Goal: Task Accomplishment & Management: Complete application form

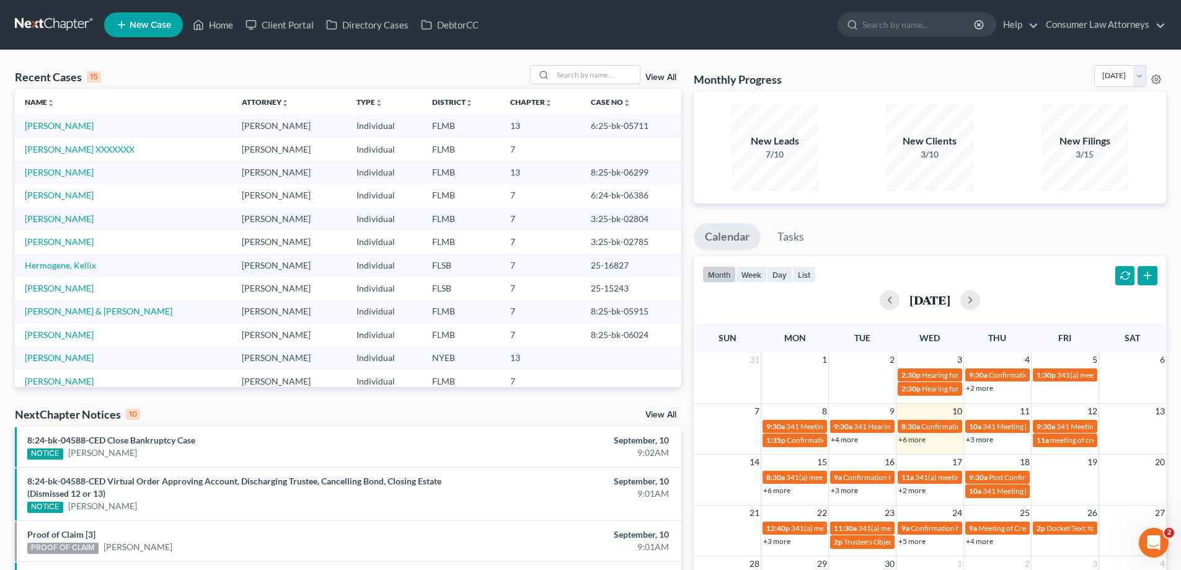
click at [619, 80] on input "search" at bounding box center [596, 75] width 87 height 18
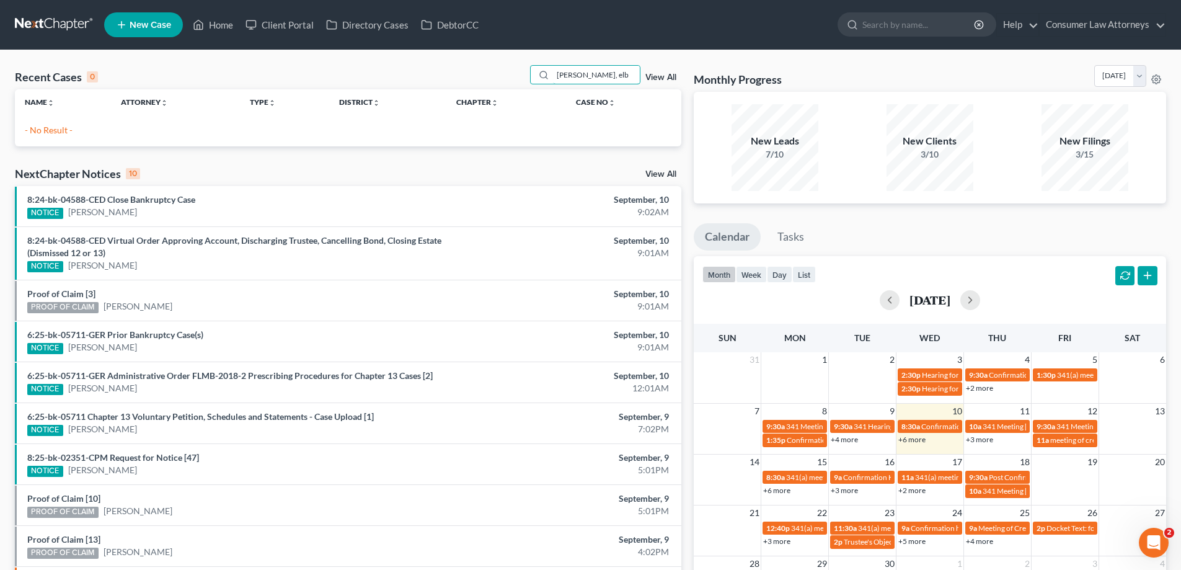
drag, startPoint x: 596, startPoint y: 77, endPoint x: 453, endPoint y: 94, distance: 143.6
click at [453, 94] on div "Recent Cases 0 lopez, elb View All Name unfold_more expand_more expand_less Att…" at bounding box center [348, 105] width 666 height 81
type input "e"
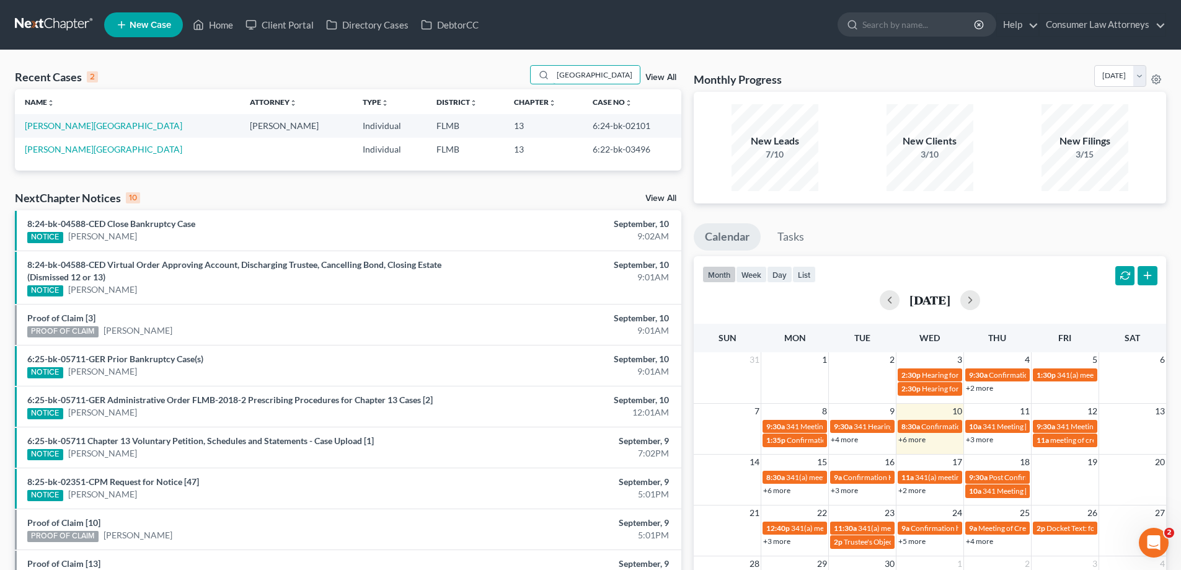
type input "elba"
drag, startPoint x: 619, startPoint y: 128, endPoint x: 559, endPoint y: 128, distance: 60.8
click at [583, 128] on td "6:24-bk-02101" at bounding box center [632, 125] width 99 height 23
copy td "6:24-bk-02101"
click at [537, 149] on td "13" at bounding box center [543, 149] width 79 height 23
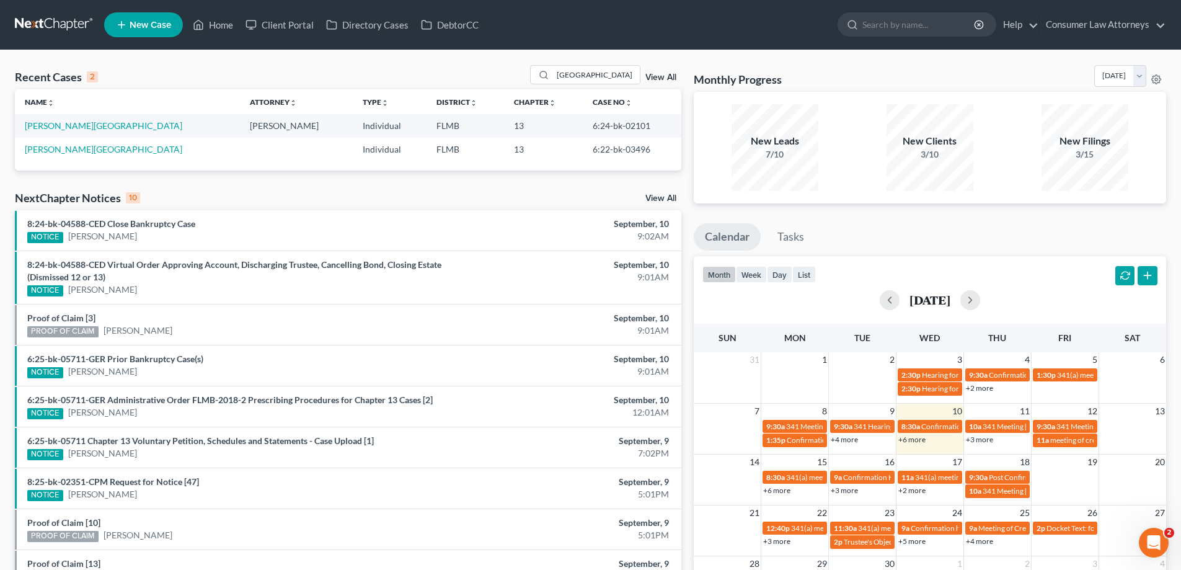
click at [266, 69] on div "Recent Cases 2 elba View All" at bounding box center [348, 77] width 666 height 24
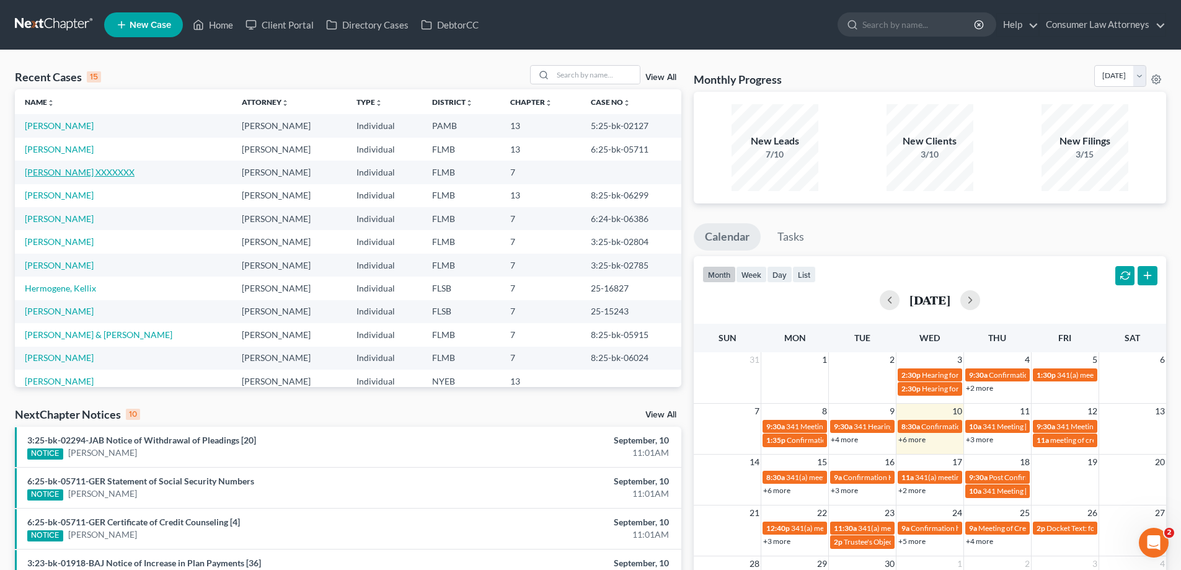
click at [78, 170] on link "[PERSON_NAME] XXXXXXX" at bounding box center [80, 172] width 110 height 11
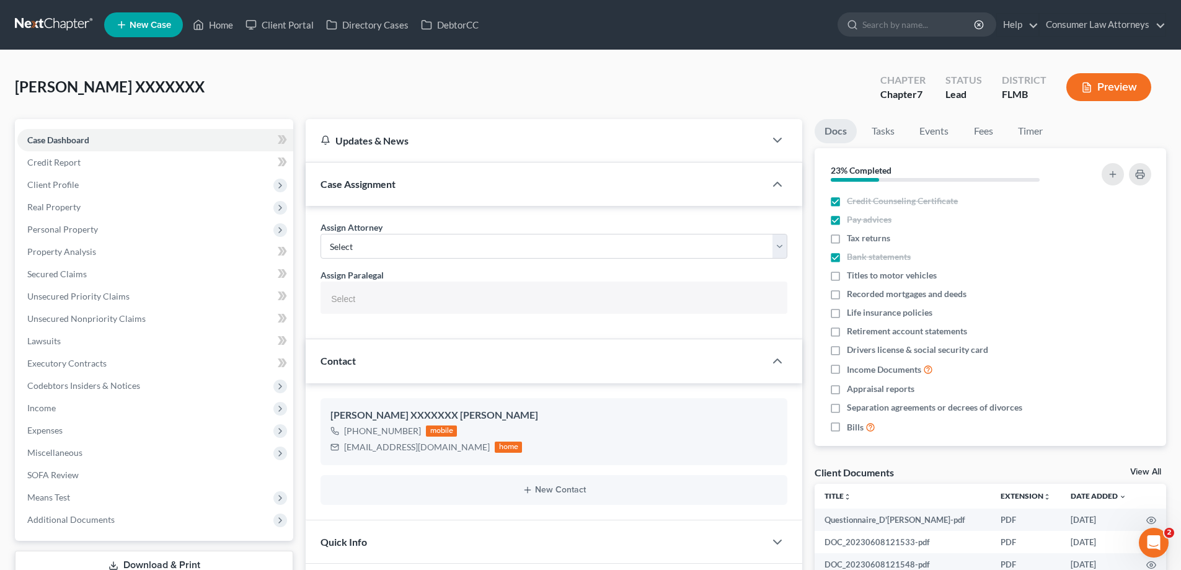
select select
click at [217, 22] on link "Home" at bounding box center [213, 25] width 53 height 22
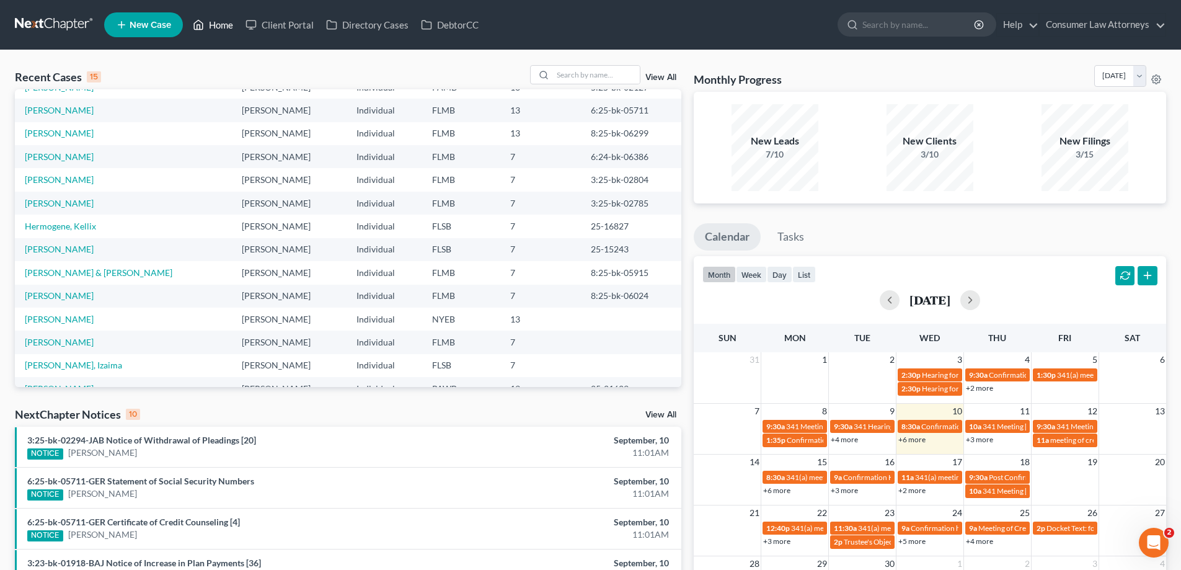
scroll to position [85, 0]
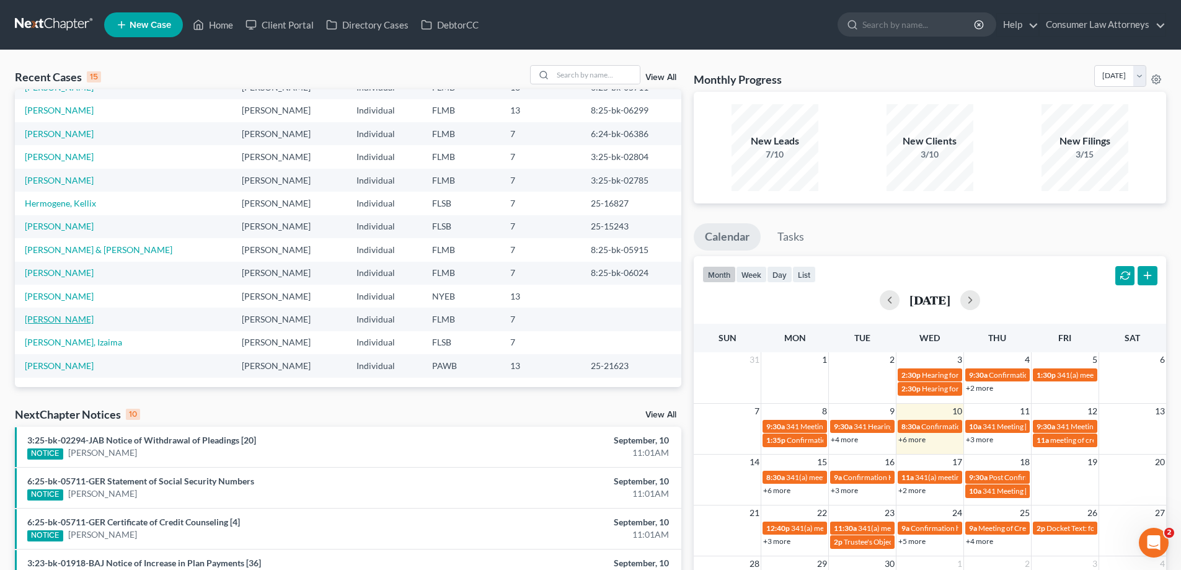
click at [66, 320] on link "[PERSON_NAME]" at bounding box center [59, 319] width 69 height 11
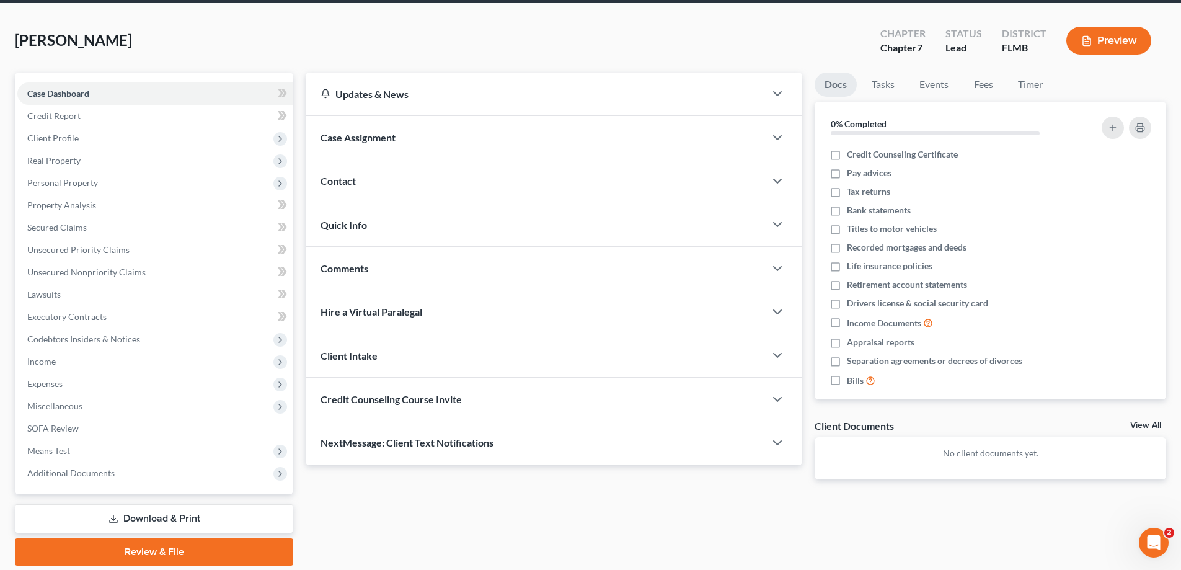
scroll to position [89, 0]
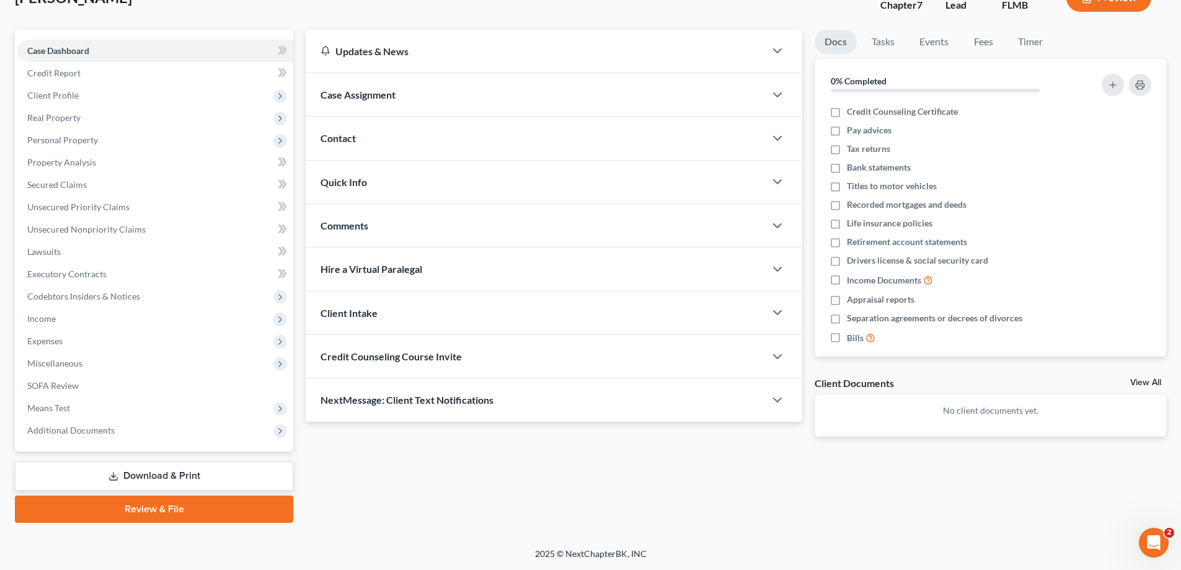
click at [160, 475] on link "Download & Print" at bounding box center [154, 475] width 278 height 29
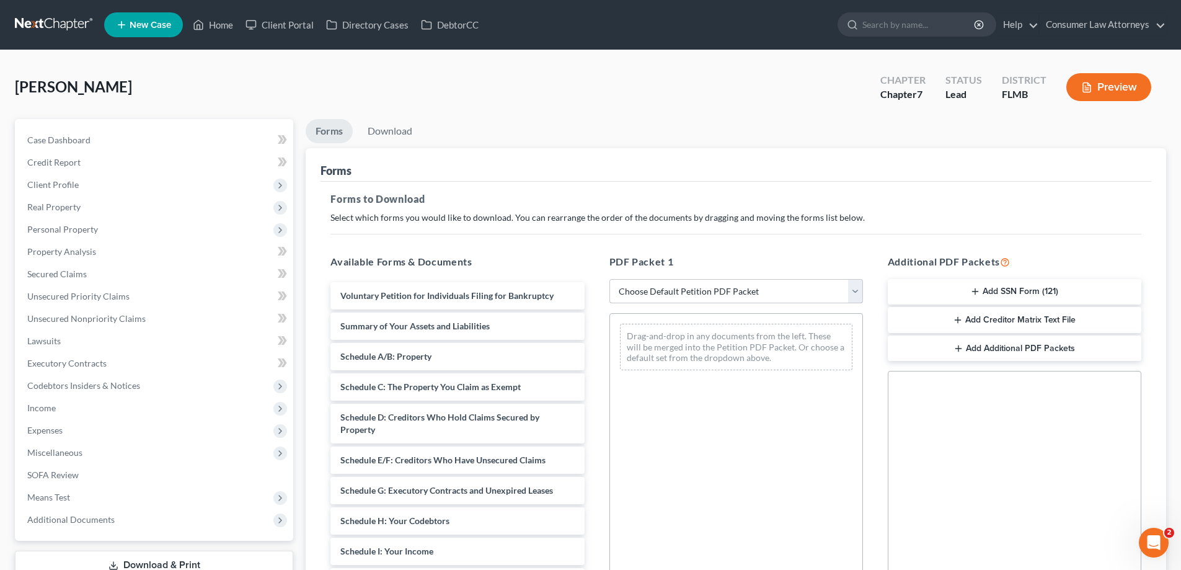
drag, startPoint x: 722, startPoint y: 287, endPoint x: 694, endPoint y: 301, distance: 30.8
click at [722, 287] on select "Choose Default Petition PDF Packet Complete Bankruptcy Petition (all forms and …" at bounding box center [736, 291] width 254 height 25
select select "0"
click at [609, 279] on select "Choose Default Petition PDF Packet Complete Bankruptcy Petition (all forms and …" at bounding box center [736, 291] width 254 height 25
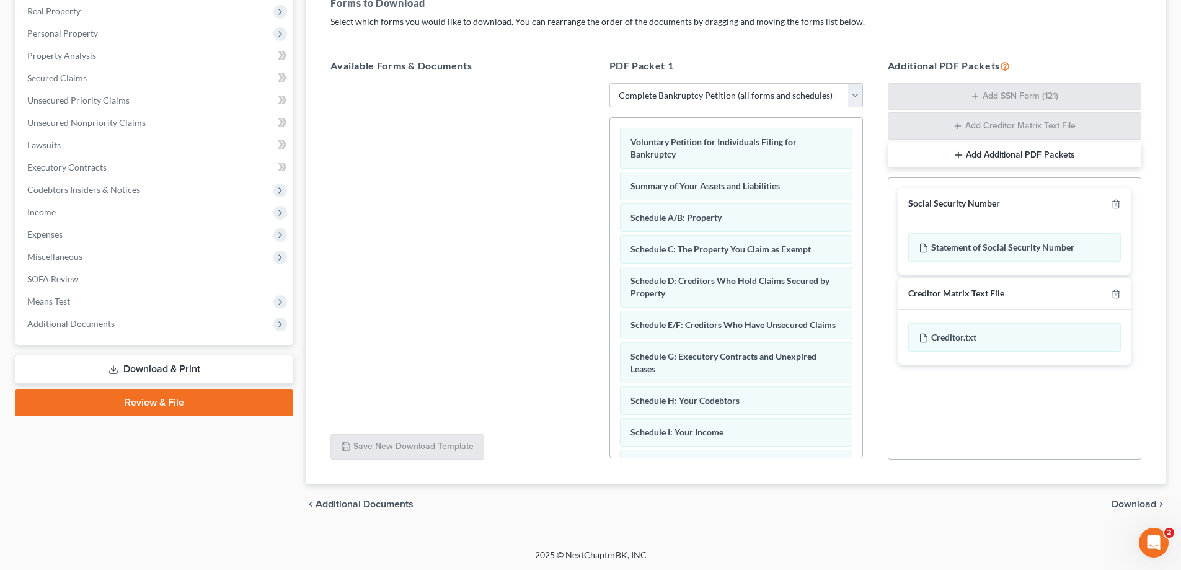
scroll to position [197, 0]
click at [649, 48] on div "PDF Packet 1 Choose Default Petition PDF Packet Complete Bankruptcy Petition (a…" at bounding box center [736, 258] width 278 height 422
drag, startPoint x: 1162, startPoint y: 198, endPoint x: 1162, endPoint y: 180, distance: 18.0
click at [1162, 198] on div "Forms Forms to Download Select which forms you would like to download. You can …" at bounding box center [736, 217] width 860 height 533
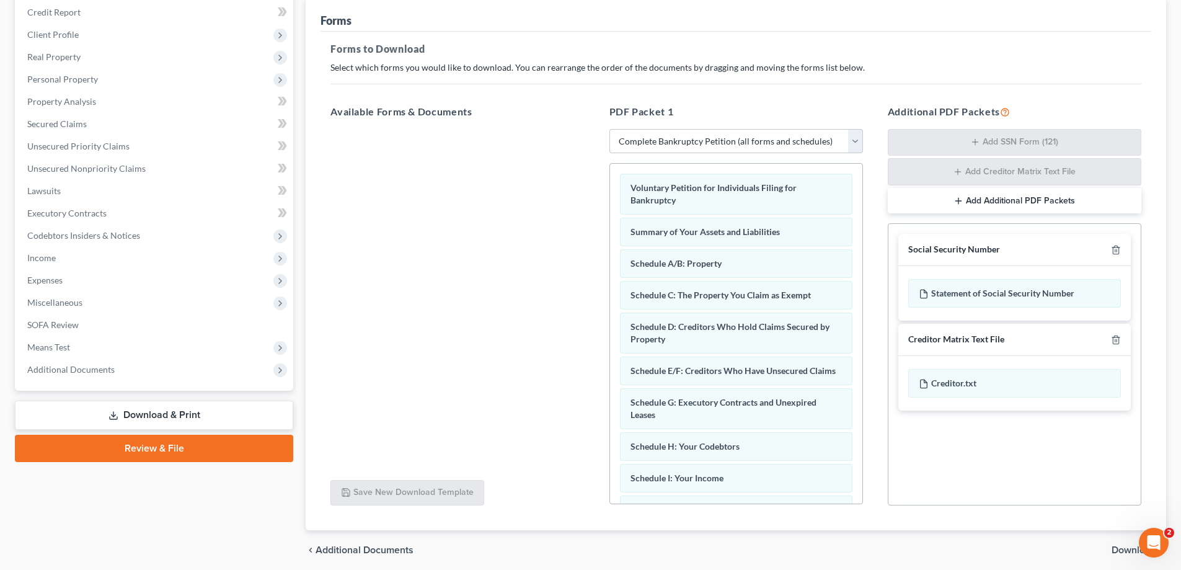
scroll to position [0, 0]
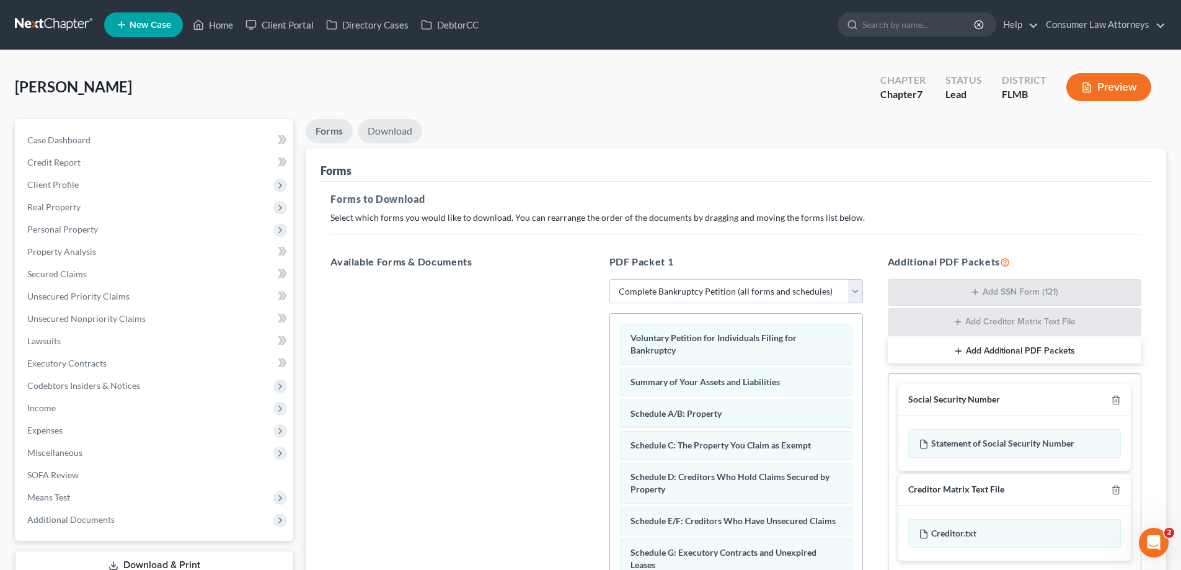
click at [375, 128] on link "Download" at bounding box center [390, 131] width 64 height 24
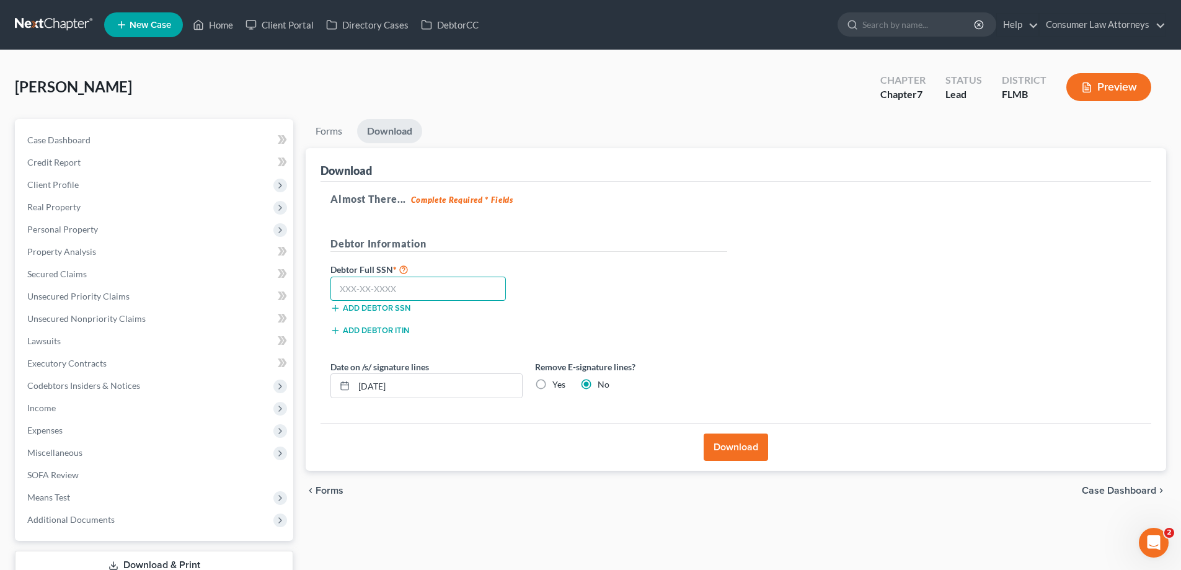
click at [443, 287] on input "text" at bounding box center [417, 288] width 175 height 25
type input "471-84-4889"
click at [744, 454] on button "Download" at bounding box center [736, 446] width 64 height 27
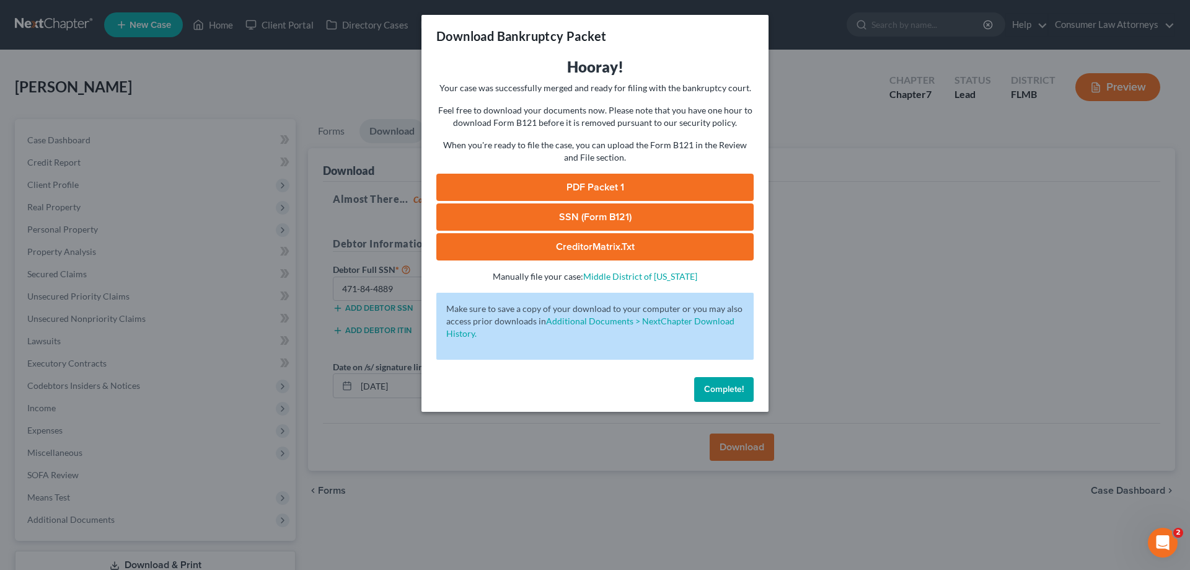
click at [593, 213] on link "SSN (Form B121)" at bounding box center [594, 216] width 317 height 27
click at [739, 392] on span "Complete!" at bounding box center [724, 389] width 40 height 11
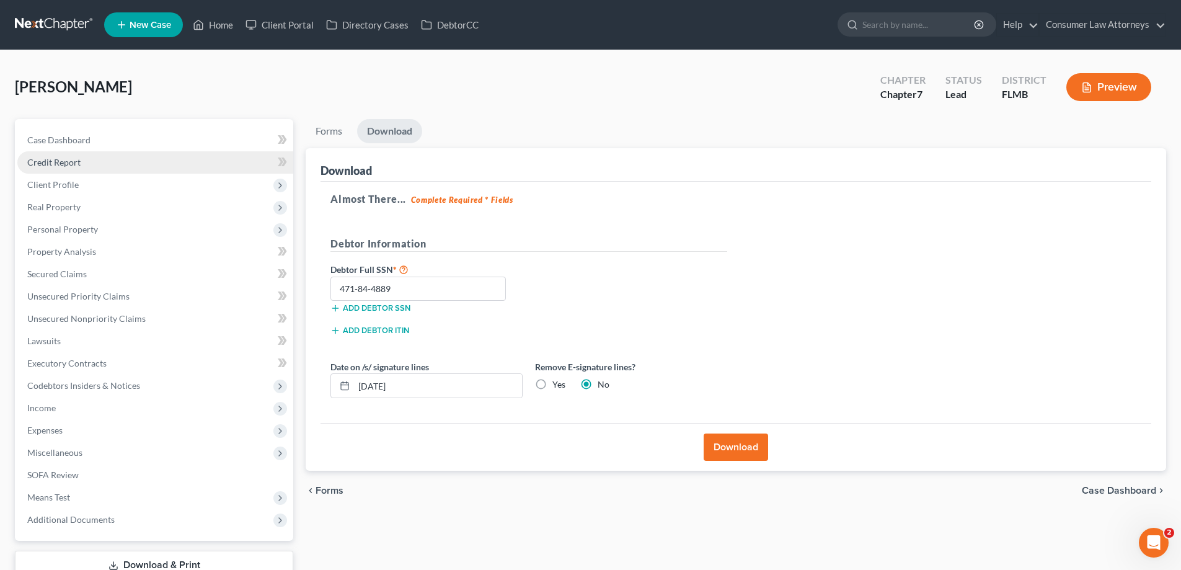
click at [68, 168] on link "Credit Report" at bounding box center [155, 162] width 276 height 22
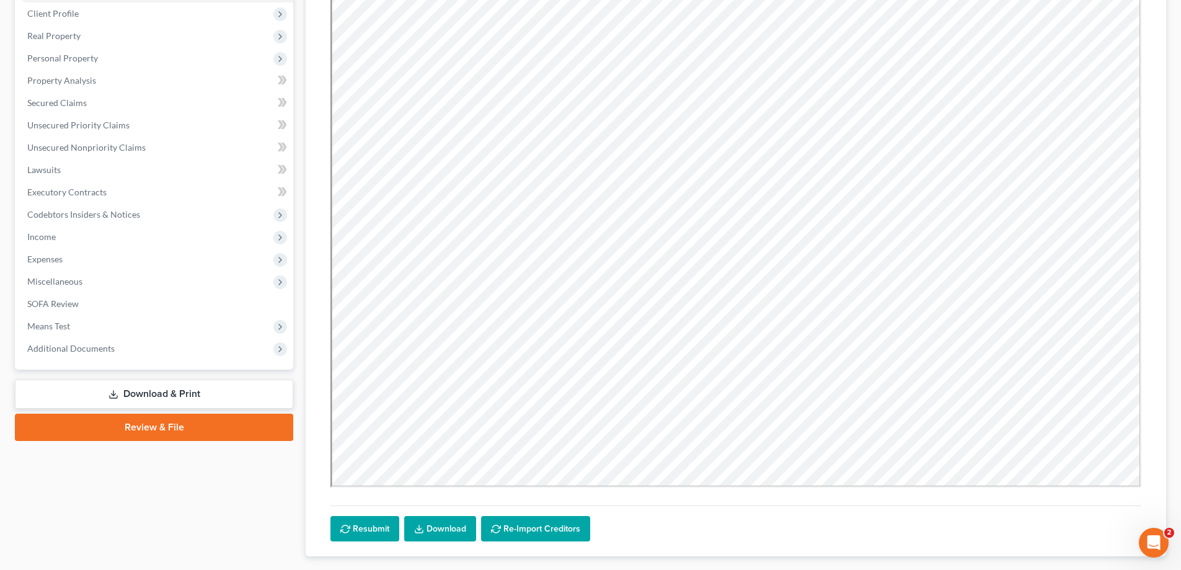
scroll to position [244, 0]
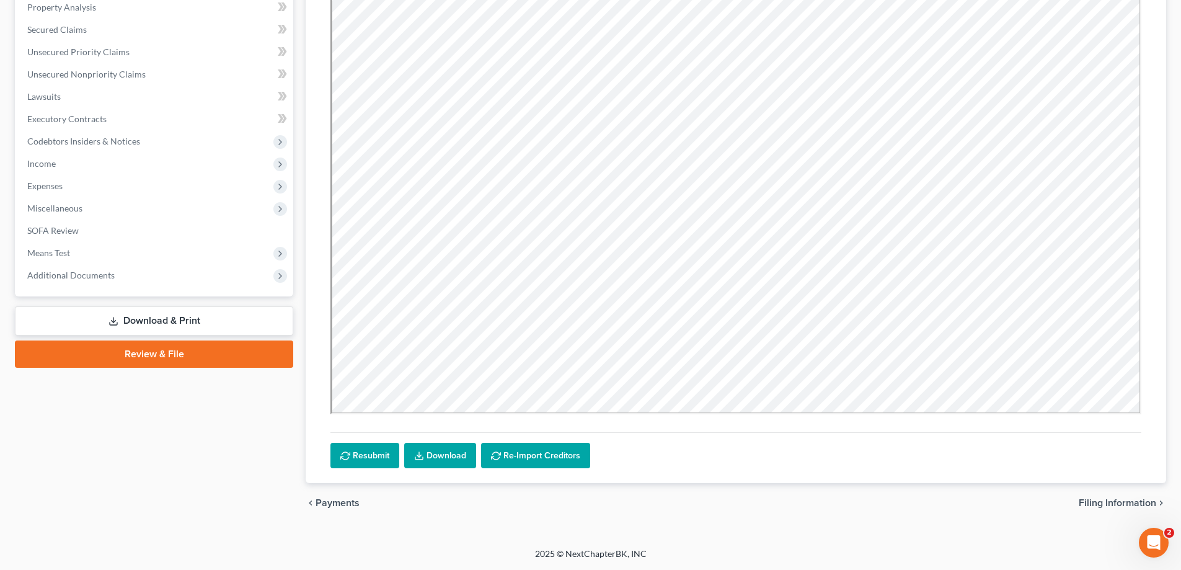
click at [151, 360] on link "Review & File" at bounding box center [154, 353] width 278 height 27
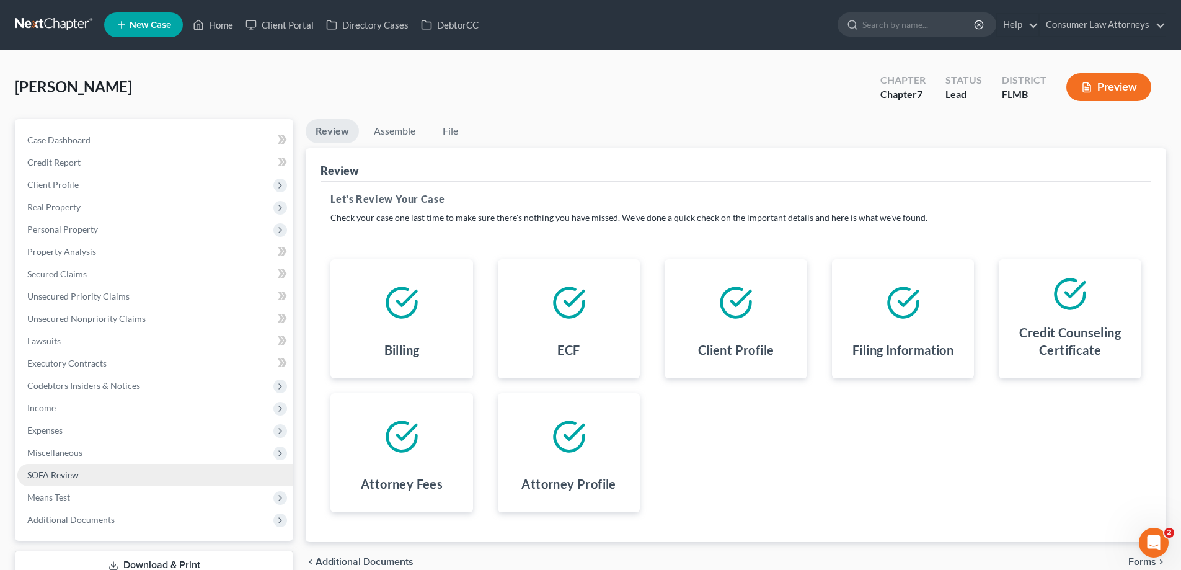
click at [56, 475] on span "SOFA Review" at bounding box center [52, 474] width 51 height 11
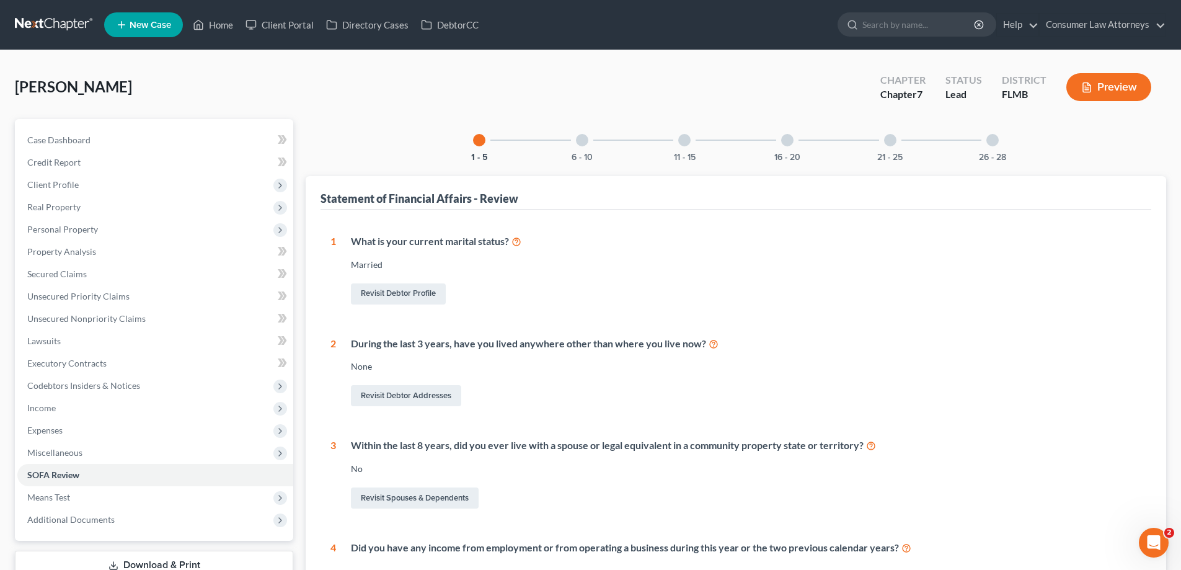
click at [782, 146] on div "16 - 20" at bounding box center [787, 140] width 42 height 42
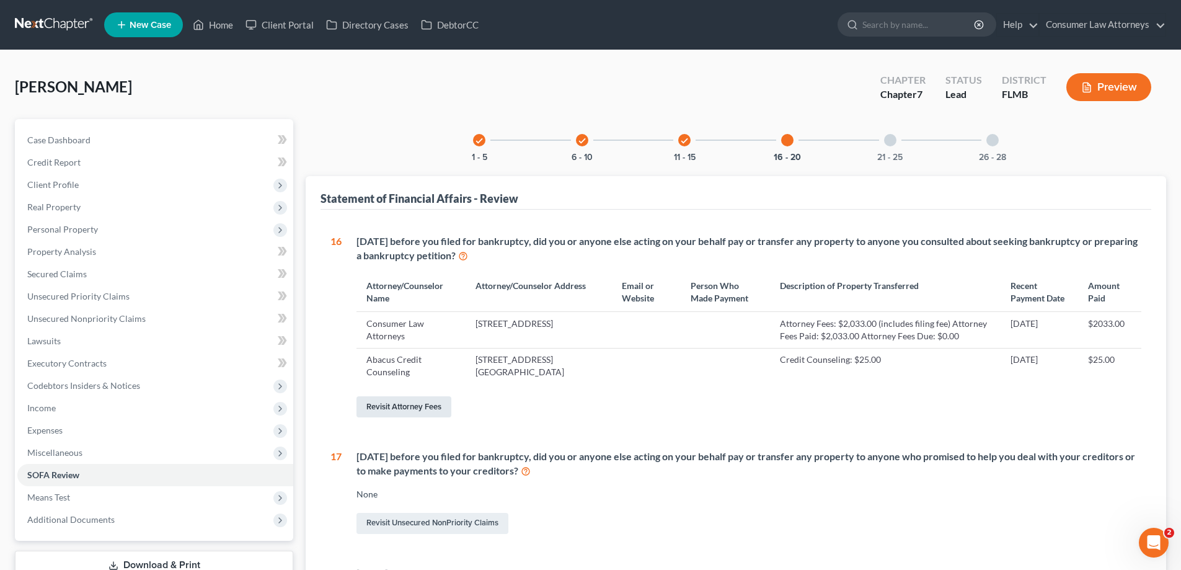
click at [404, 417] on link "Revisit Attorney Fees" at bounding box center [403, 406] width 95 height 21
select select "2"
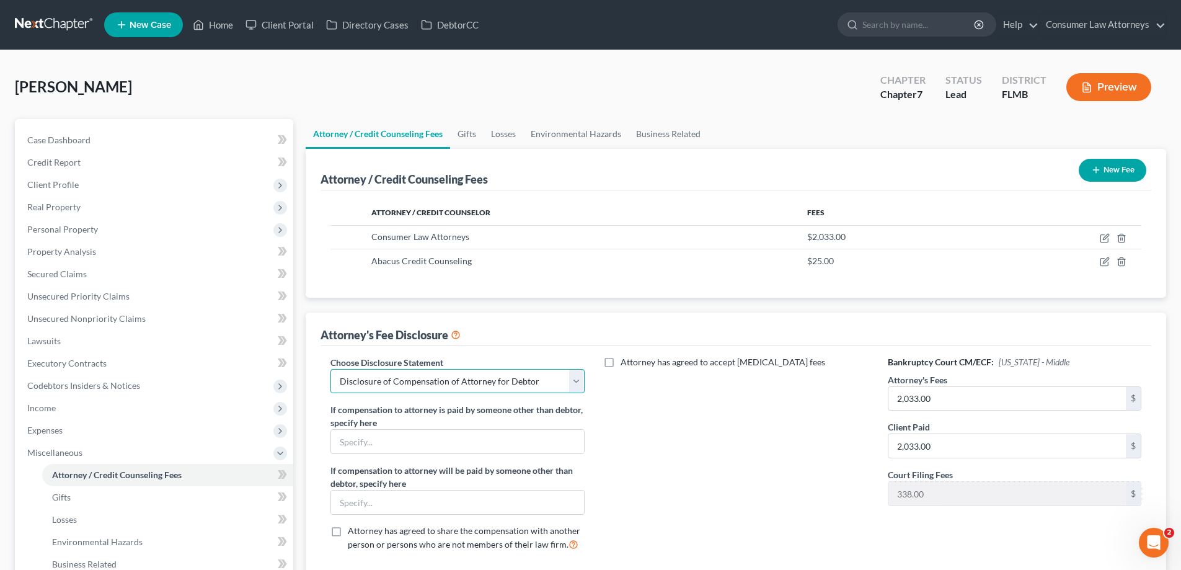
click at [401, 384] on select "Select [GEOGRAPHIC_DATA] [GEOGRAPHIC_DATA] Northern Disclosure of Compensation …" at bounding box center [457, 381] width 254 height 25
click at [330, 369] on select "Select [GEOGRAPHIC_DATA] [GEOGRAPHIC_DATA] Northern Disclosure of Compensation …" at bounding box center [457, 381] width 254 height 25
click at [726, 459] on div "Attorney has agreed to accept [MEDICAL_DATA] fees" at bounding box center [736, 458] width 278 height 205
click at [1102, 241] on icon "button" at bounding box center [1105, 238] width 10 height 10
select select "9"
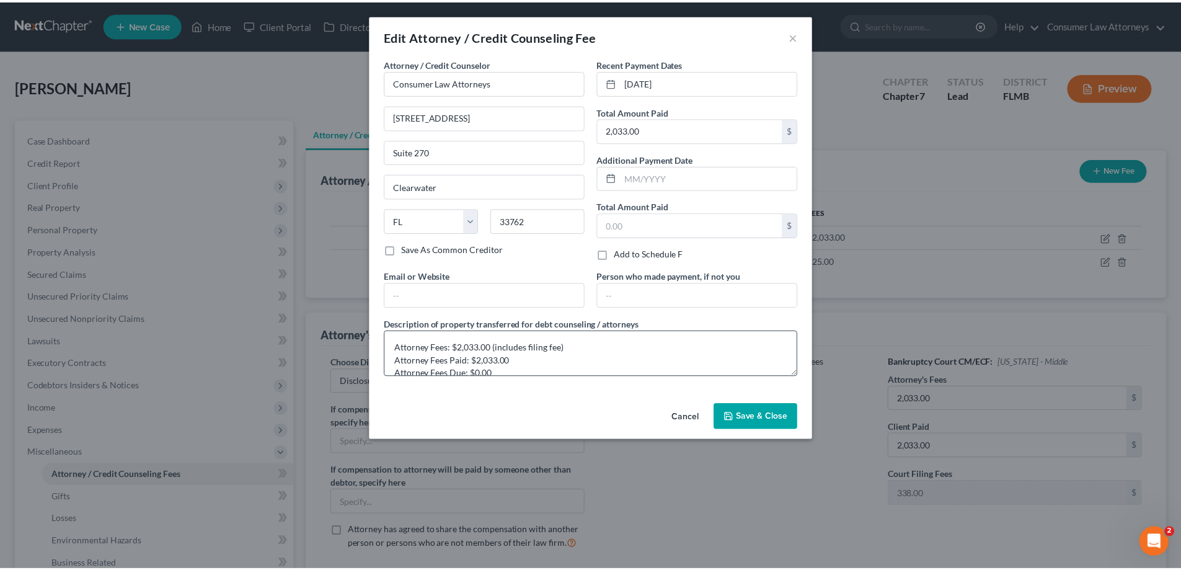
scroll to position [13, 0]
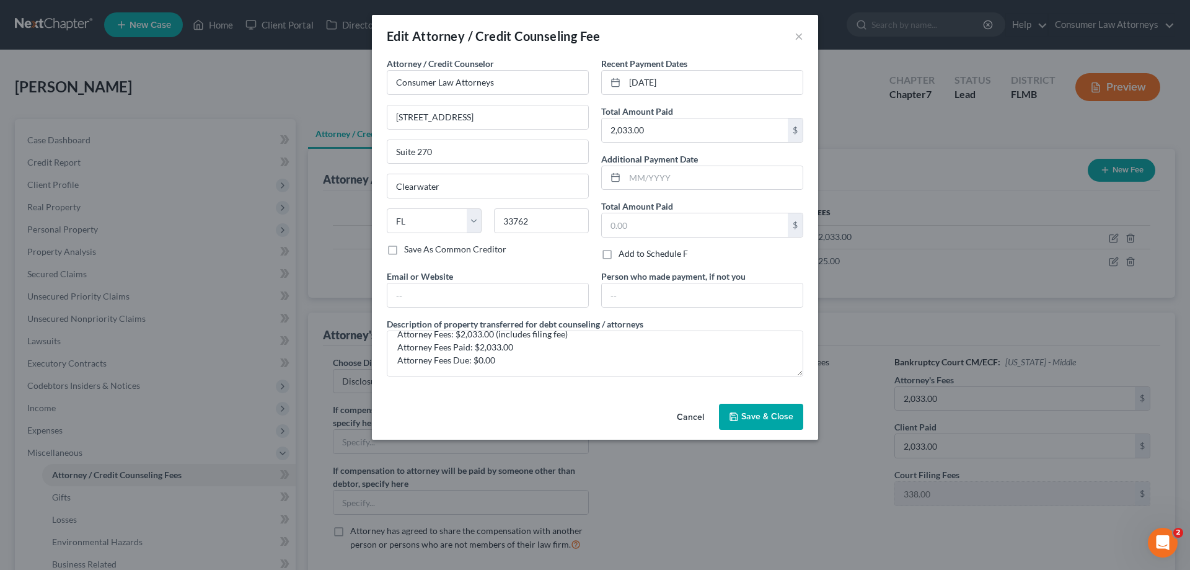
click at [782, 427] on button "Save & Close" at bounding box center [761, 417] width 84 height 26
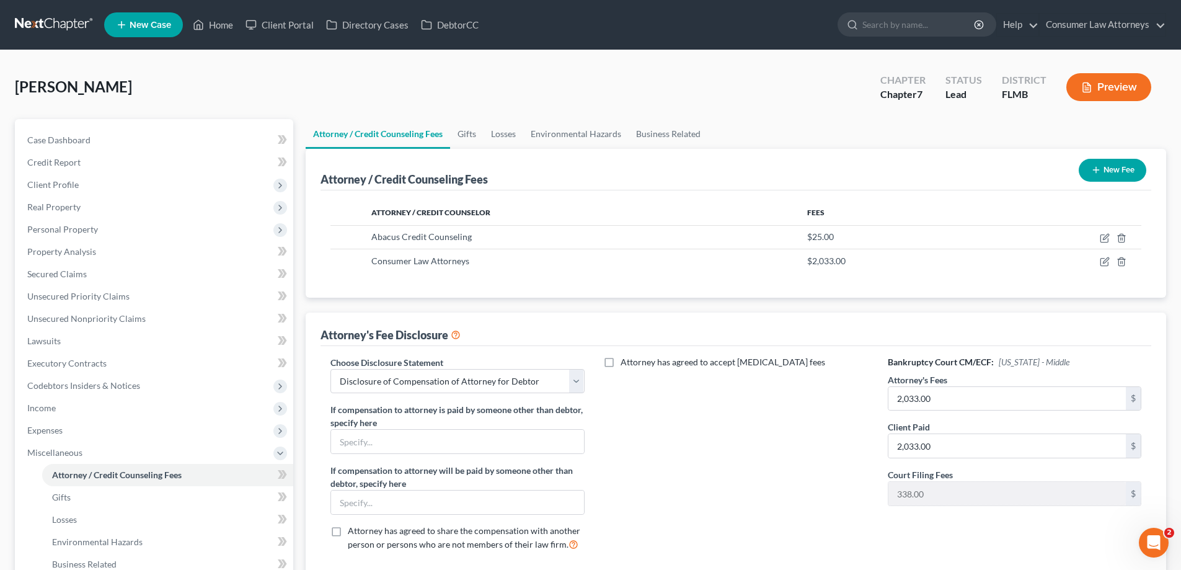
scroll to position [201, 0]
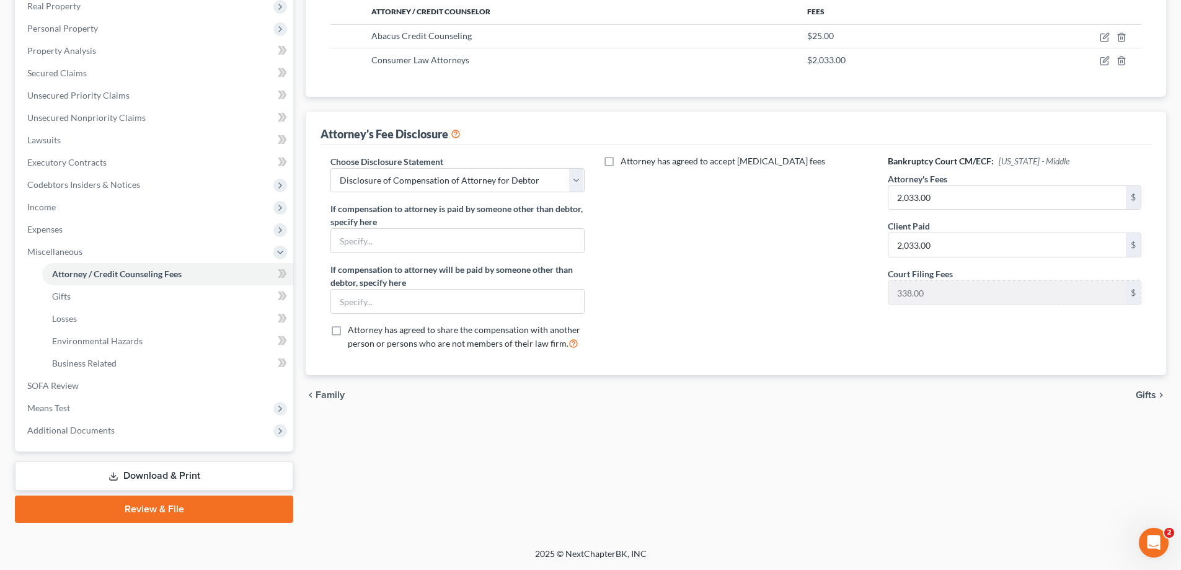
click at [216, 508] on link "Review & File" at bounding box center [154, 508] width 278 height 27
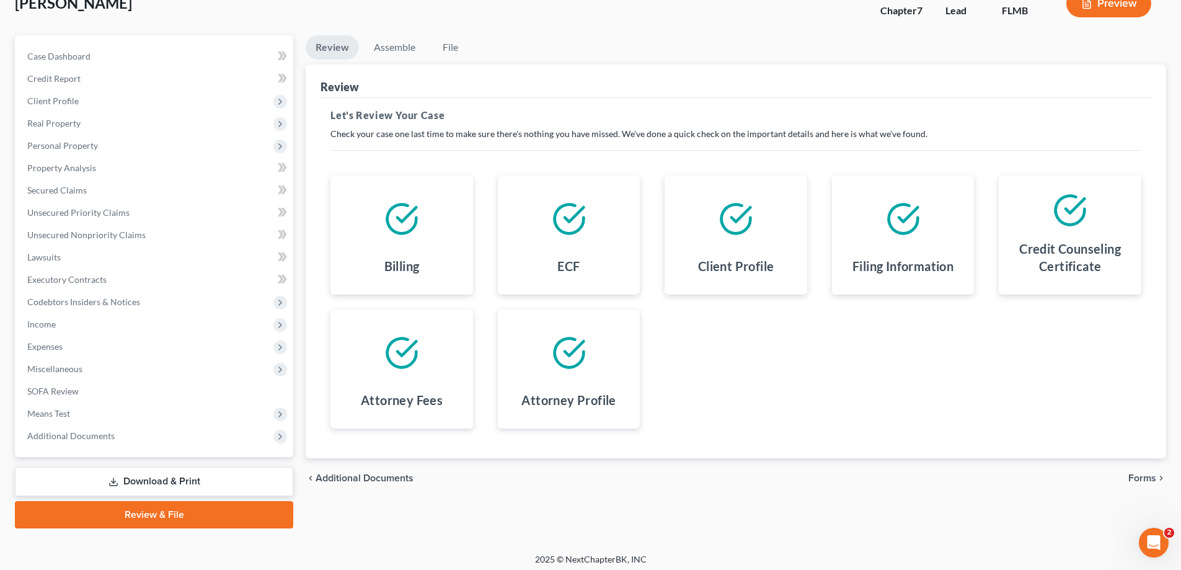
scroll to position [89, 0]
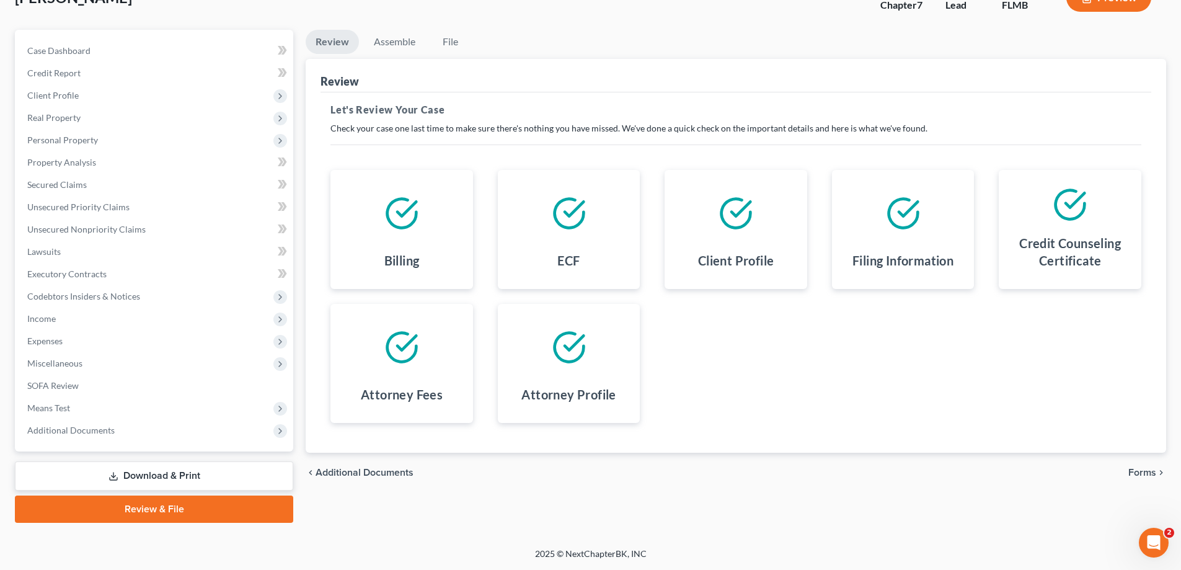
click at [1147, 474] on span "Forms" at bounding box center [1142, 472] width 28 height 10
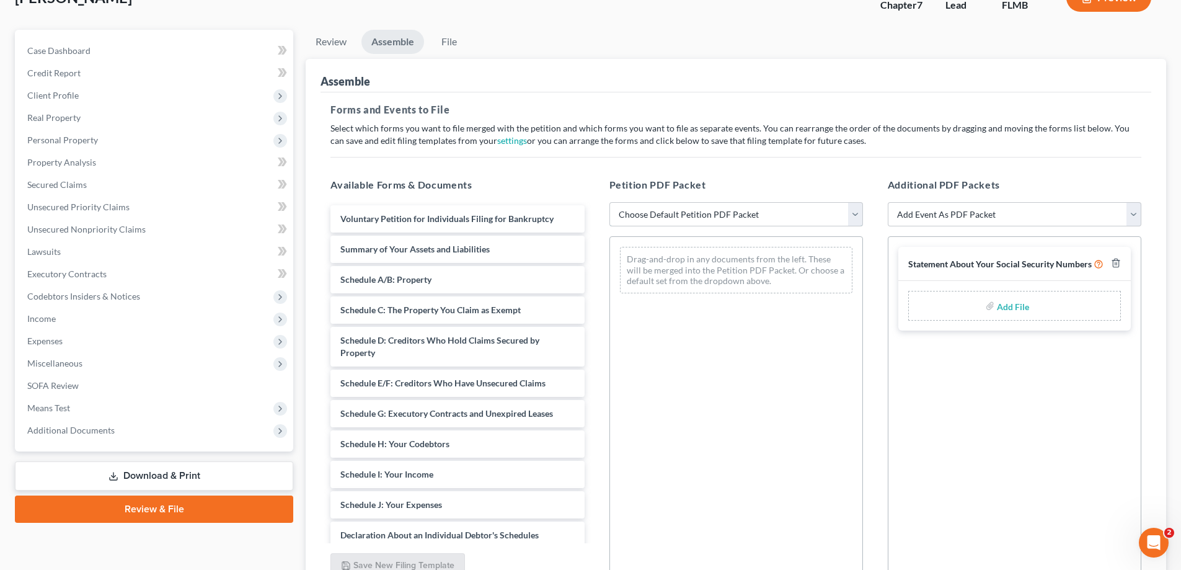
drag, startPoint x: 776, startPoint y: 214, endPoint x: 787, endPoint y: 171, distance: 44.2
click at [776, 214] on select "Choose Default Petition PDF Packet Complete Bankruptcy Petition (all forms and …" at bounding box center [736, 214] width 254 height 25
select select "1"
click at [609, 202] on select "Choose Default Petition PDF Packet Complete Bankruptcy Petition (all forms and …" at bounding box center [736, 214] width 254 height 25
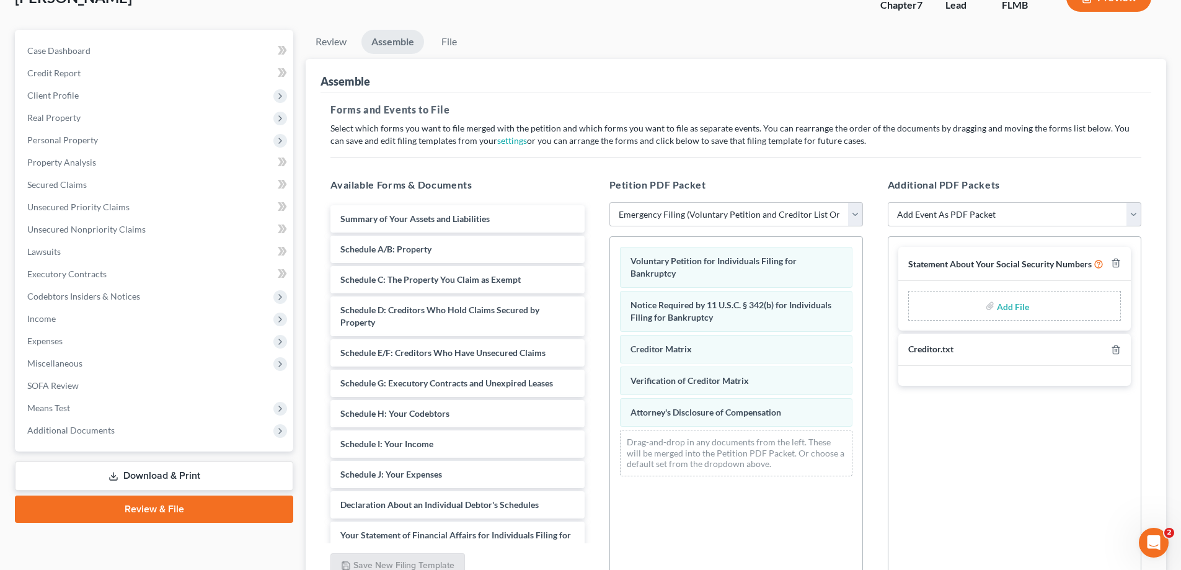
click at [1022, 307] on input "file" at bounding box center [1012, 305] width 30 height 22
type input "C:\fakepath\Statement of SS.pdf"
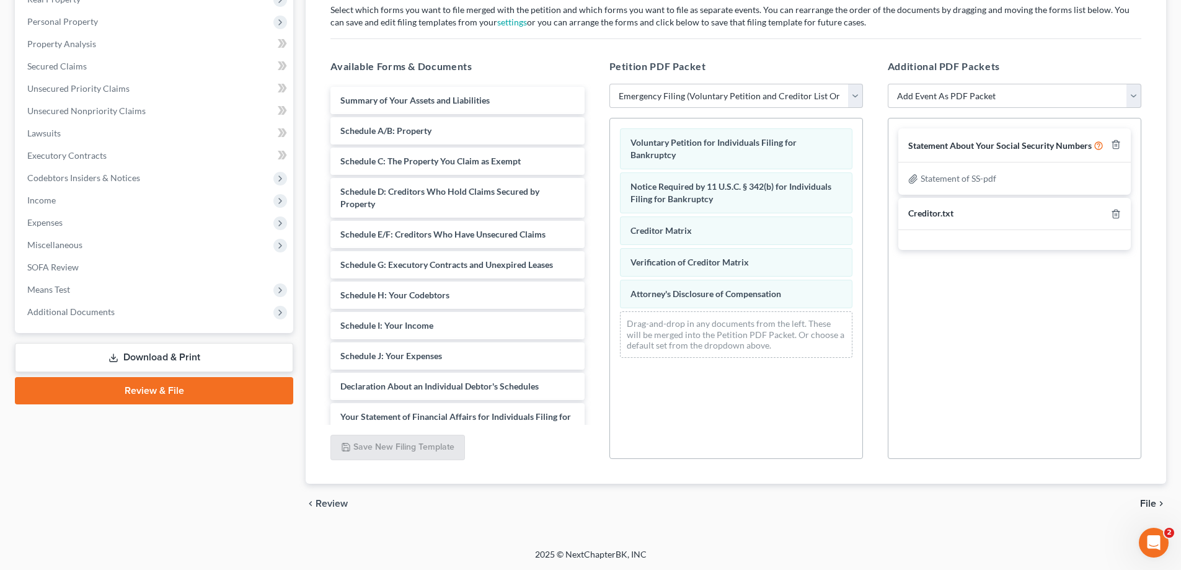
scroll to position [208, 0]
click at [1150, 505] on span "File" at bounding box center [1148, 503] width 16 height 10
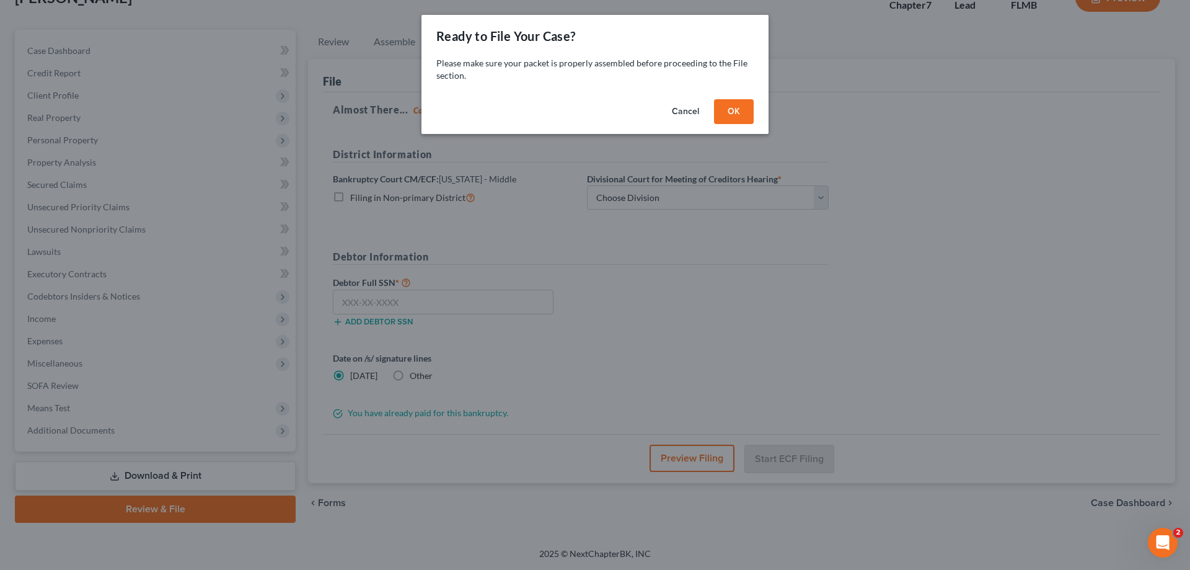
click at [742, 107] on button "OK" at bounding box center [734, 111] width 40 height 25
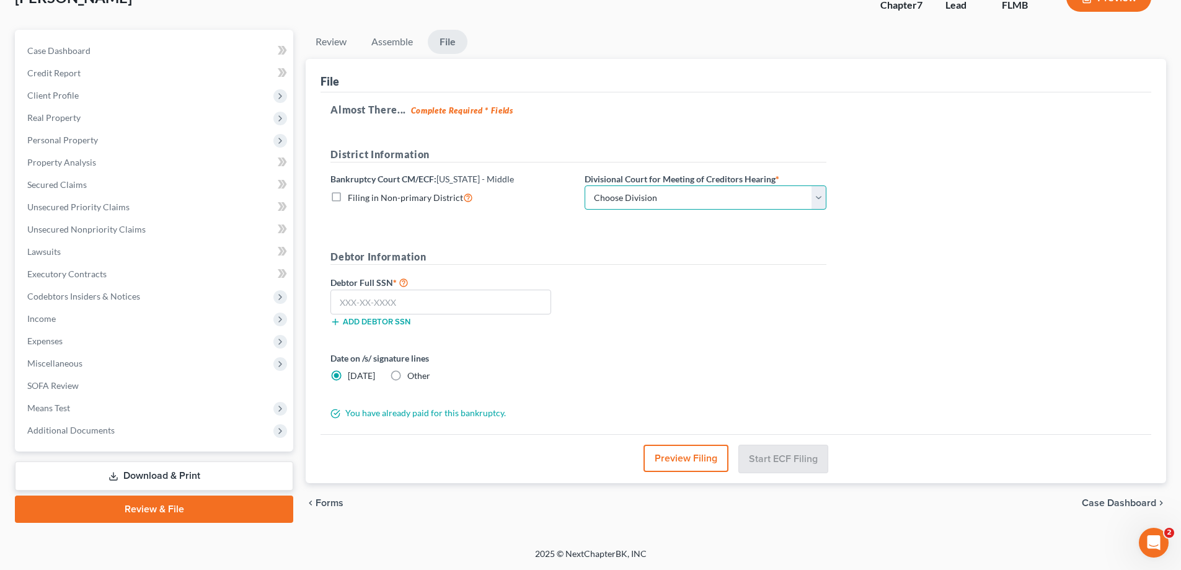
click at [805, 193] on select "Choose Division [GEOGRAPHIC_DATA][PERSON_NAME] [GEOGRAPHIC_DATA] [GEOGRAPHIC_DA…" at bounding box center [706, 197] width 242 height 25
select select "3"
click at [585, 185] on select "Choose Division [GEOGRAPHIC_DATA][PERSON_NAME] [GEOGRAPHIC_DATA] [GEOGRAPHIC_DA…" at bounding box center [706, 197] width 242 height 25
click at [537, 307] on input "text" at bounding box center [440, 301] width 221 height 25
click at [811, 125] on div "Almost There... Complete Required * Fields District Information Bankruptcy Cour…" at bounding box center [735, 263] width 831 height 342
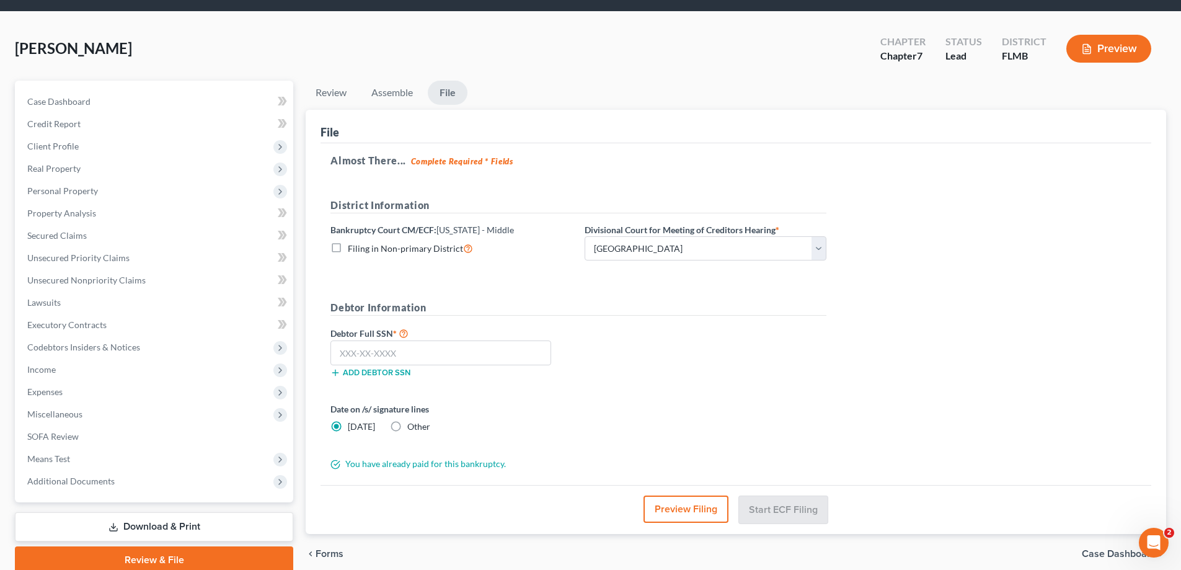
scroll to position [0, 0]
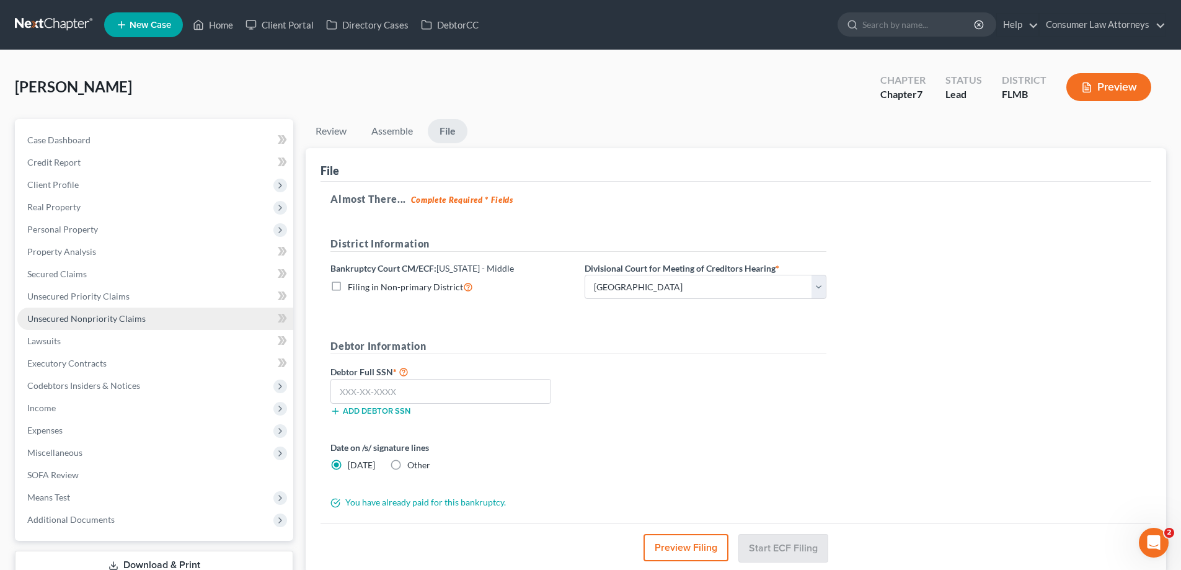
click at [100, 318] on span "Unsecured Nonpriority Claims" at bounding box center [86, 318] width 118 height 11
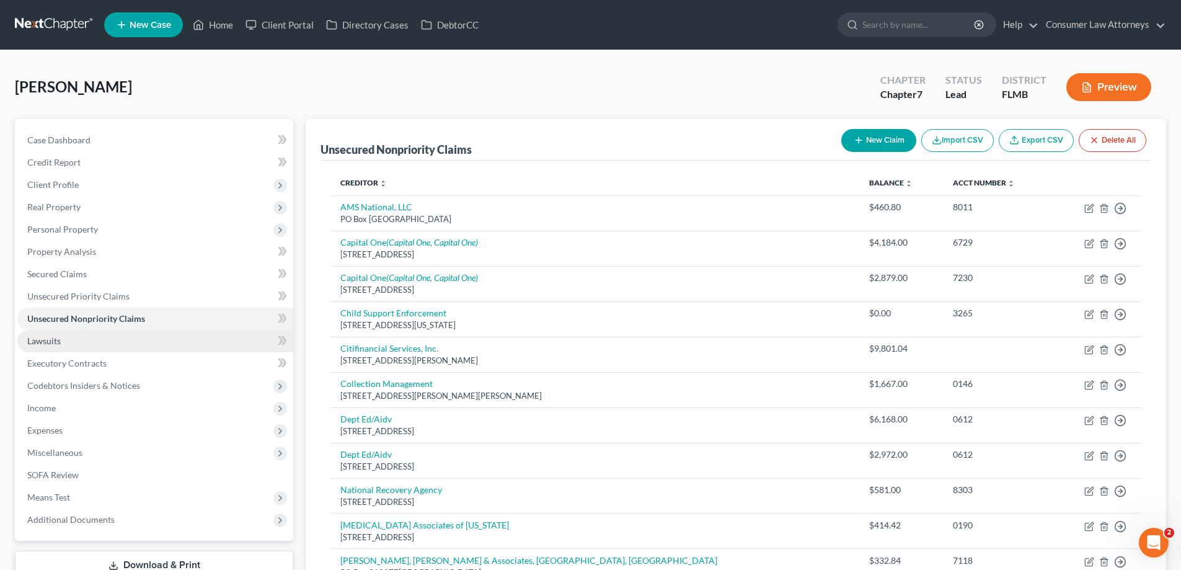
click at [36, 335] on span "Lawsuits" at bounding box center [43, 340] width 33 height 11
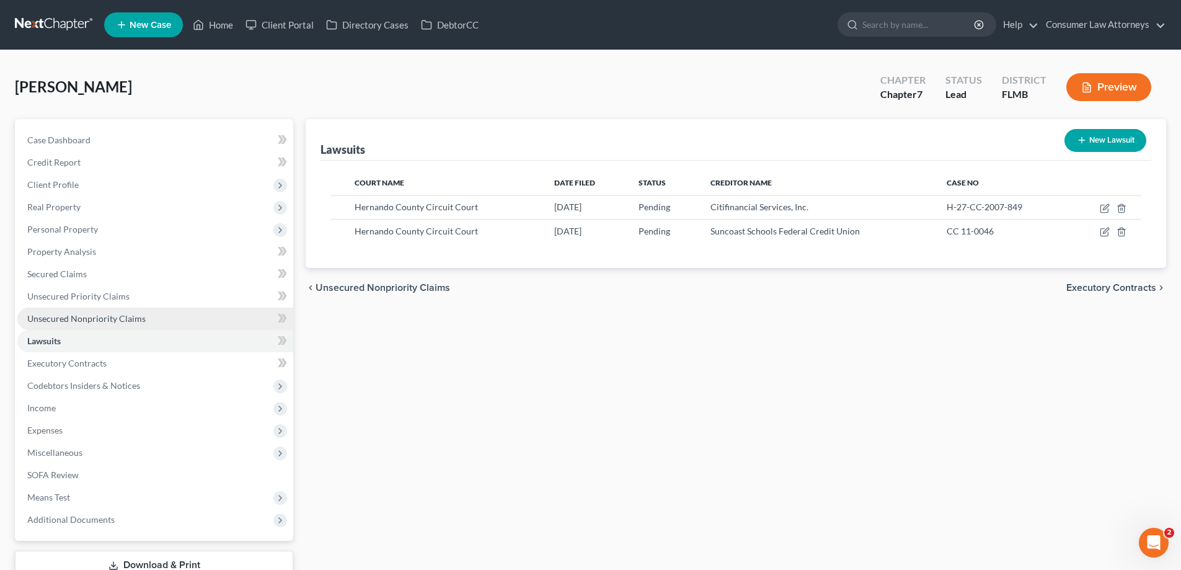
click at [110, 322] on span "Unsecured Nonpriority Claims" at bounding box center [86, 318] width 118 height 11
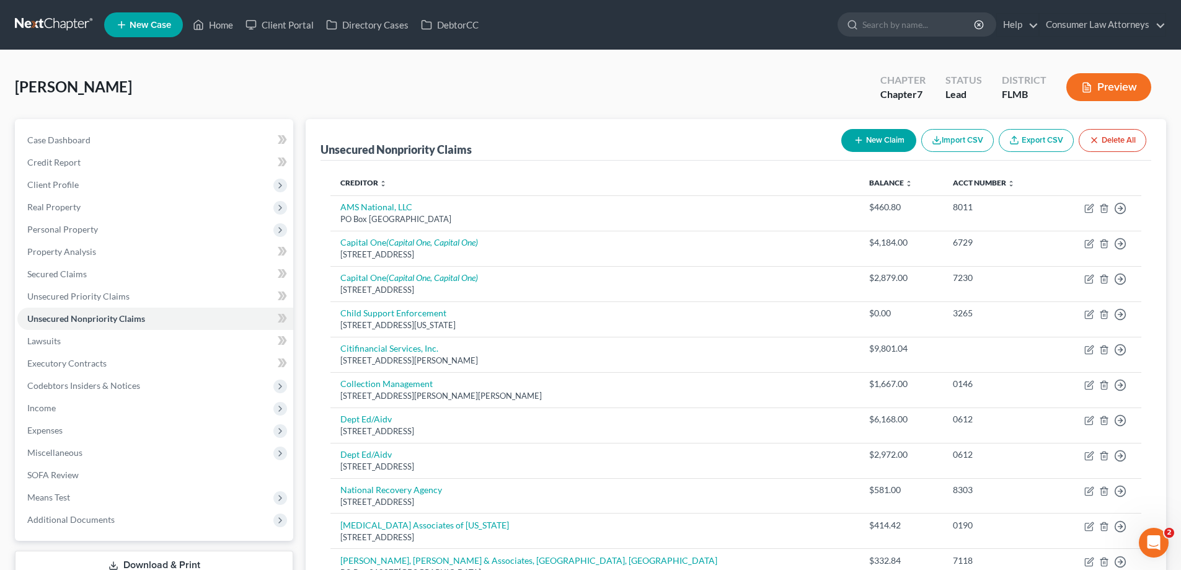
click at [806, 53] on div "[PERSON_NAME] Upgraded Chapter Chapter 7 Status Lead District [GEOGRAPHIC_DATA]…" at bounding box center [590, 425] width 1181 height 751
click at [874, 135] on button "New Claim" at bounding box center [878, 140] width 75 height 23
select select "0"
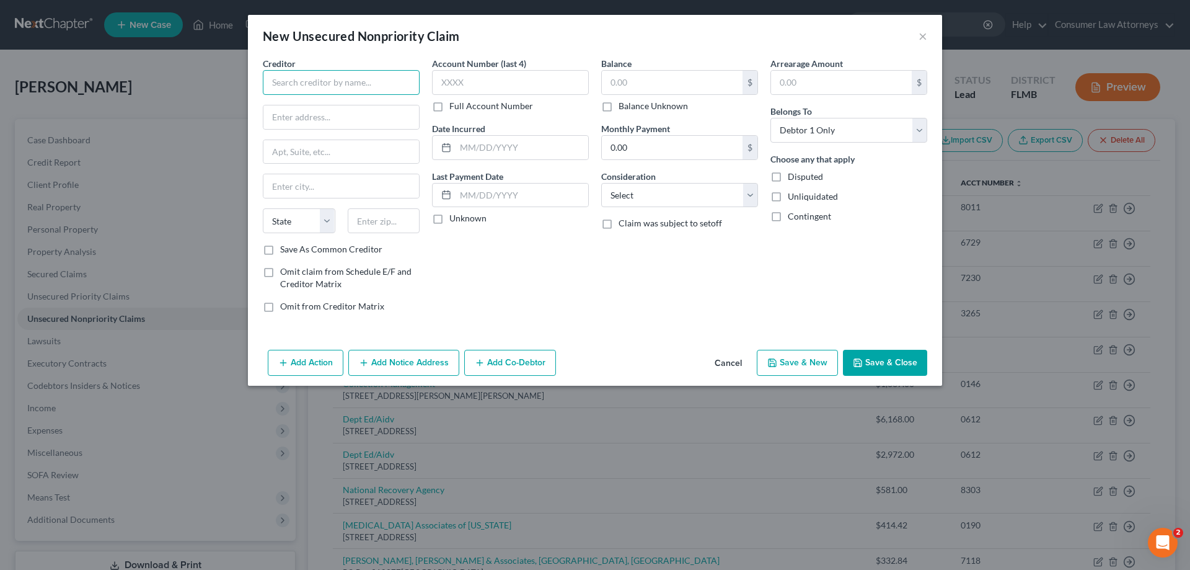
click at [334, 85] on input "text" at bounding box center [341, 82] width 157 height 25
paste input "[PERSON_NAME]. P.A."
type input "[PERSON_NAME]. P.A."
click at [332, 115] on input "text" at bounding box center [341, 117] width 156 height 24
paste input "[STREET_ADDRESS]"
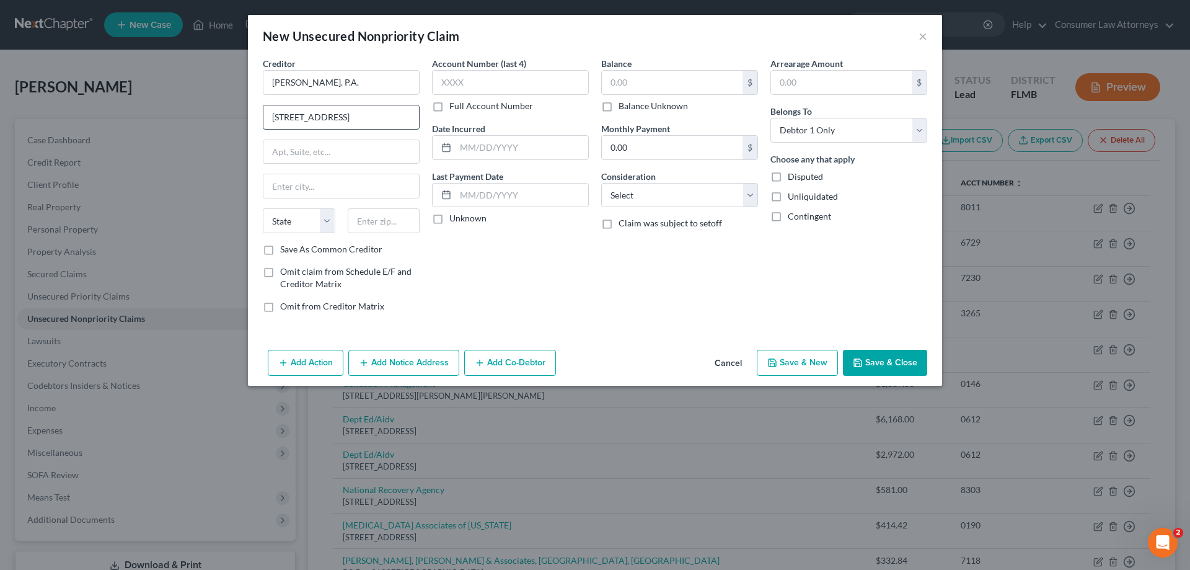
click at [358, 116] on input "[STREET_ADDRESS]" at bounding box center [341, 117] width 156 height 24
click at [368, 120] on input "[STREET_ADDRESS]" at bounding box center [341, 117] width 156 height 24
type input "[STREET_ADDRESS]"
click at [374, 224] on input "text" at bounding box center [384, 220] width 73 height 25
type input "33442"
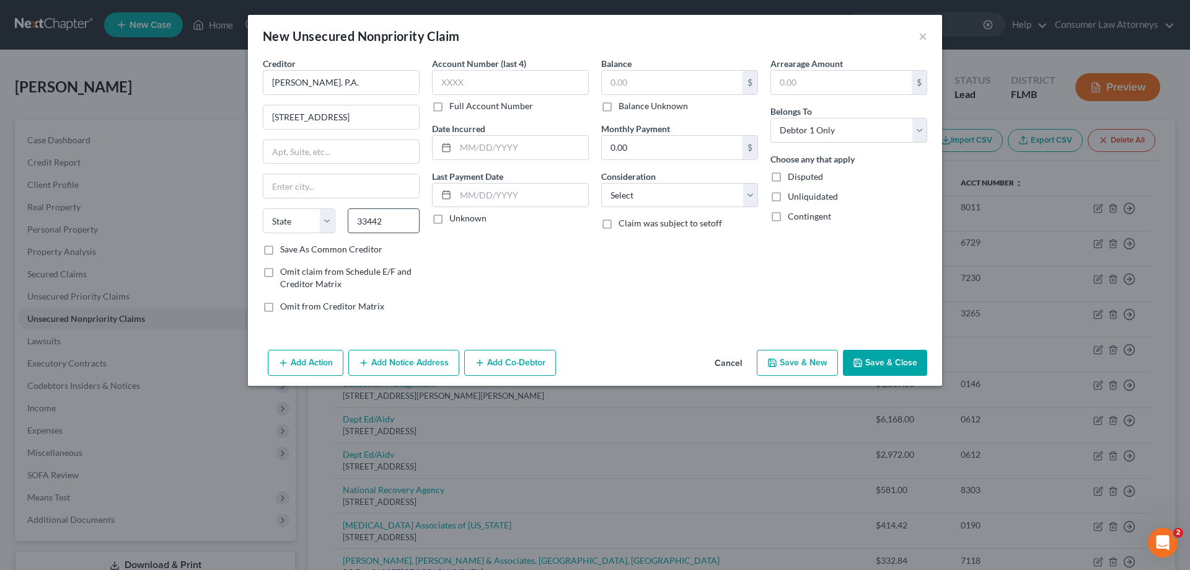
type input "[GEOGRAPHIC_DATA]"
select select "9"
click at [658, 78] on input "text" at bounding box center [672, 83] width 141 height 24
type input "1.00"
click at [449, 108] on label "Full Account Number" at bounding box center [491, 106] width 84 height 12
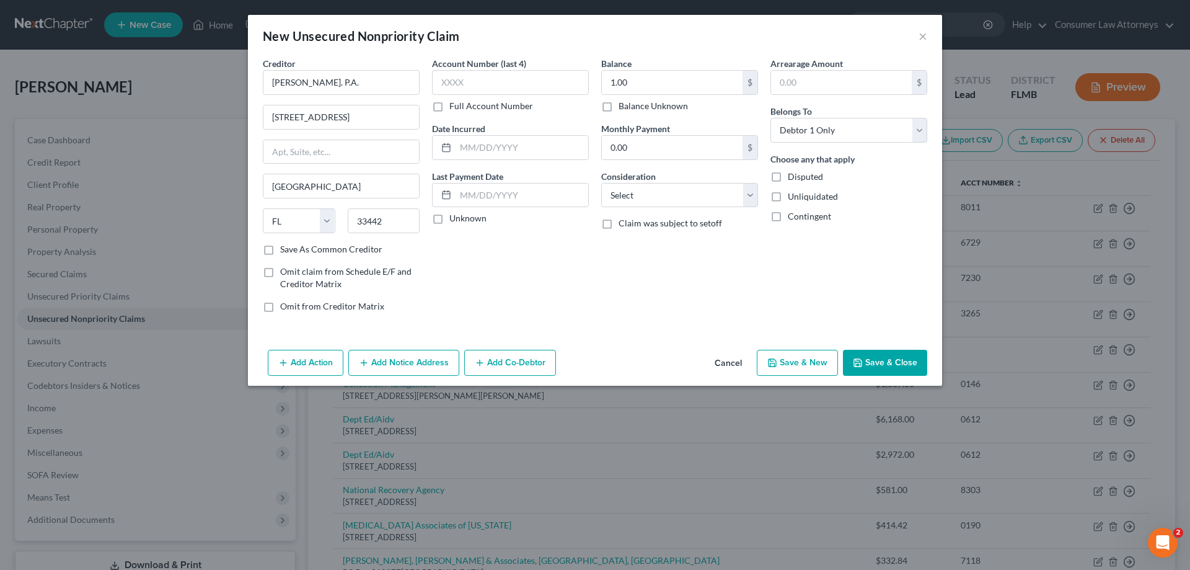
click at [454, 108] on input "Full Account Number" at bounding box center [458, 104] width 8 height 8
click at [446, 86] on input "text" at bounding box center [510, 82] width 157 height 25
type input "131409"
click at [901, 363] on button "Save & Close" at bounding box center [885, 363] width 84 height 26
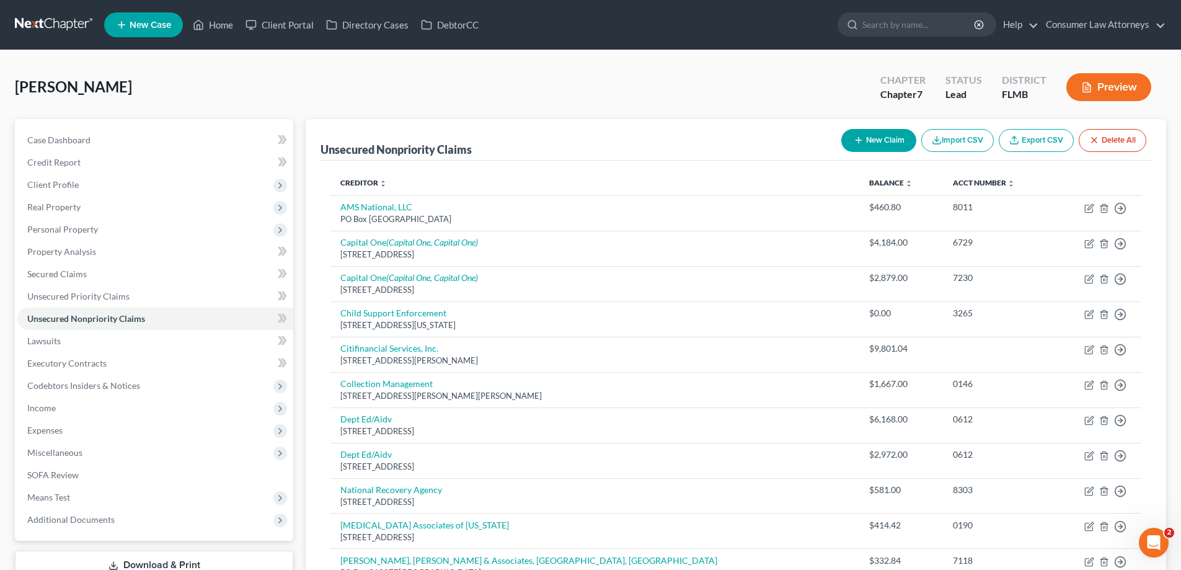
click at [314, 482] on div "Unsecured Nonpriority Claims New Claim Import CSV Export CSV Delete All Credito…" at bounding box center [736, 445] width 860 height 653
click at [883, 141] on button "New Claim" at bounding box center [878, 140] width 75 height 23
select select "0"
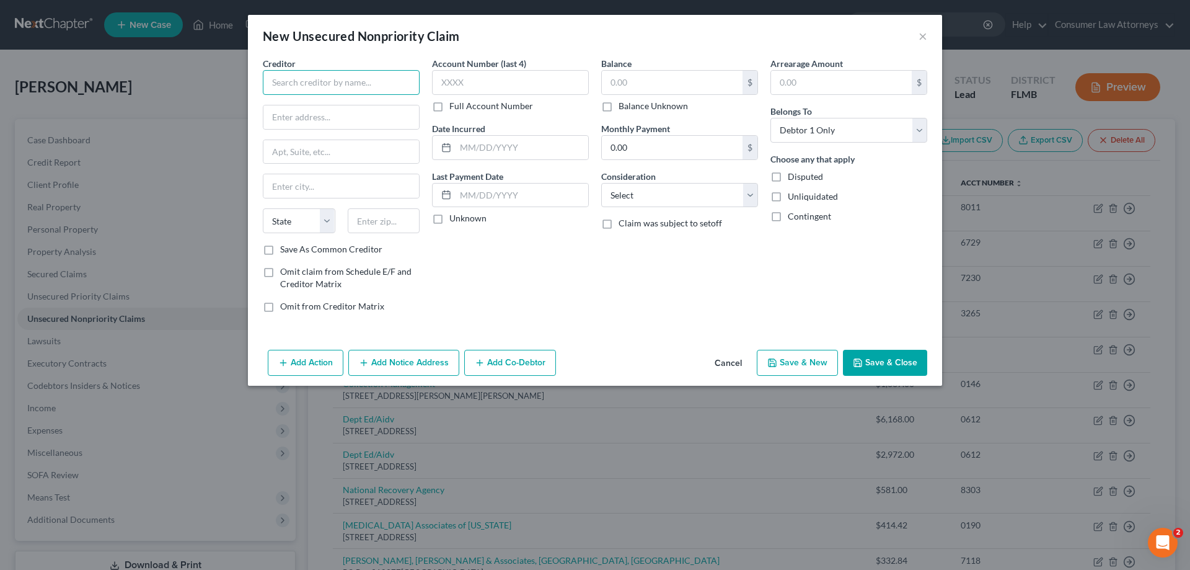
click at [316, 76] on input "text" at bounding box center [341, 82] width 157 height 25
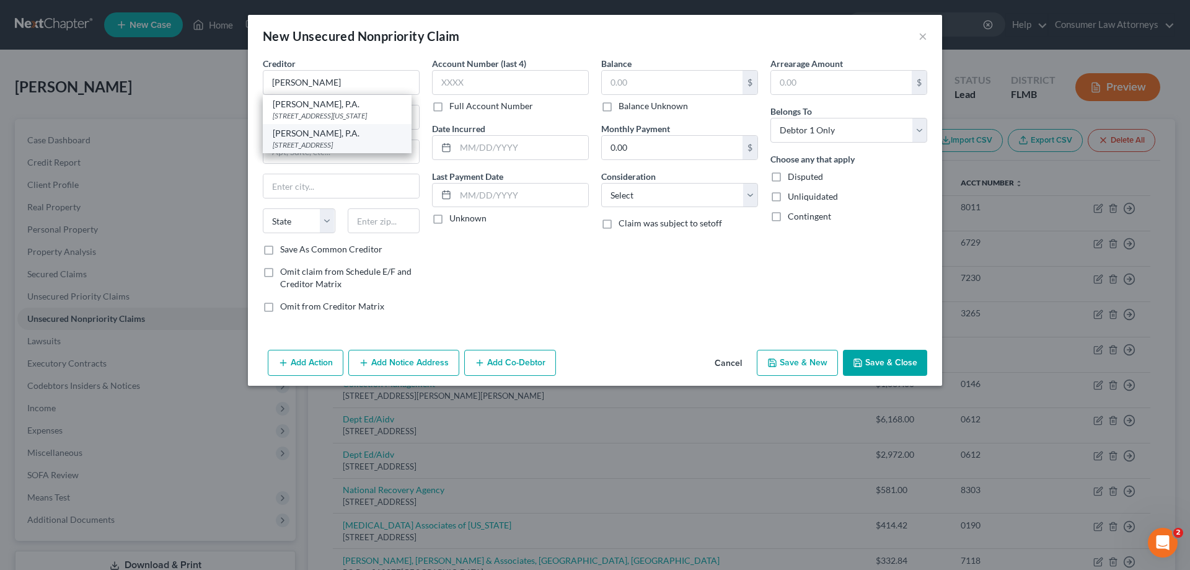
click at [316, 144] on div "[STREET_ADDRESS]" at bounding box center [337, 144] width 129 height 11
type input "[PERSON_NAME], P.A."
type input "PO Box 800"
type input "[GEOGRAPHIC_DATA]"
select select "9"
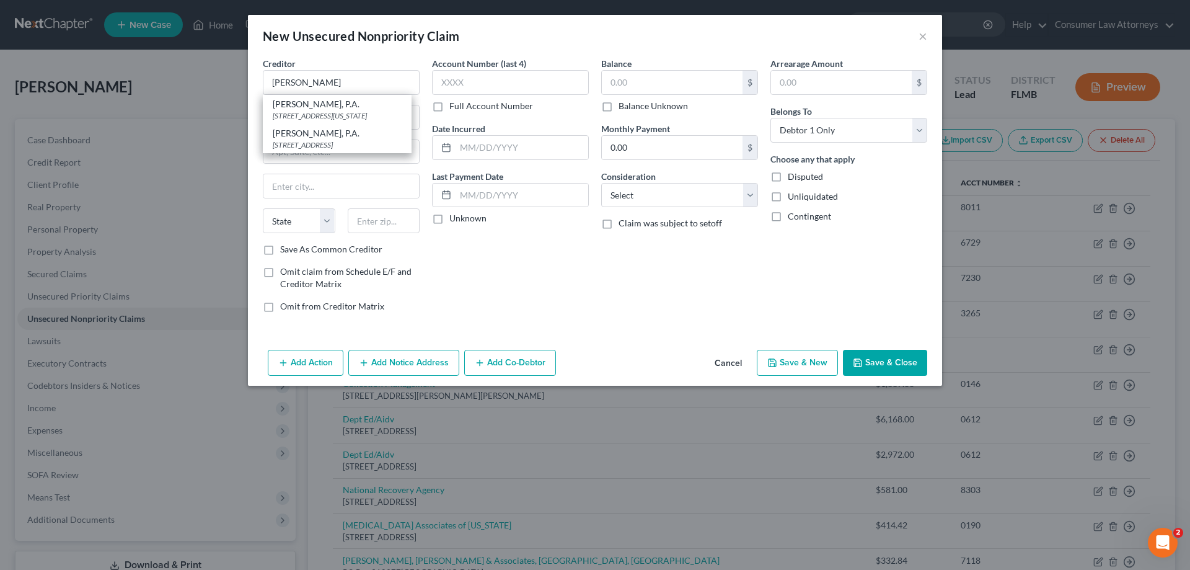
type input "33601"
click at [622, 93] on input "text" at bounding box center [672, 83] width 141 height 24
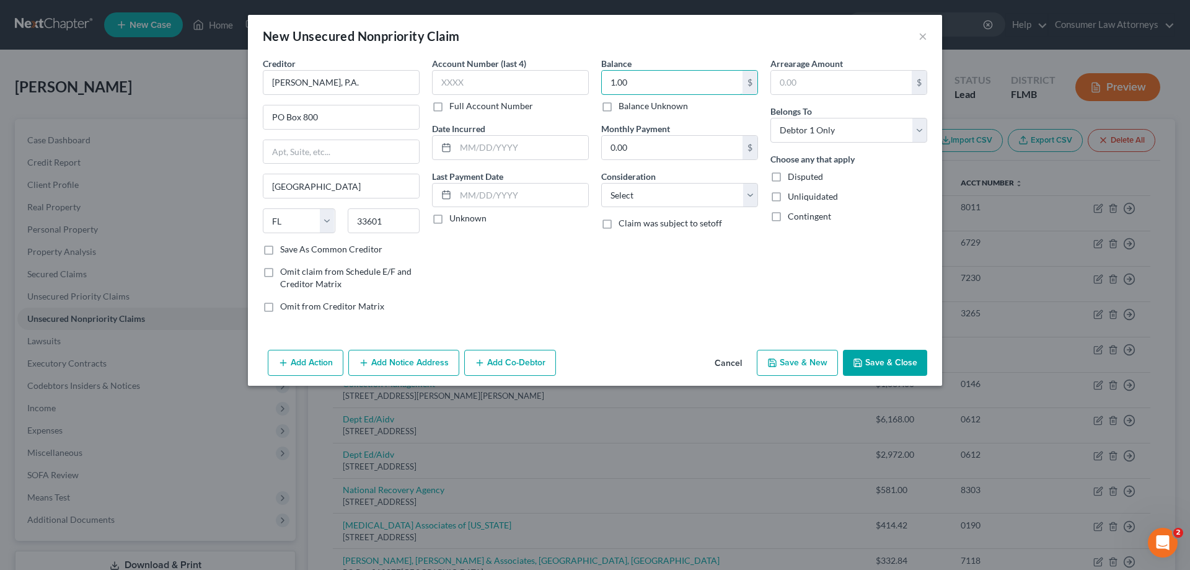
type input "1.00"
click at [449, 107] on label "Full Account Number" at bounding box center [491, 106] width 84 height 12
click at [454, 107] on input "Full Account Number" at bounding box center [458, 104] width 8 height 8
click at [474, 81] on input "text" at bounding box center [510, 82] width 157 height 25
drag, startPoint x: 498, startPoint y: 77, endPoint x: 409, endPoint y: 93, distance: 90.6
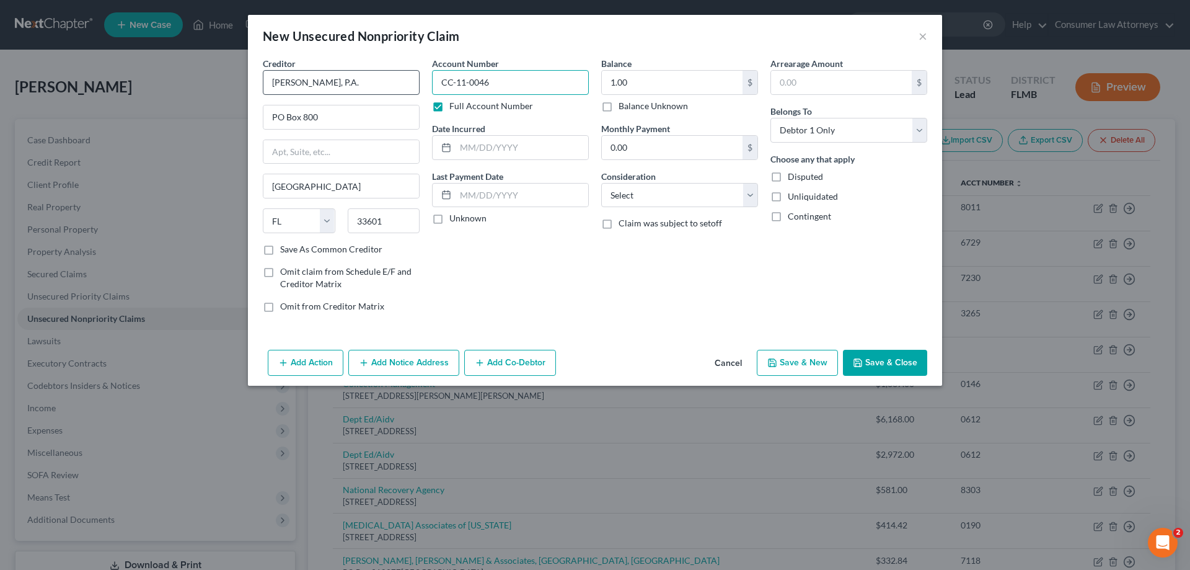
click at [409, 93] on div "Creditor * [PERSON_NAME], P.A. PO Box [GEOGRAPHIC_DATA] [US_STATE] AK AR AZ CA …" at bounding box center [595, 189] width 677 height 265
type input "CC-11-0046"
click at [403, 377] on div "Add Action Add Notice Address Add Co-Debtor Cancel Save & New Save & Close" at bounding box center [595, 365] width 694 height 41
click at [426, 360] on button "Add Notice Address" at bounding box center [403, 363] width 111 height 26
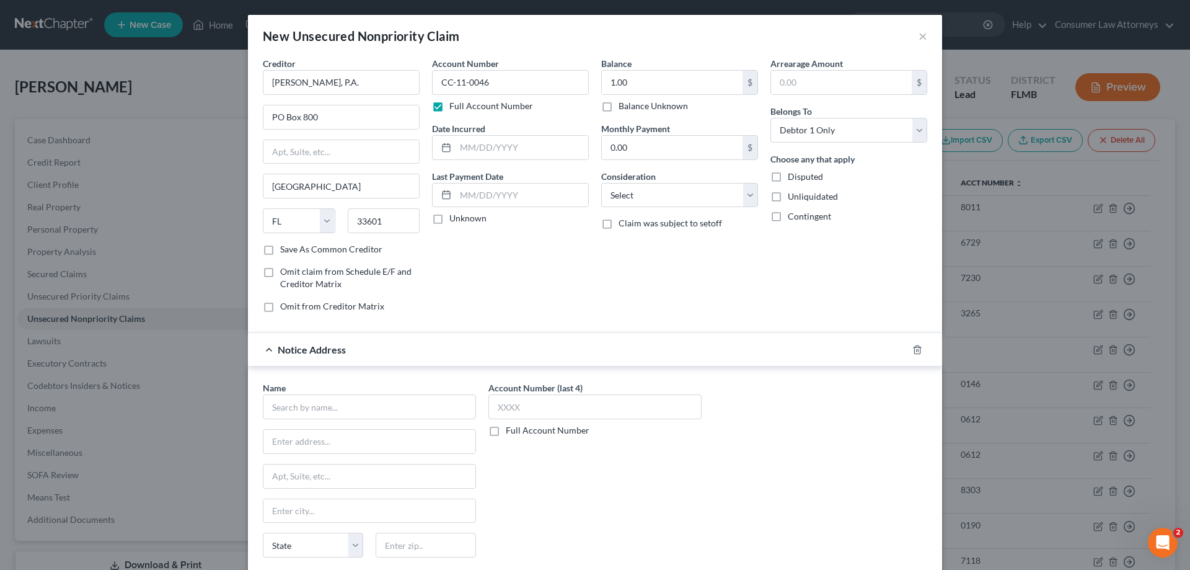
click at [506, 427] on label "Full Account Number" at bounding box center [548, 430] width 84 height 12
click at [511, 427] on input "Full Account Number" at bounding box center [515, 428] width 8 height 8
click at [541, 402] on input "text" at bounding box center [594, 406] width 213 height 25
paste input "CC-11-0046"
type input "CC-11-0046"
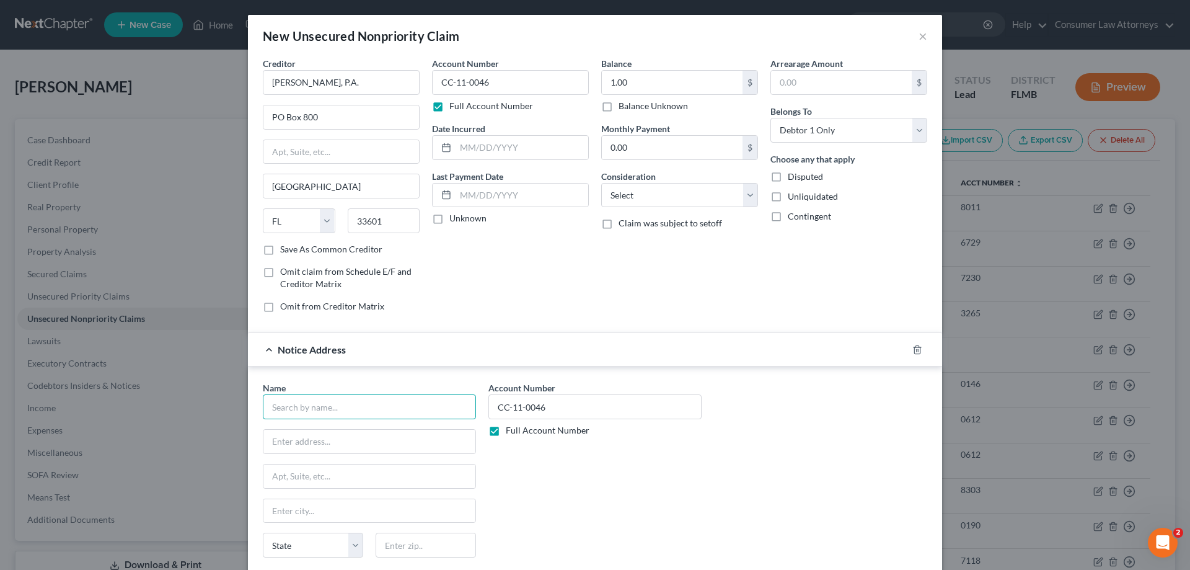
click at [431, 406] on input "text" at bounding box center [369, 406] width 213 height 25
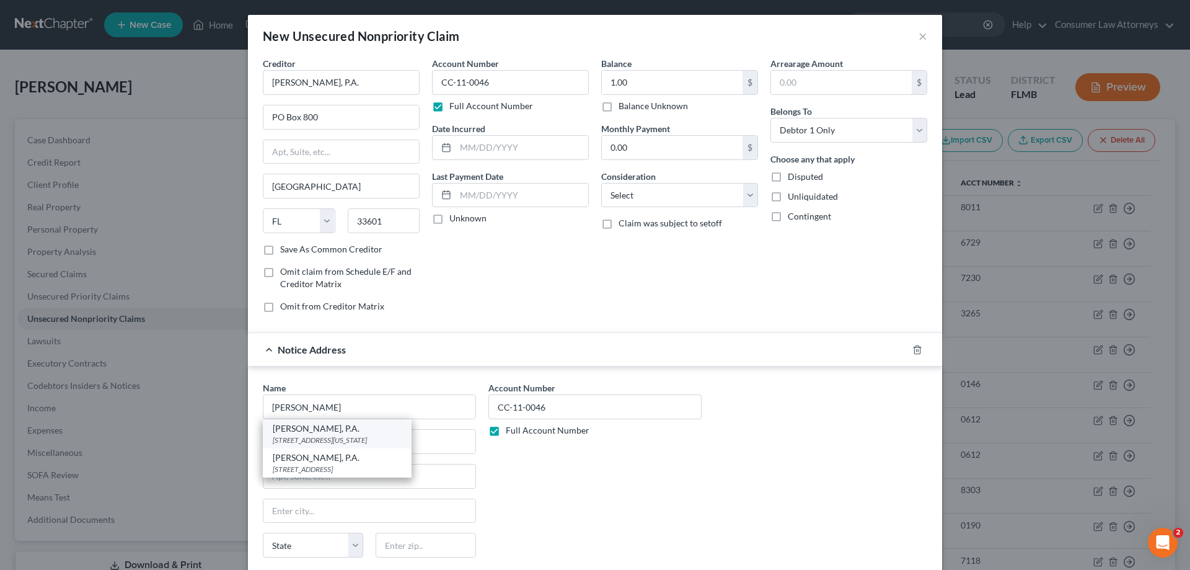
click at [329, 433] on div "[PERSON_NAME], P.A." at bounding box center [337, 428] width 129 height 12
type input "[PERSON_NAME], P.A."
type input "[STREET_ADDRESS][US_STATE]"
type input "[GEOGRAPHIC_DATA]"
select select "9"
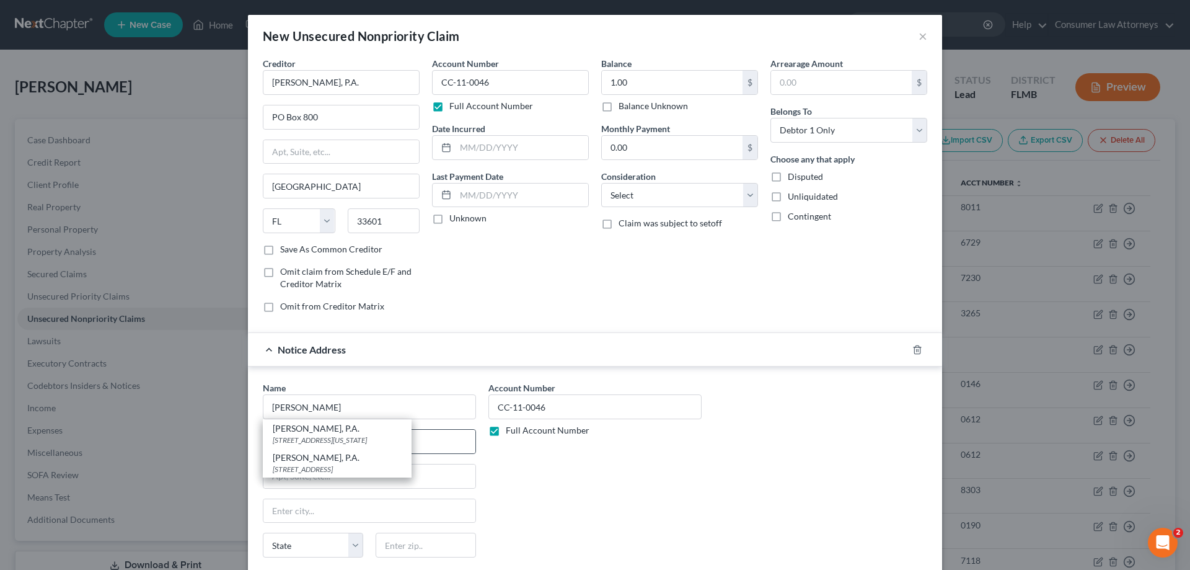
type input "33602"
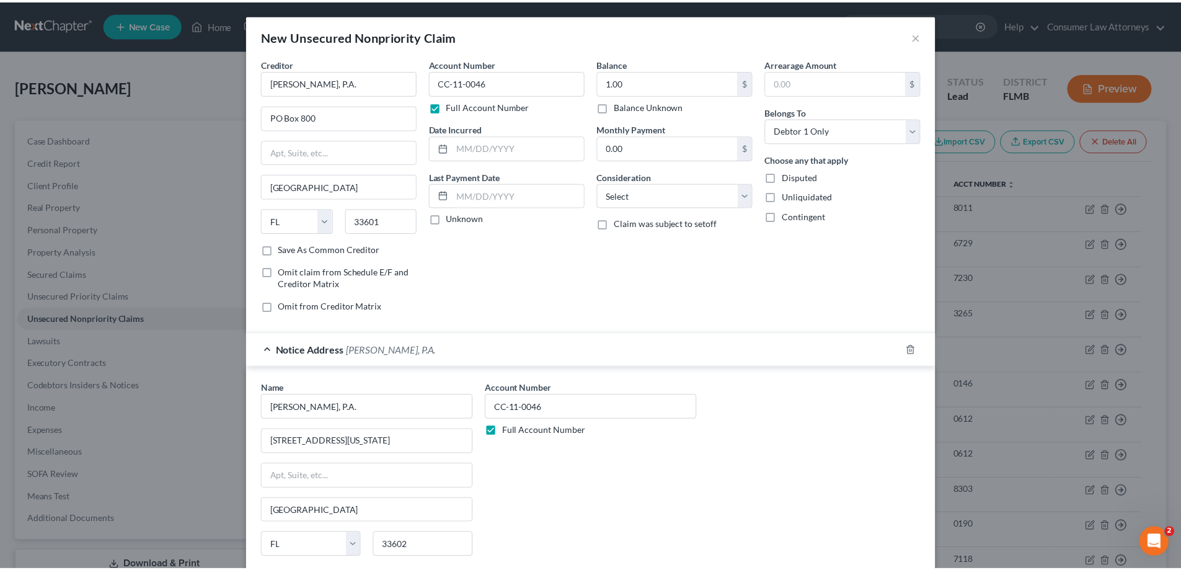
scroll to position [98, 0]
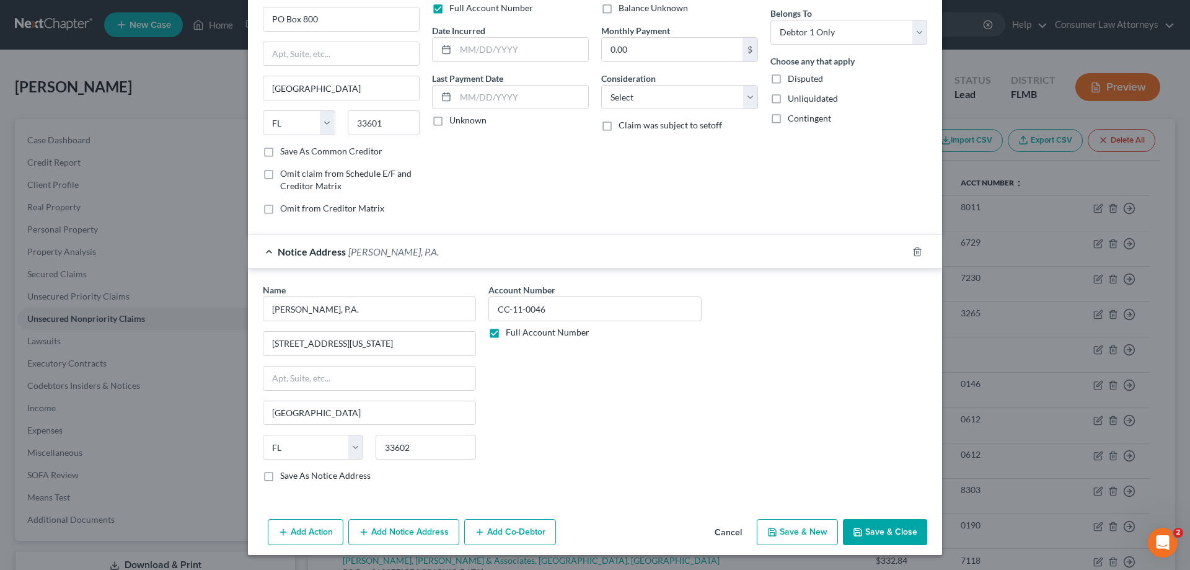
click at [886, 535] on button "Save & Close" at bounding box center [885, 532] width 84 height 26
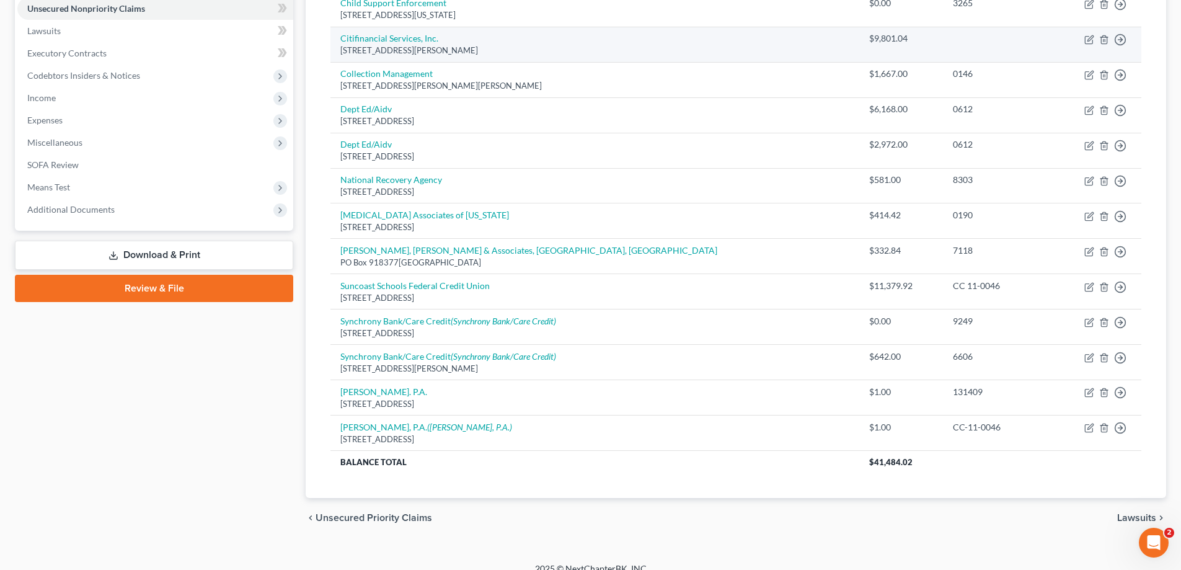
scroll to position [0, 0]
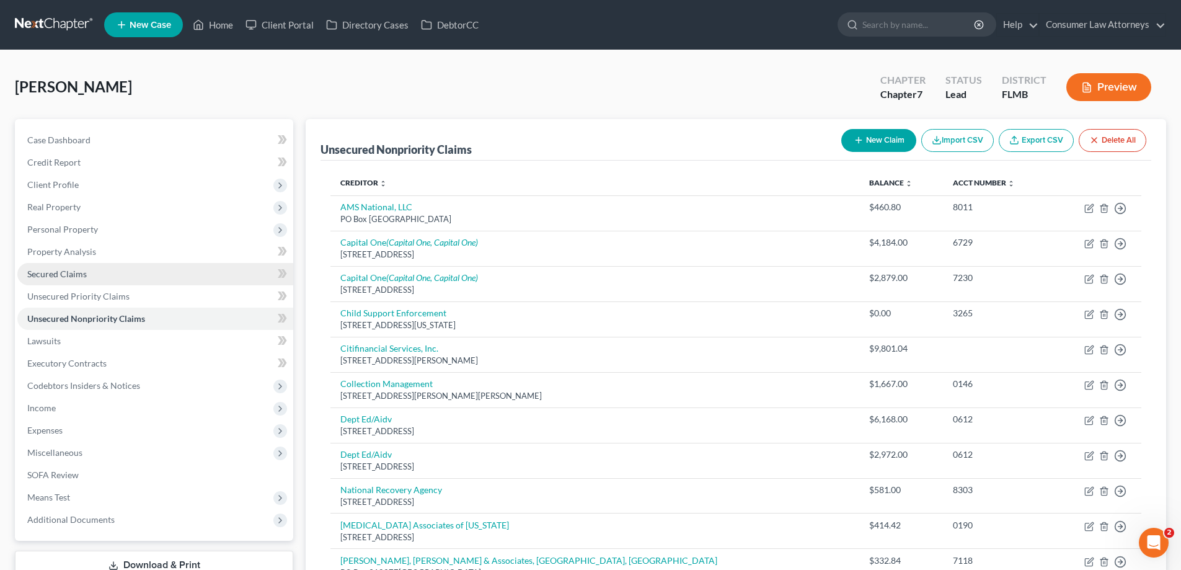
click at [41, 280] on link "Secured Claims" at bounding box center [155, 274] width 276 height 22
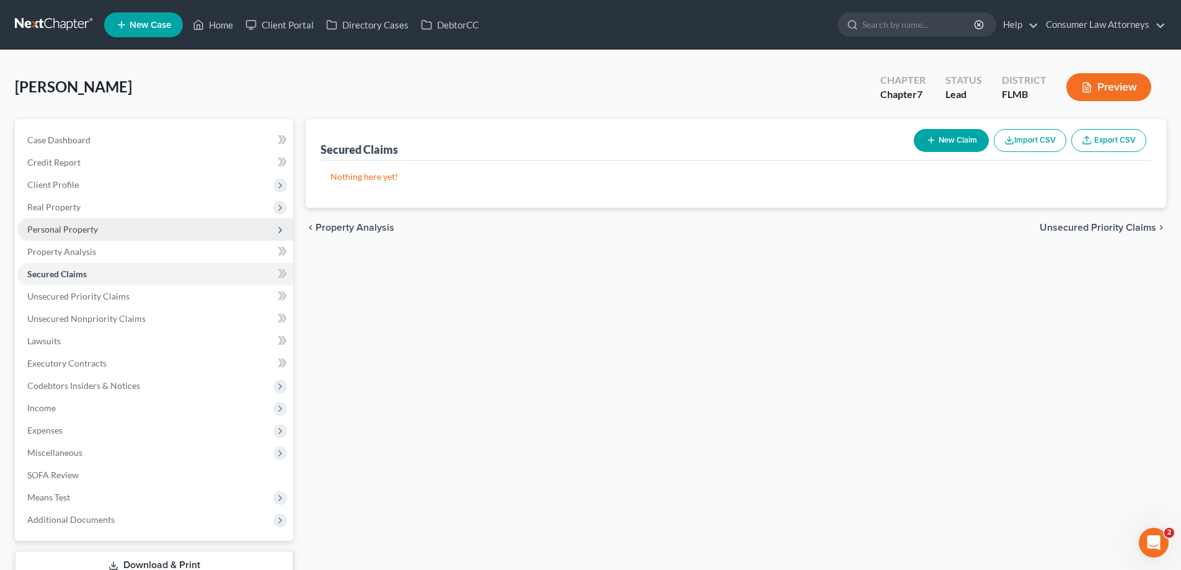
click at [60, 233] on span "Personal Property" at bounding box center [62, 229] width 71 height 11
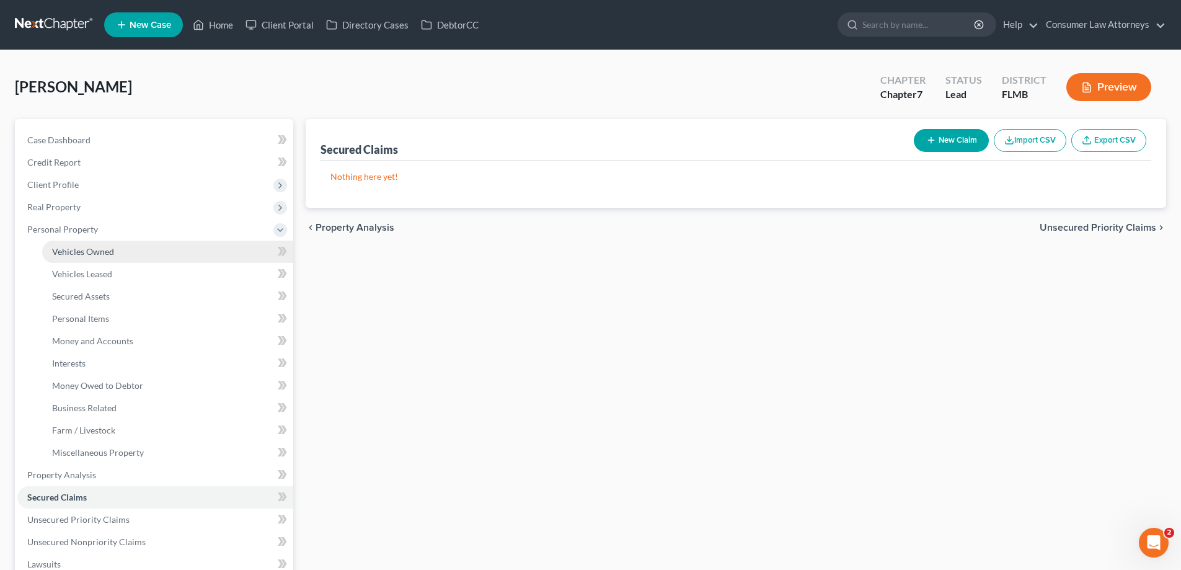
click at [62, 257] on link "Vehicles Owned" at bounding box center [167, 252] width 251 height 22
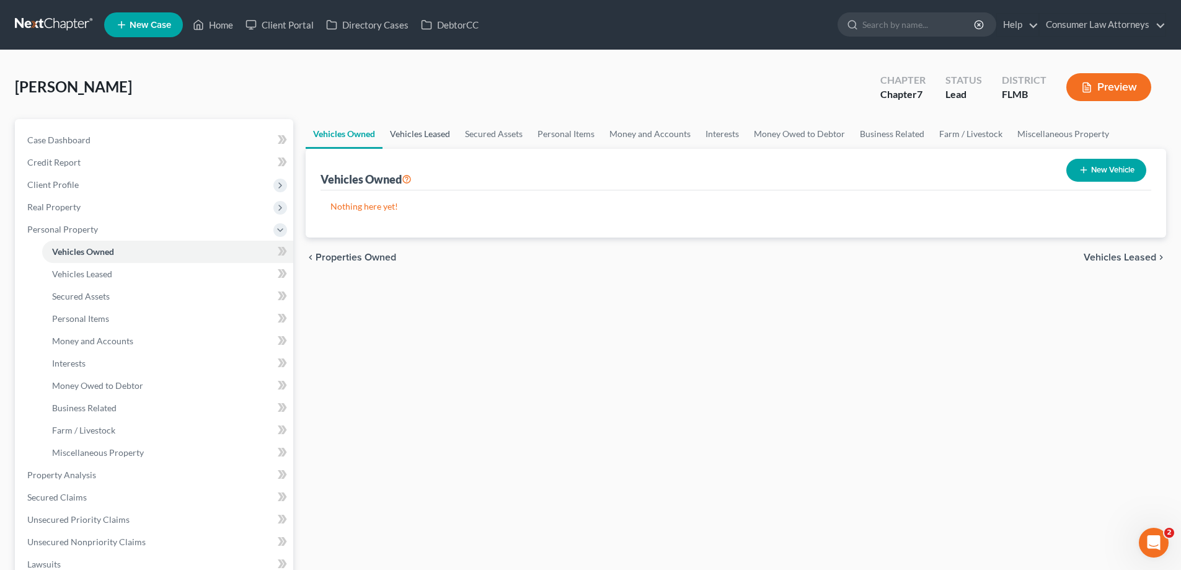
click at [417, 133] on link "Vehicles Leased" at bounding box center [419, 134] width 75 height 30
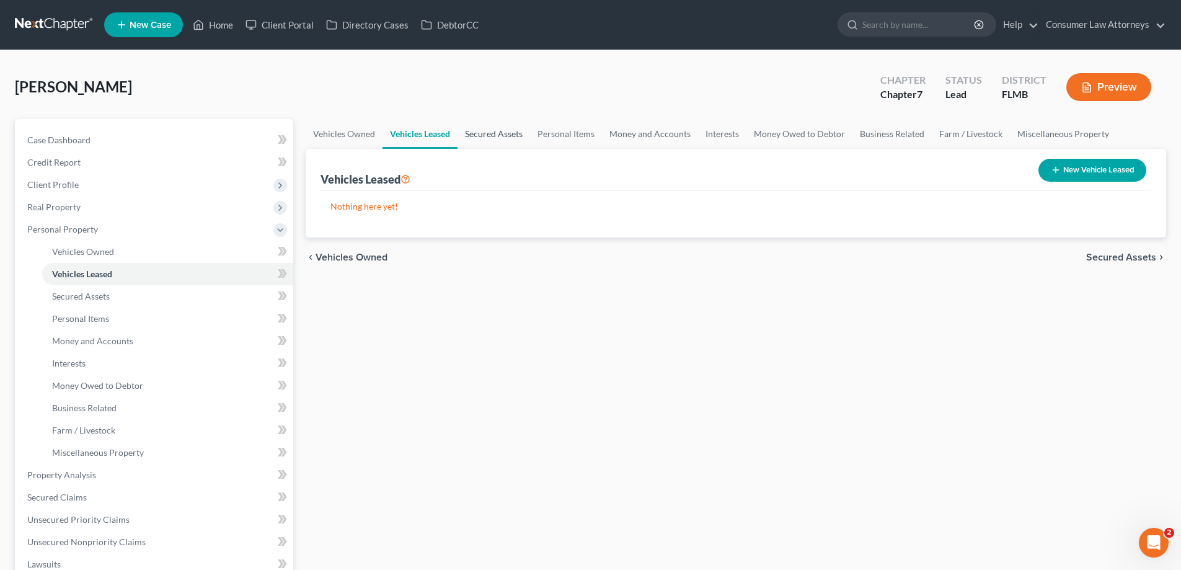
click at [511, 140] on link "Secured Assets" at bounding box center [493, 134] width 73 height 30
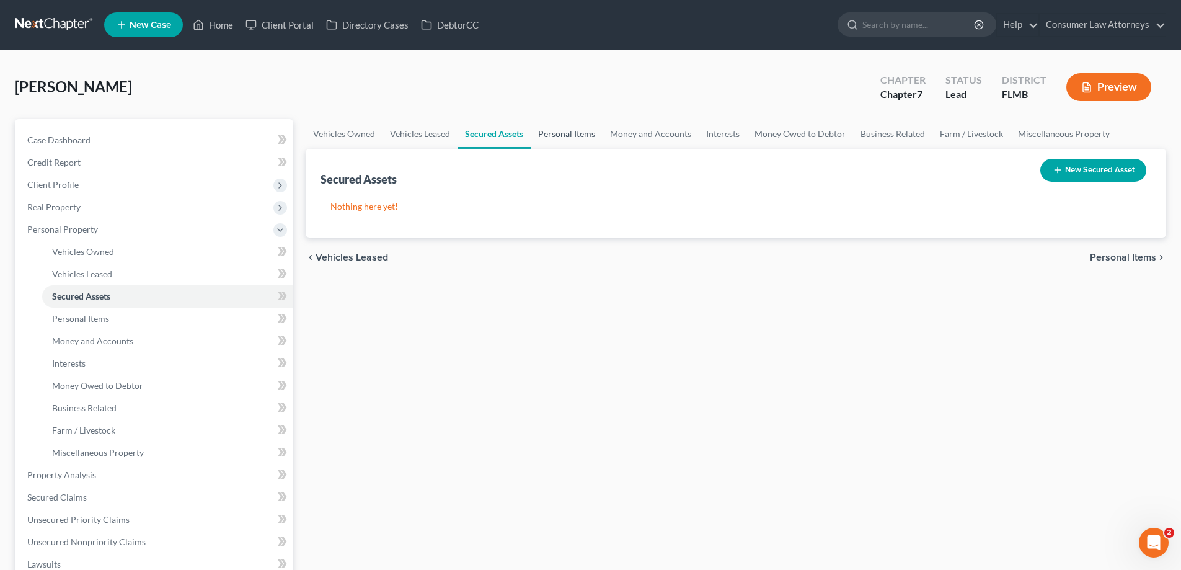
click at [555, 141] on link "Personal Items" at bounding box center [567, 134] width 72 height 30
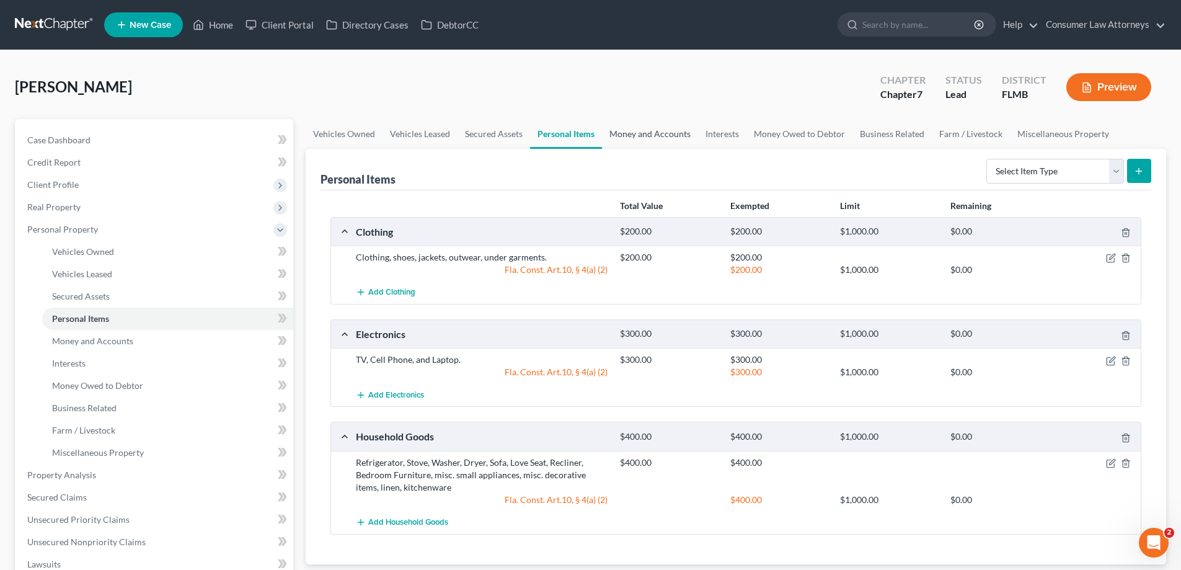
click at [628, 135] on link "Money and Accounts" at bounding box center [650, 134] width 96 height 30
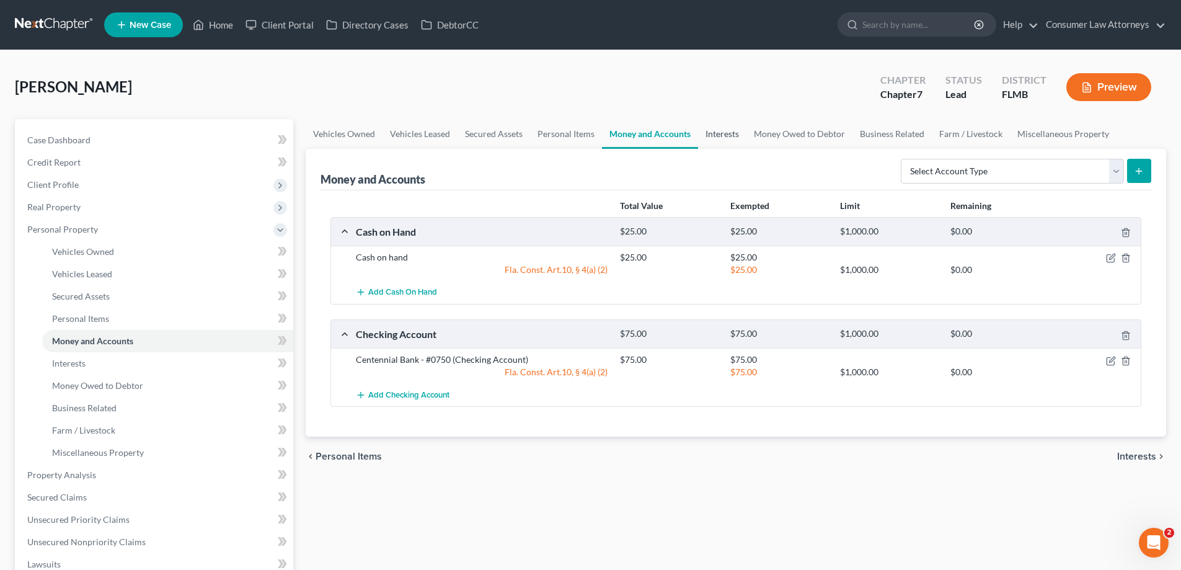
click at [733, 139] on link "Interests" at bounding box center [722, 134] width 48 height 30
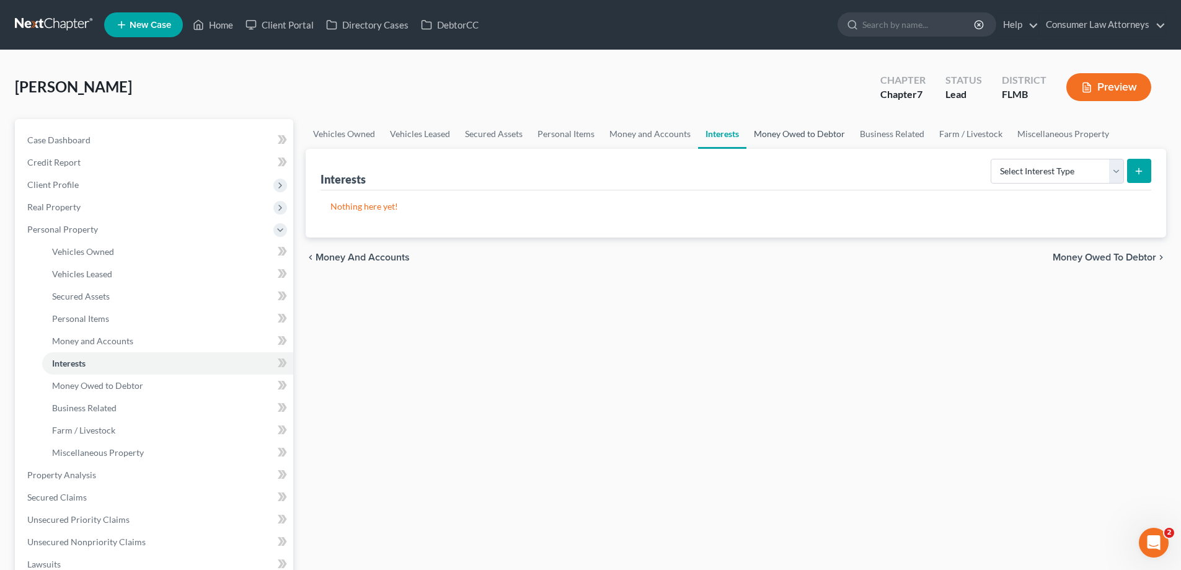
click at [800, 140] on link "Money Owed to Debtor" at bounding box center [799, 134] width 106 height 30
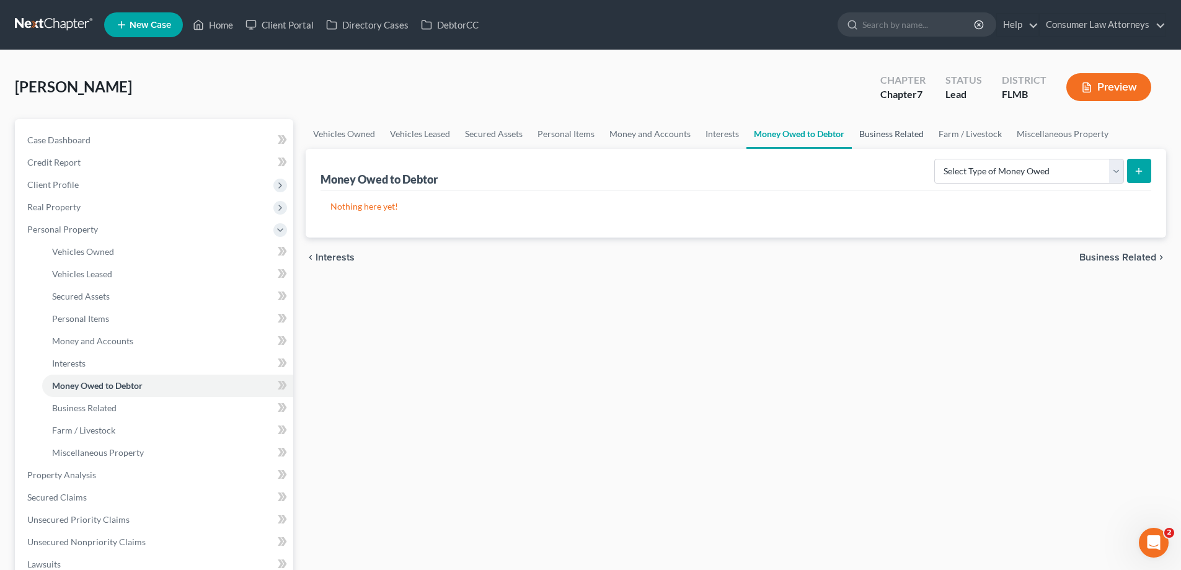
click at [897, 137] on link "Business Related" at bounding box center [891, 134] width 79 height 30
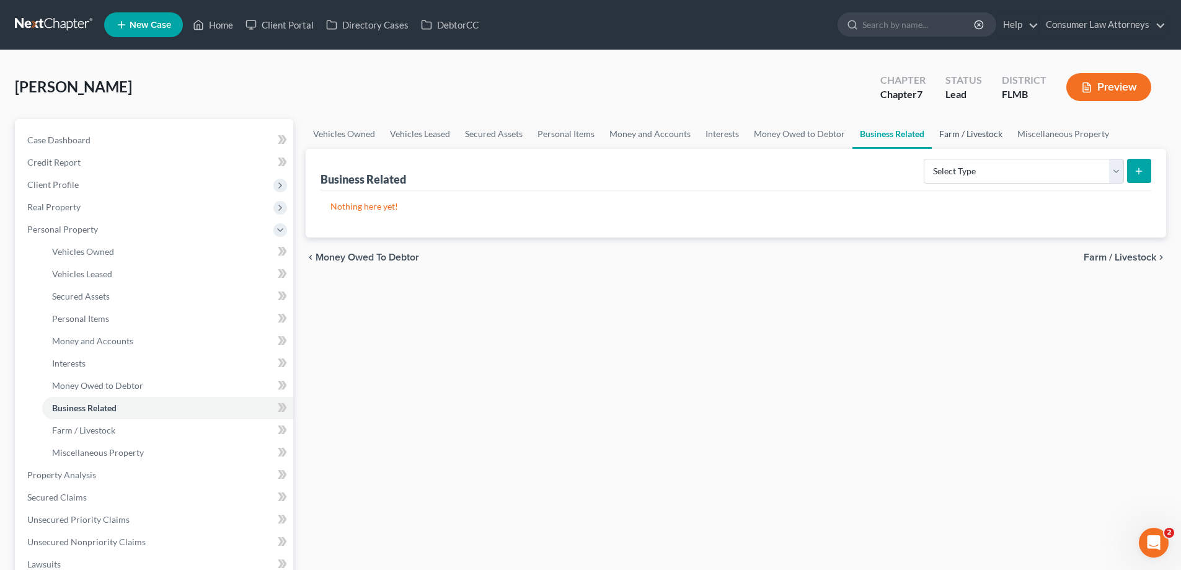
click at [989, 139] on link "Farm / Livestock" at bounding box center [971, 134] width 78 height 30
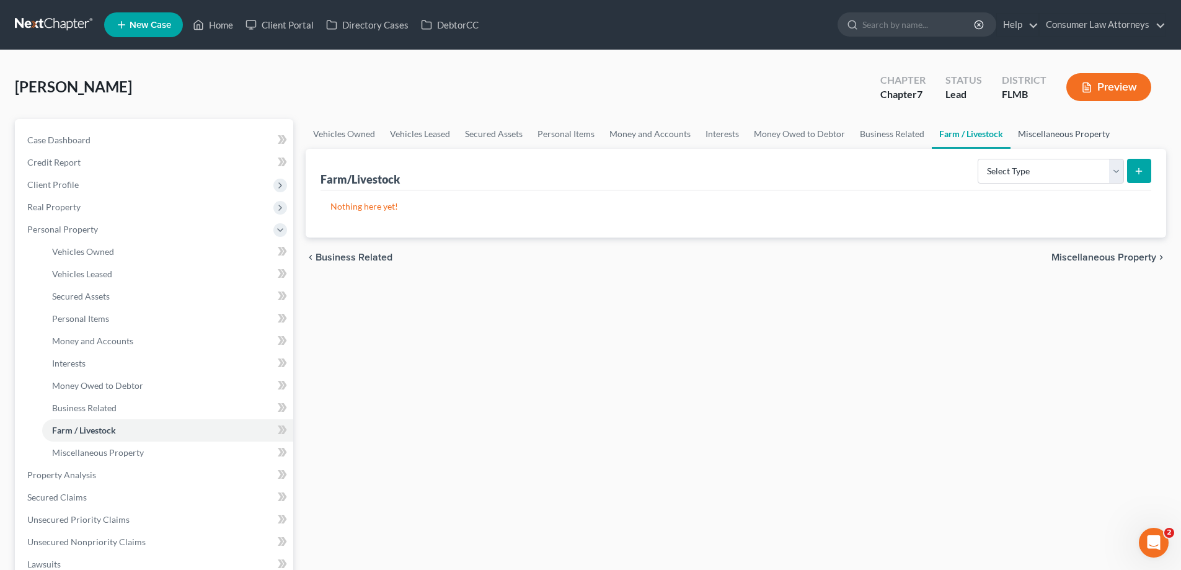
click at [1051, 136] on link "Miscellaneous Property" at bounding box center [1063, 134] width 107 height 30
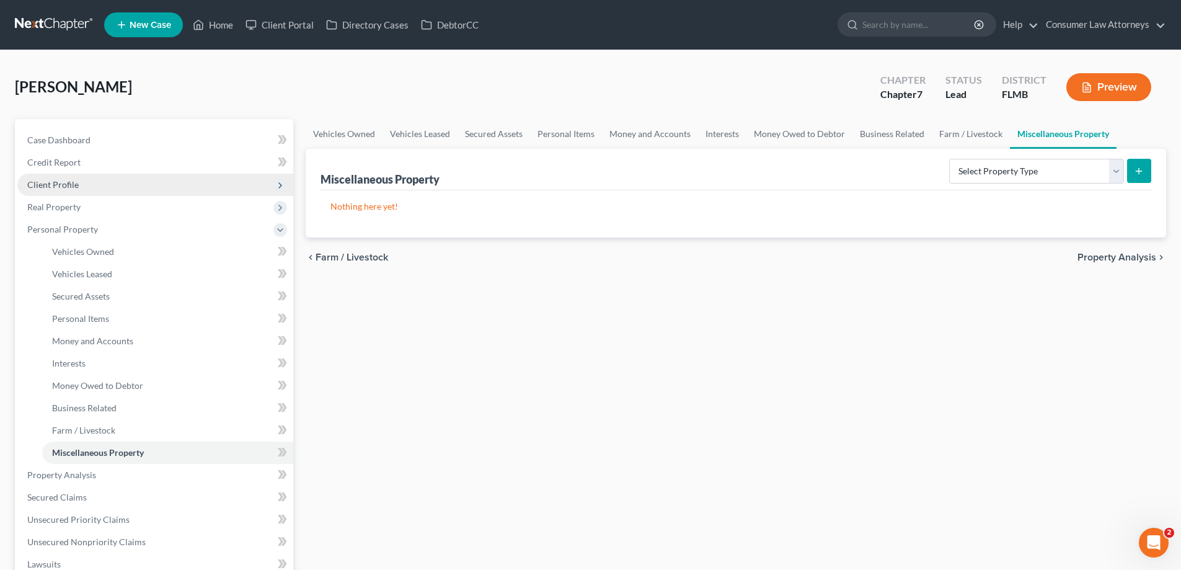
click at [64, 183] on span "Client Profile" at bounding box center [52, 184] width 51 height 11
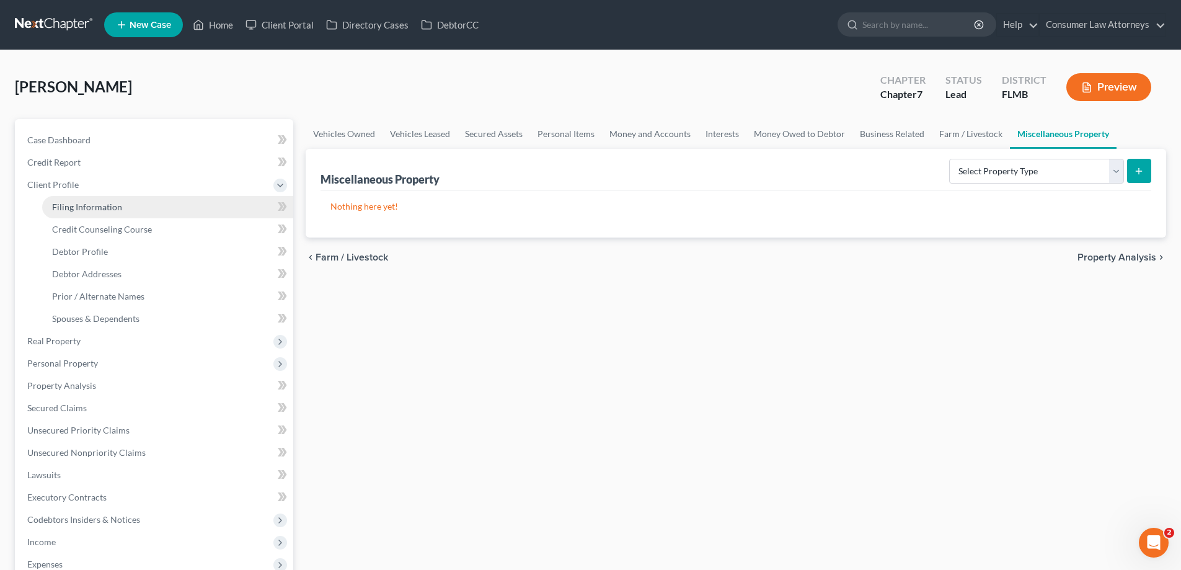
click at [81, 206] on span "Filing Information" at bounding box center [87, 206] width 70 height 11
select select "1"
select select "0"
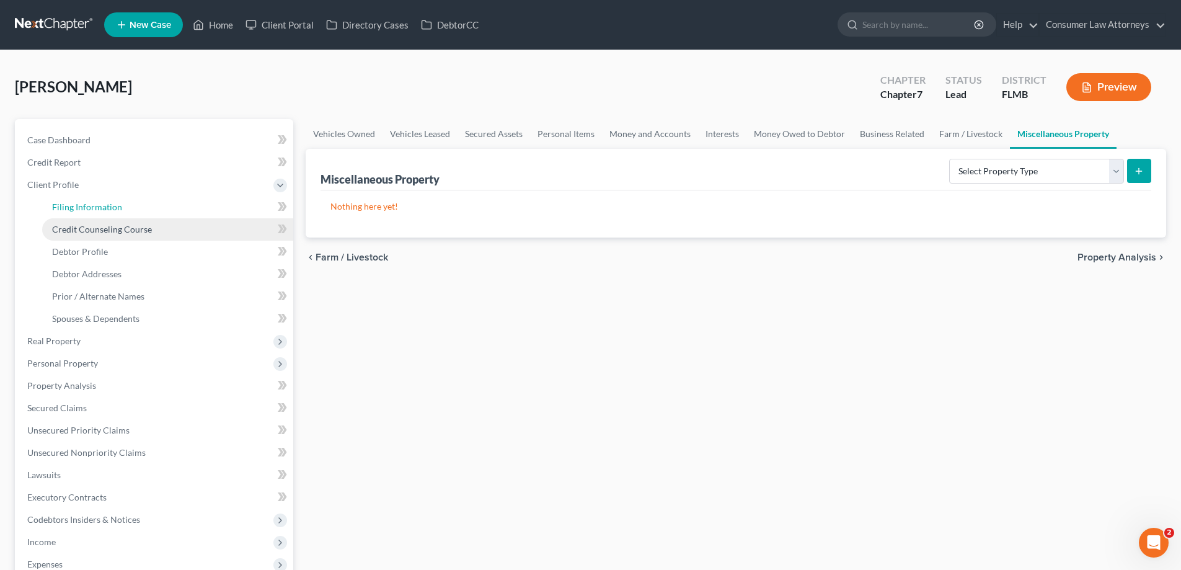
select select "9"
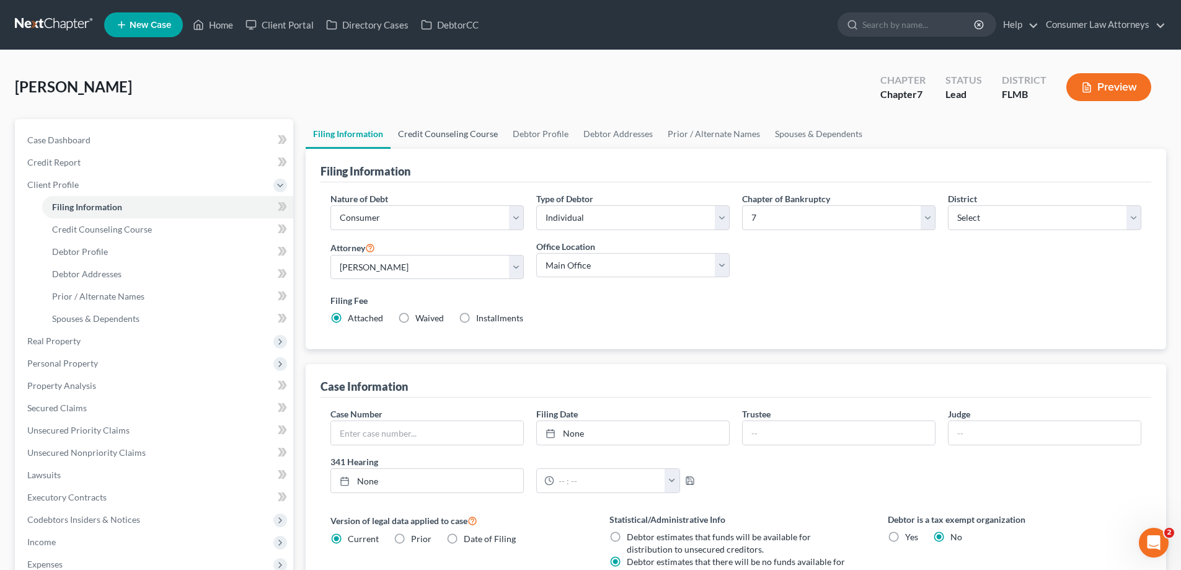
click at [418, 132] on link "Credit Counseling Course" at bounding box center [448, 134] width 115 height 30
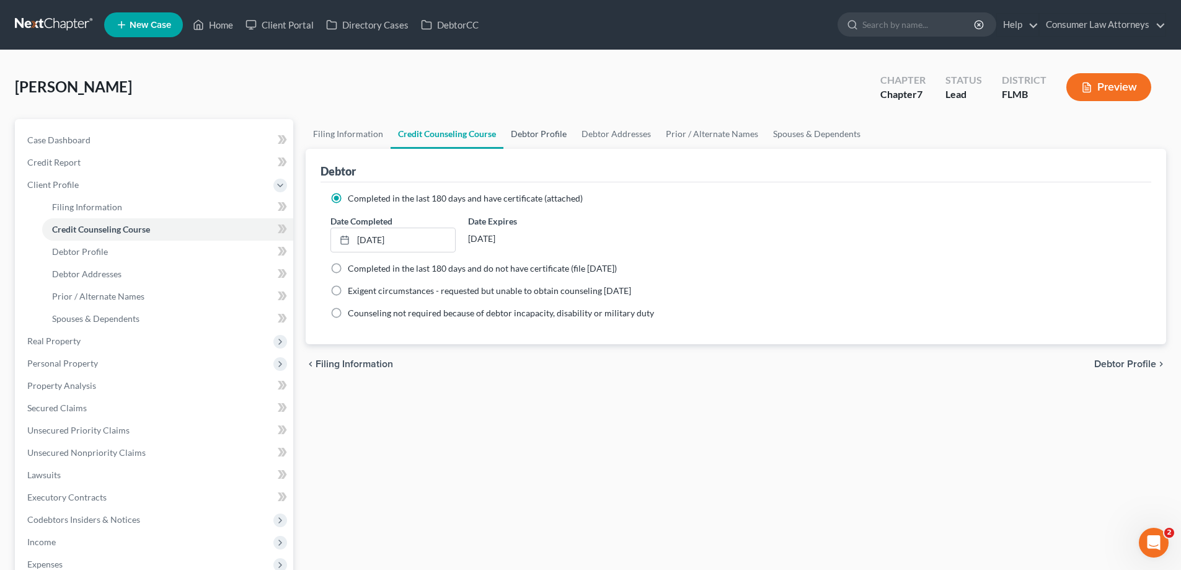
click at [556, 136] on link "Debtor Profile" at bounding box center [538, 134] width 71 height 30
select select "1"
select select "2"
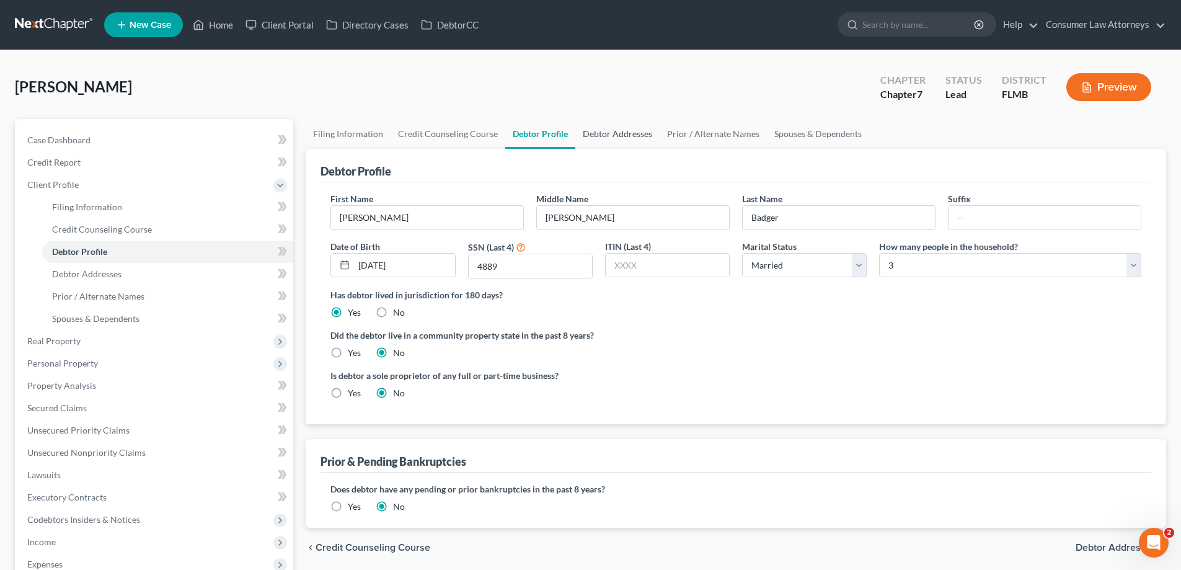
click at [609, 140] on link "Debtor Addresses" at bounding box center [617, 134] width 84 height 30
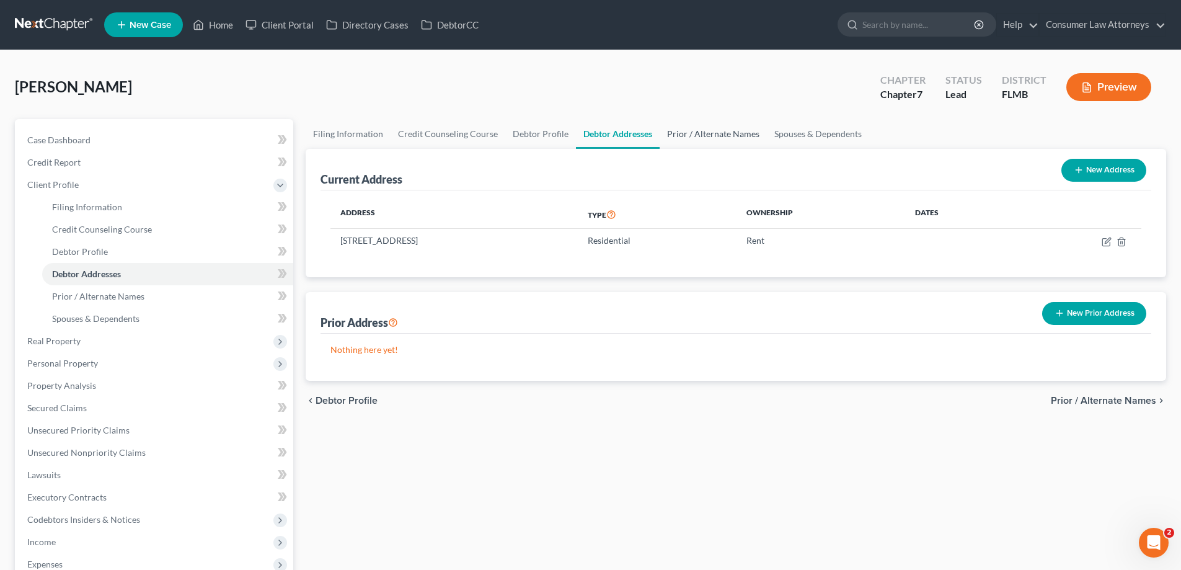
click at [695, 138] on link "Prior / Alternate Names" at bounding box center [713, 134] width 107 height 30
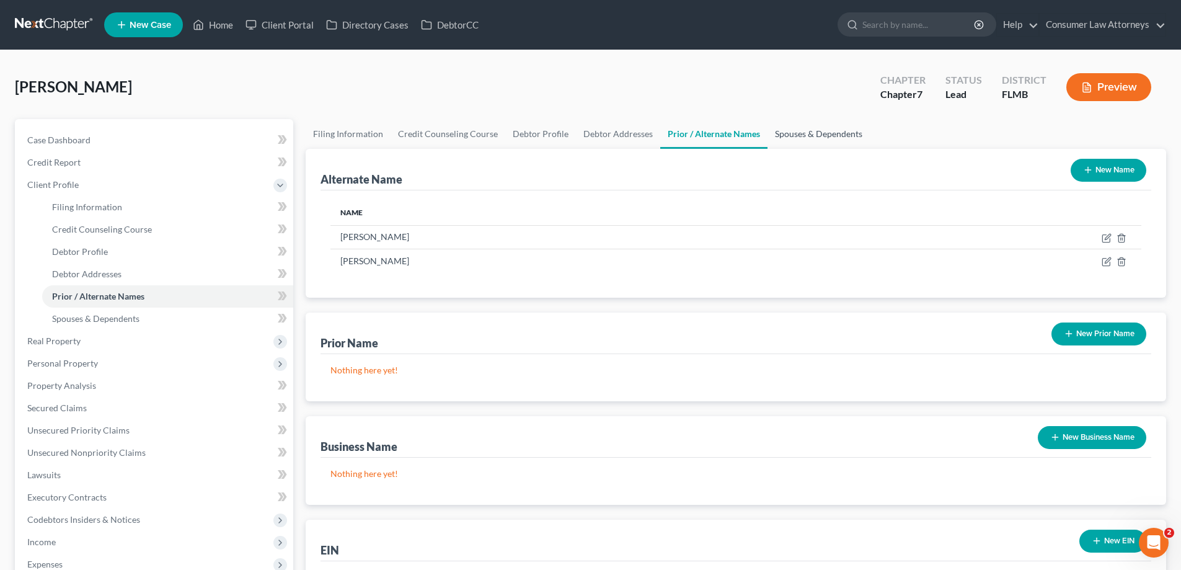
click at [810, 139] on link "Spouses & Dependents" at bounding box center [818, 134] width 102 height 30
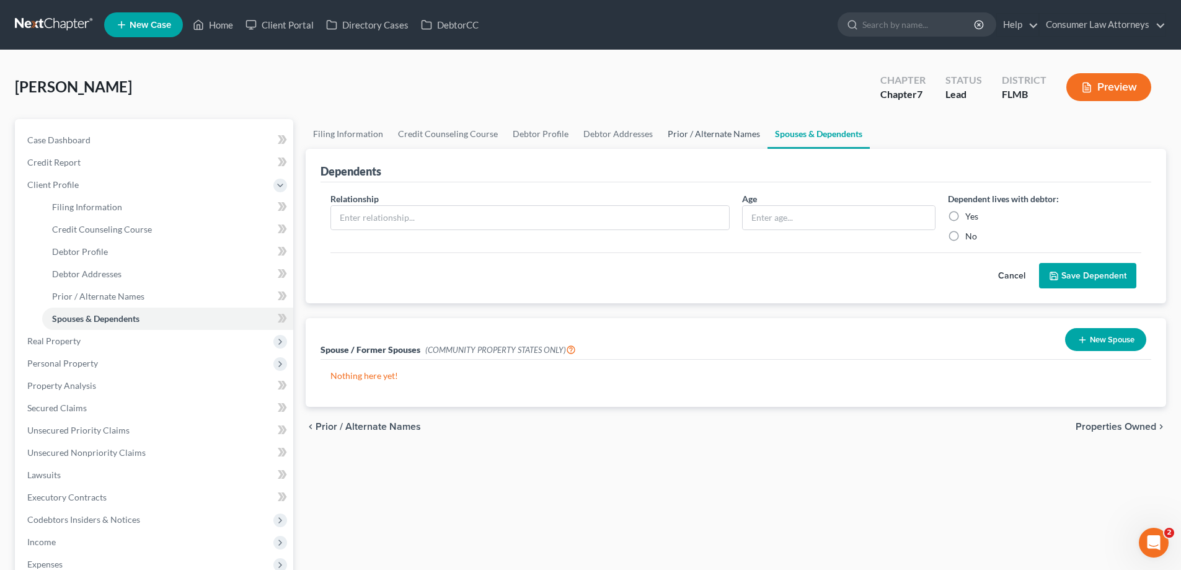
click at [728, 131] on link "Prior / Alternate Names" at bounding box center [713, 134] width 107 height 30
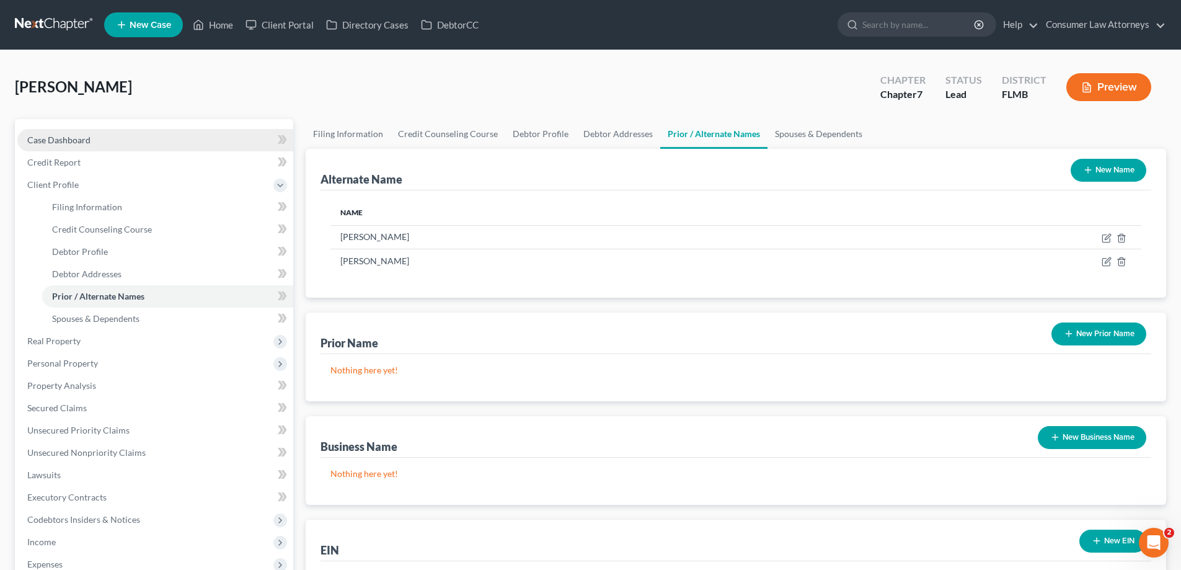
click at [45, 138] on span "Case Dashboard" at bounding box center [58, 140] width 63 height 11
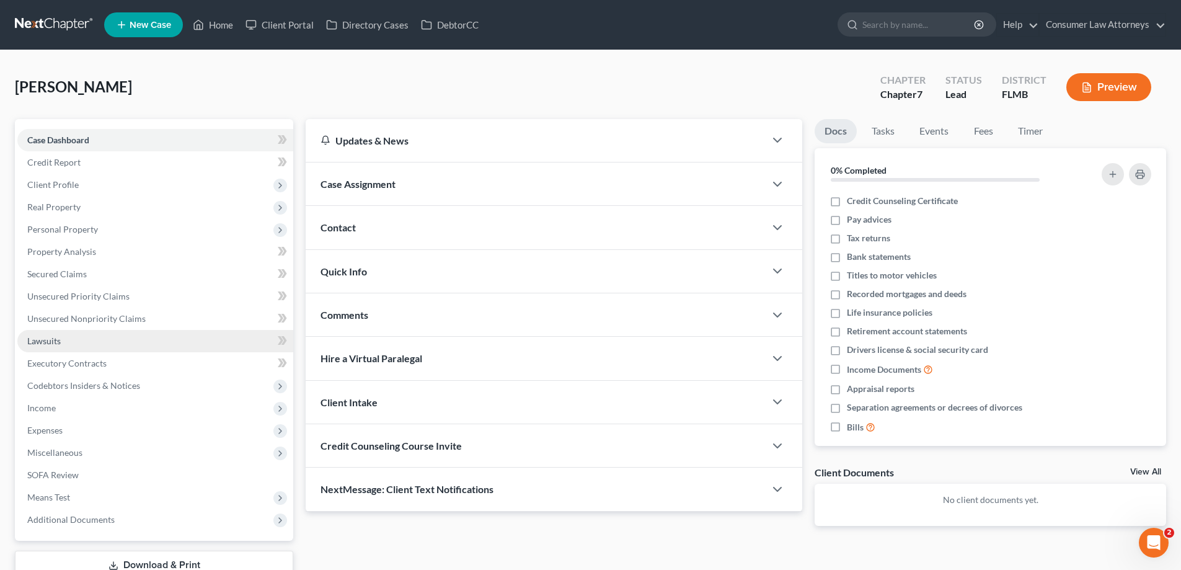
click at [56, 347] on link "Lawsuits" at bounding box center [155, 341] width 276 height 22
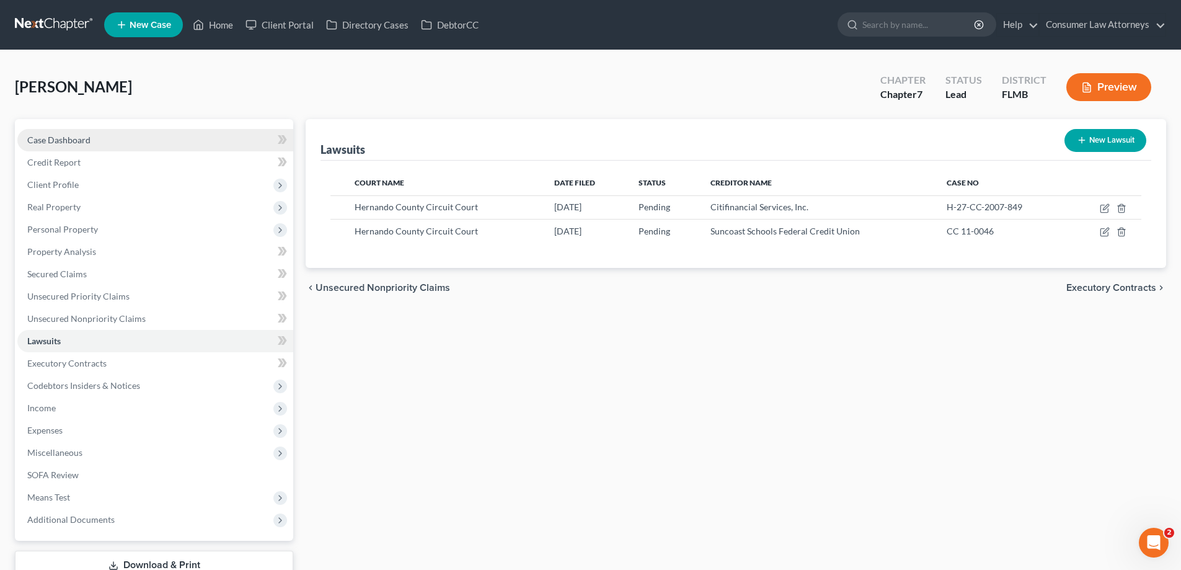
click at [67, 139] on span "Case Dashboard" at bounding box center [58, 140] width 63 height 11
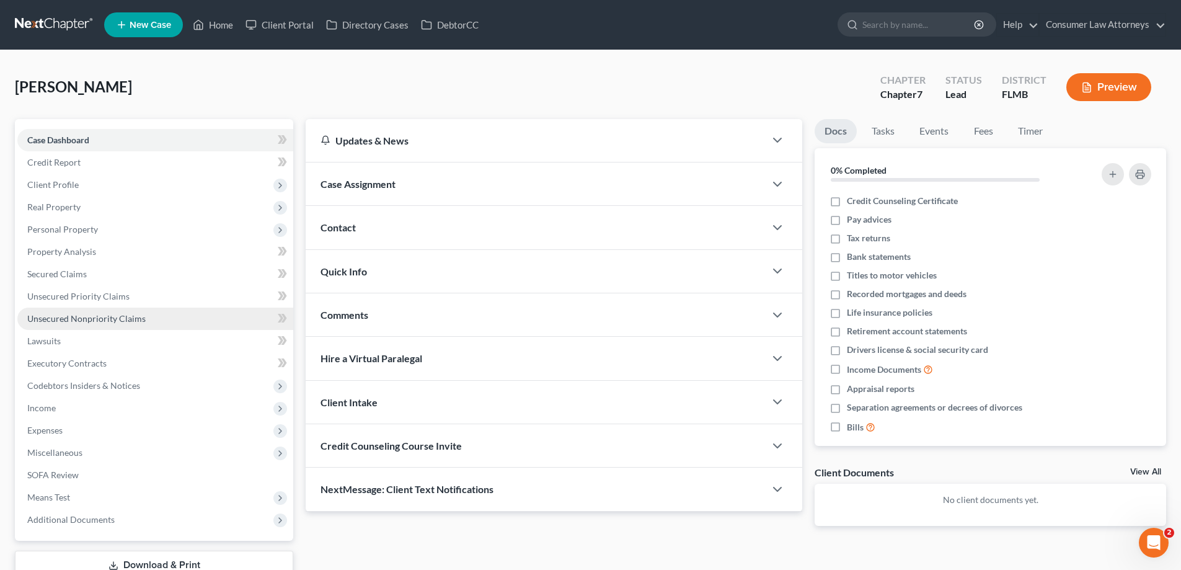
click at [109, 313] on span "Unsecured Nonpriority Claims" at bounding box center [86, 318] width 118 height 11
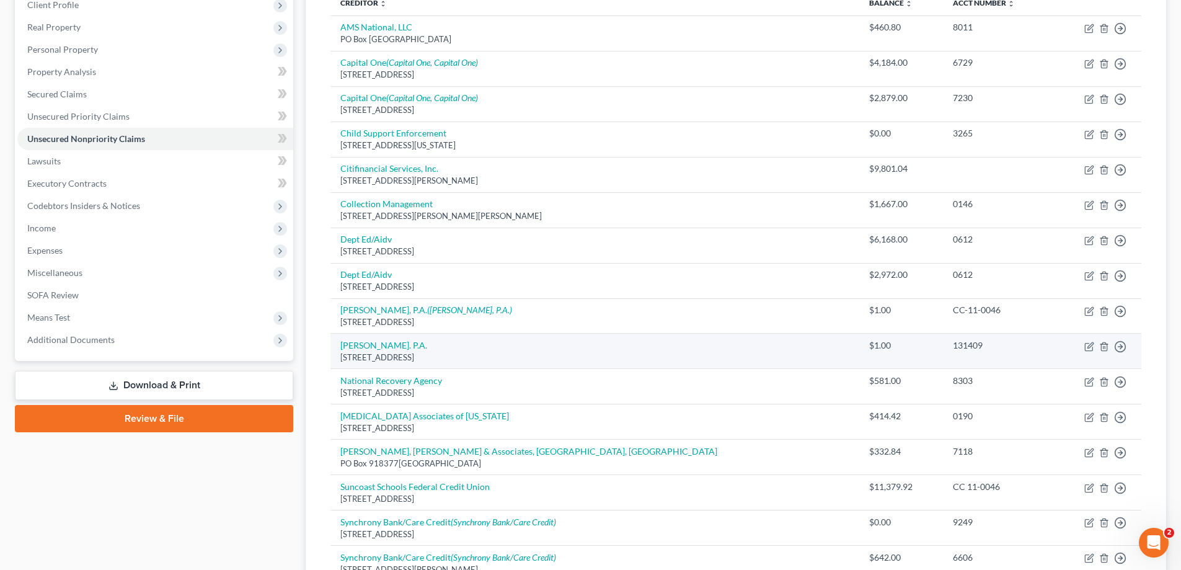
scroll to position [325, 0]
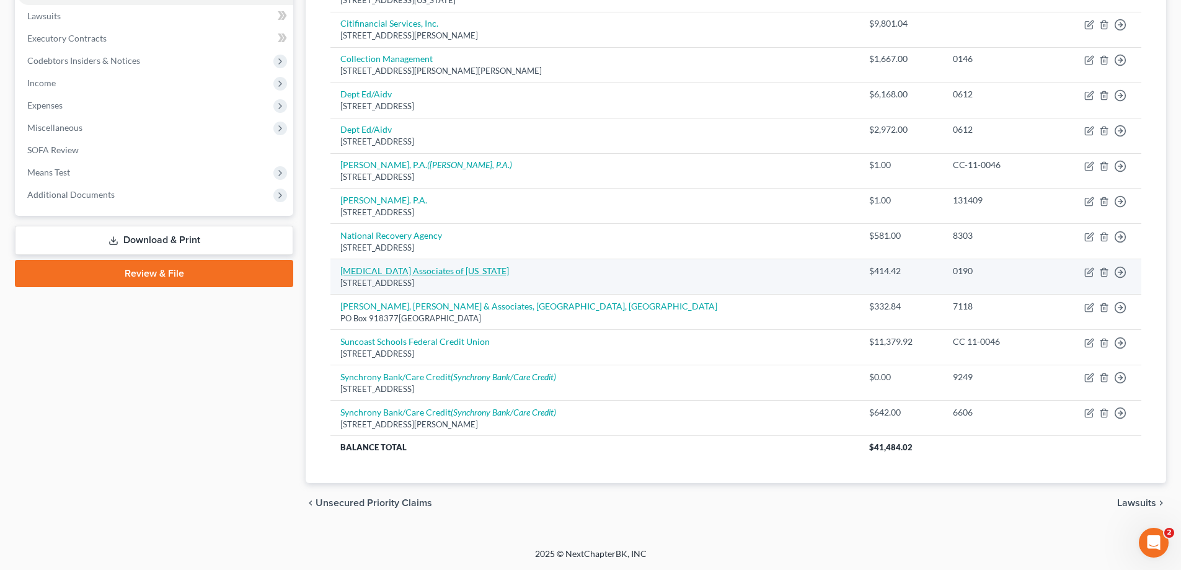
click at [379, 275] on link "[MEDICAL_DATA] Associates of [US_STATE]" at bounding box center [424, 270] width 169 height 11
select select "9"
select select "0"
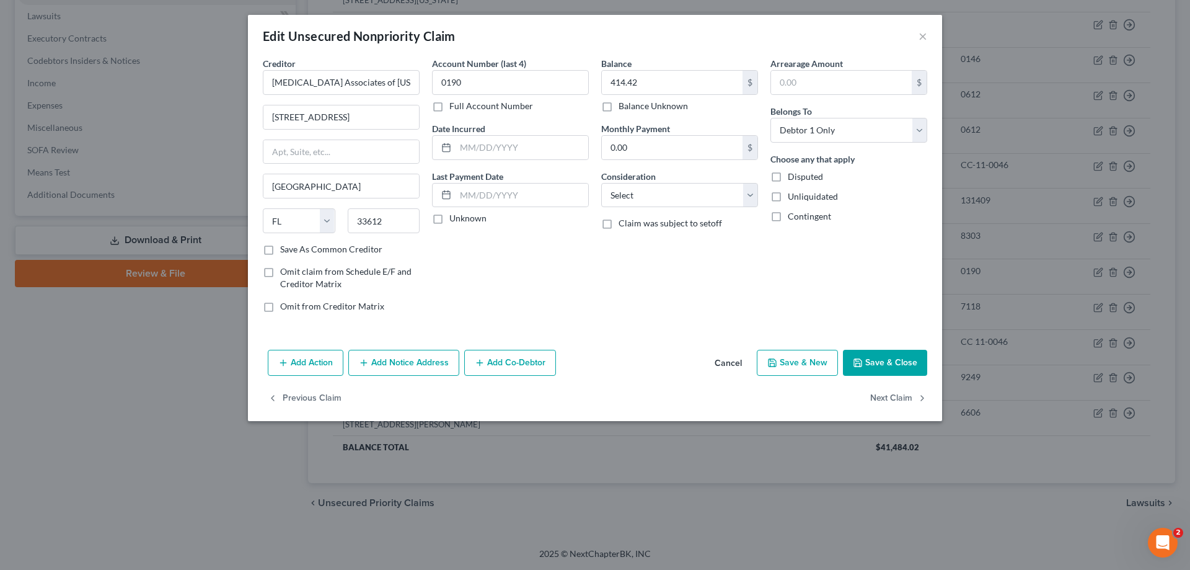
click at [449, 106] on label "Full Account Number" at bounding box center [491, 106] width 84 height 12
click at [454, 106] on input "Full Account Number" at bounding box center [458, 104] width 8 height 8
click at [441, 86] on input "0190" at bounding box center [510, 82] width 157 height 25
click at [515, 89] on input "MBBAC6840190" at bounding box center [510, 82] width 157 height 25
type input "MBBAC684019O"
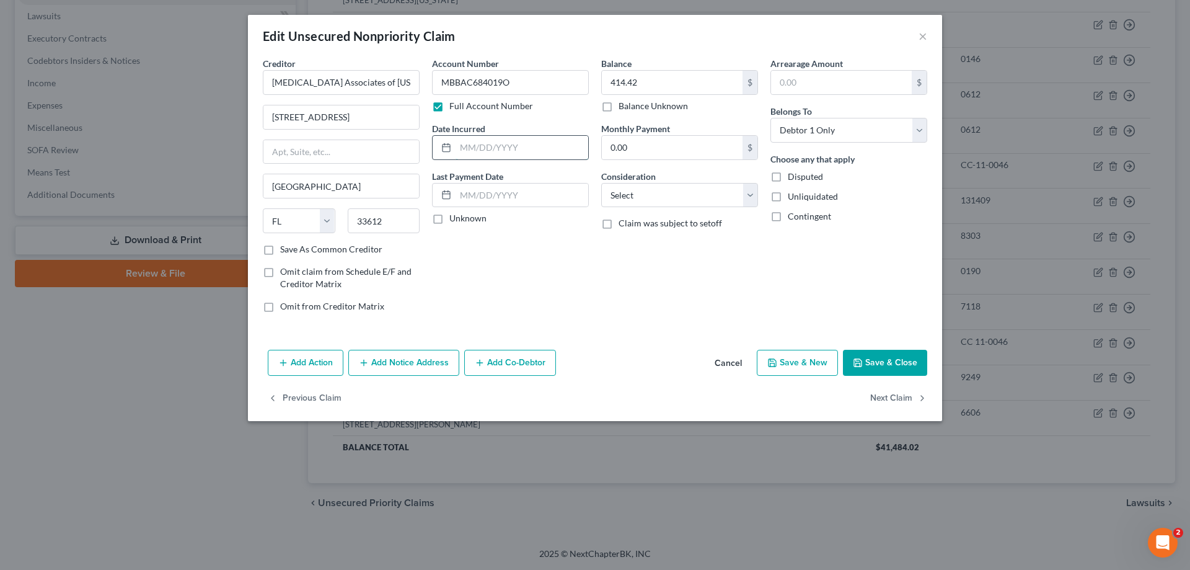
click at [500, 152] on input "text" at bounding box center [522, 148] width 133 height 24
type input "[DATE]"
click at [660, 197] on select "Select Cable / Satellite Services Collection Agency Credit Card Debt Debt Couns…" at bounding box center [679, 195] width 157 height 25
select select "9"
click at [601, 183] on select "Select Cable / Satellite Services Collection Agency Credit Card Debt Debt Couns…" at bounding box center [679, 195] width 157 height 25
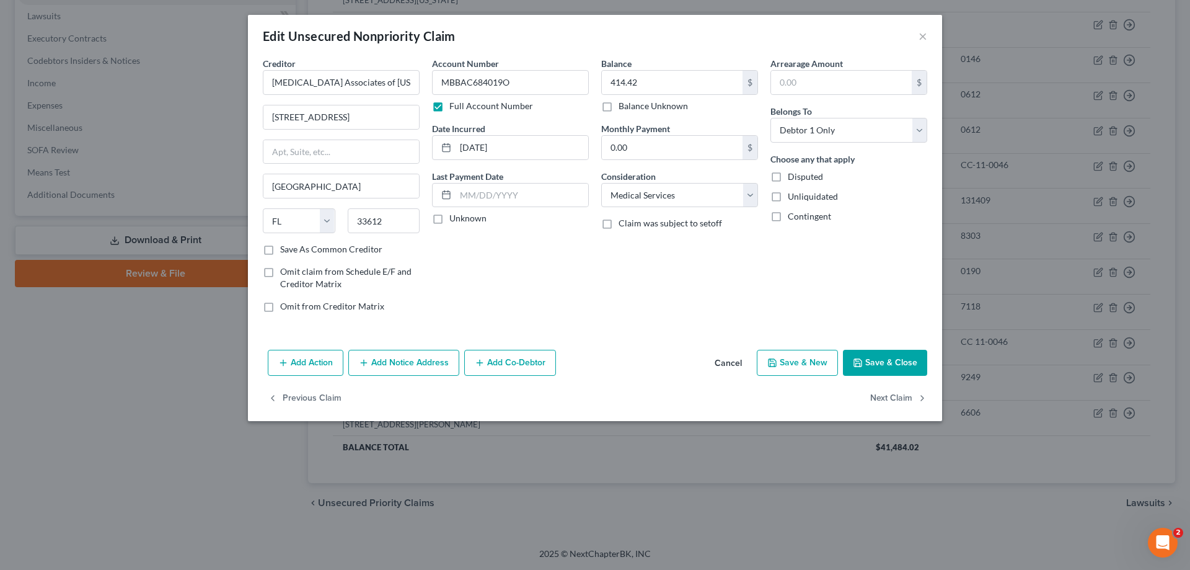
click at [888, 371] on button "Save & Close" at bounding box center [885, 363] width 84 height 26
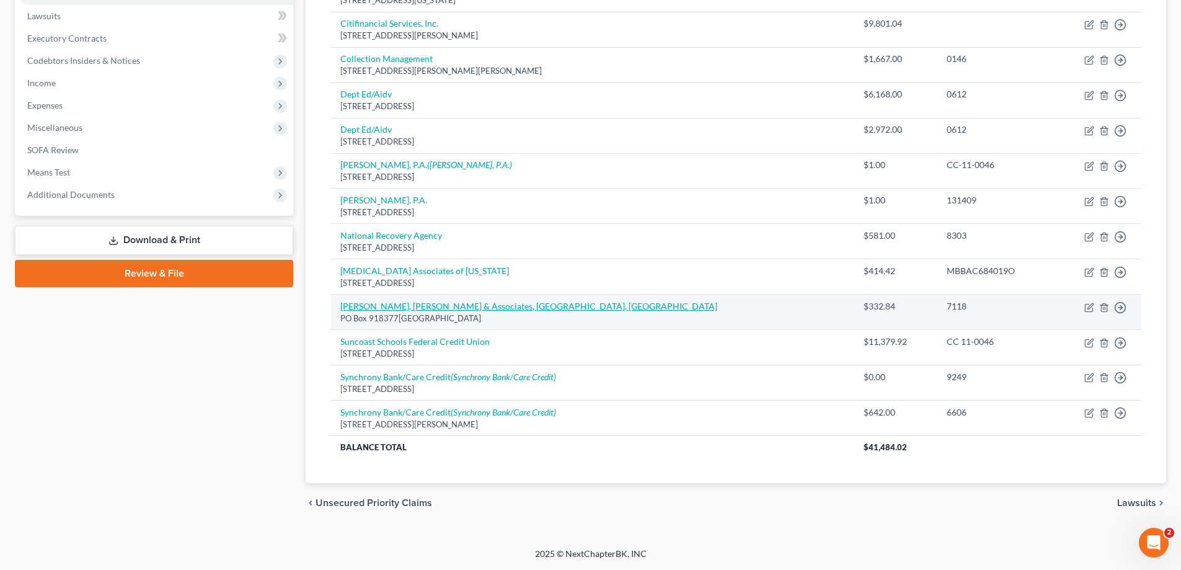
click at [440, 311] on link "[PERSON_NAME], [PERSON_NAME] & Associates, [GEOGRAPHIC_DATA], [GEOGRAPHIC_DATA]" at bounding box center [528, 306] width 377 height 11
select select "9"
select select "0"
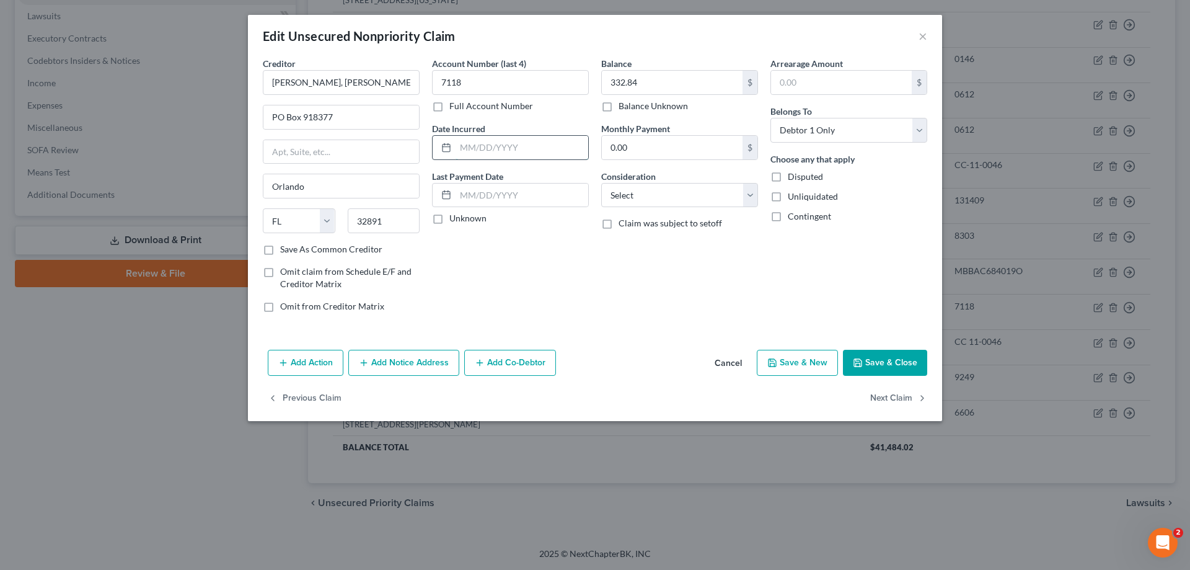
click at [475, 155] on input "text" at bounding box center [522, 148] width 133 height 24
type input "[DATE]"
drag, startPoint x: 633, startPoint y: 193, endPoint x: 646, endPoint y: 204, distance: 16.7
click at [633, 193] on select "Select Cable / Satellite Services Collection Agency Credit Card Debt Debt Couns…" at bounding box center [679, 195] width 157 height 25
select select "9"
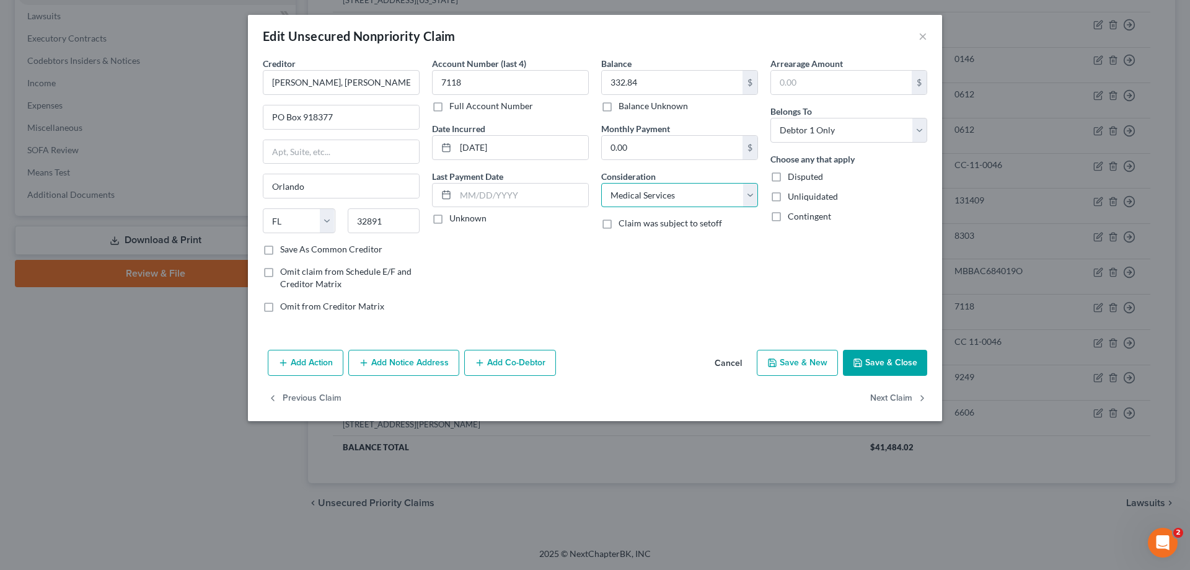
click at [601, 183] on select "Select Cable / Satellite Services Collection Agency Credit Card Debt Debt Couns…" at bounding box center [679, 195] width 157 height 25
click at [879, 363] on button "Save & Close" at bounding box center [885, 363] width 84 height 26
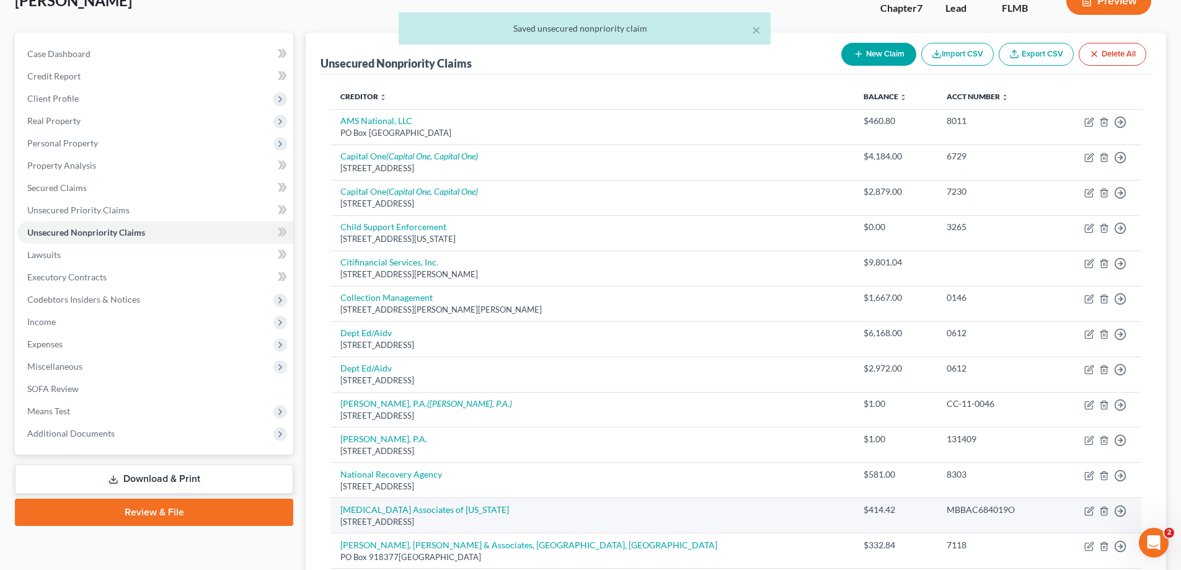
scroll to position [0, 0]
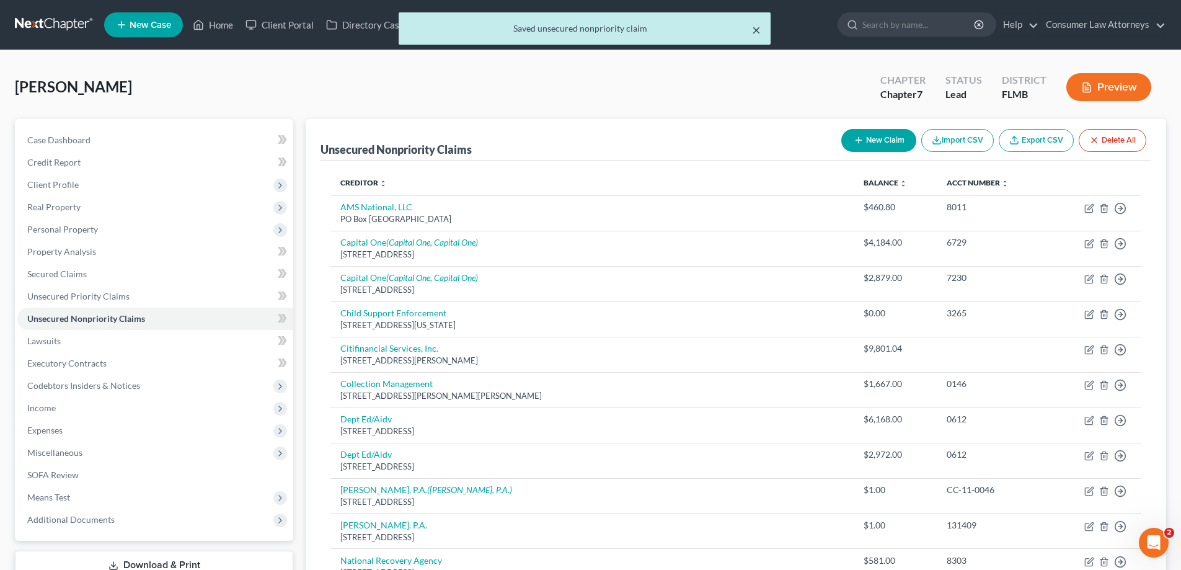
click at [760, 33] on button "×" at bounding box center [756, 29] width 9 height 15
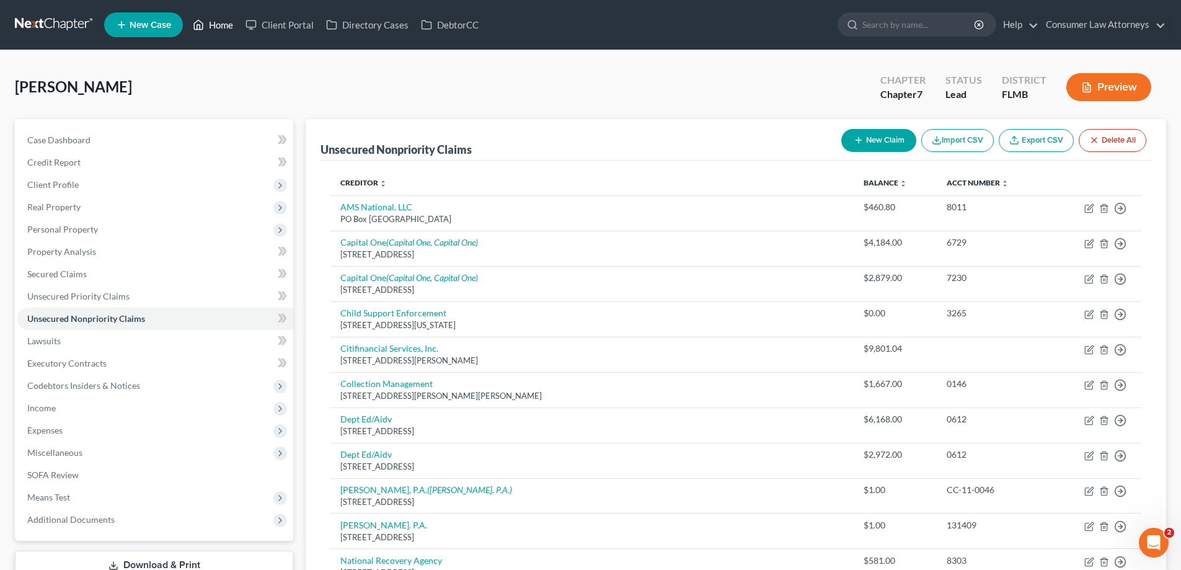
click at [214, 25] on link "Home" at bounding box center [213, 25] width 53 height 22
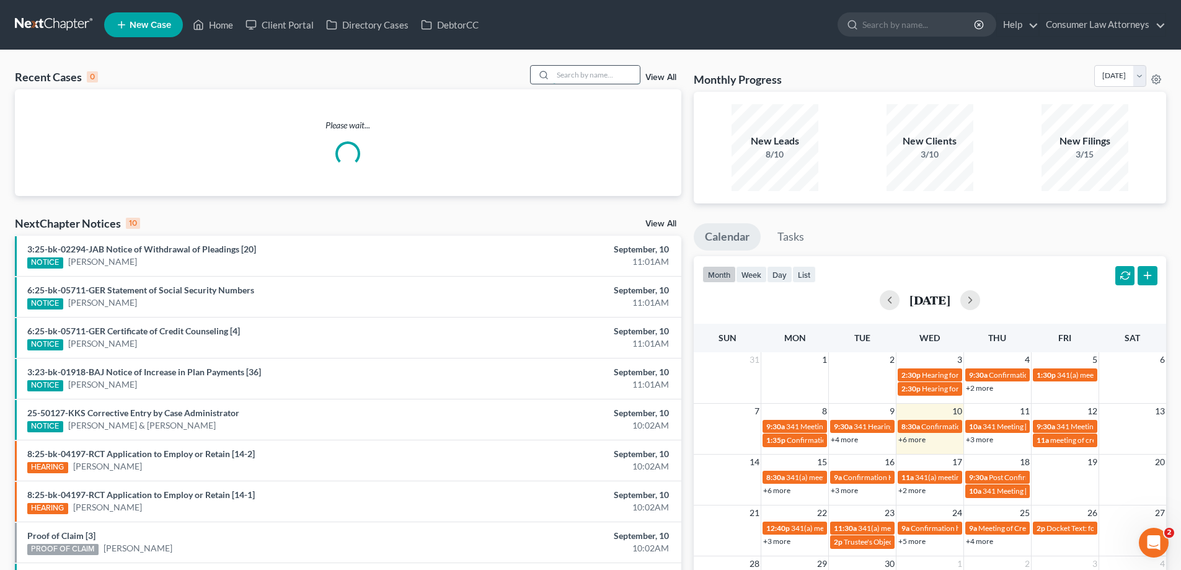
click at [619, 73] on input "search" at bounding box center [596, 75] width 87 height 18
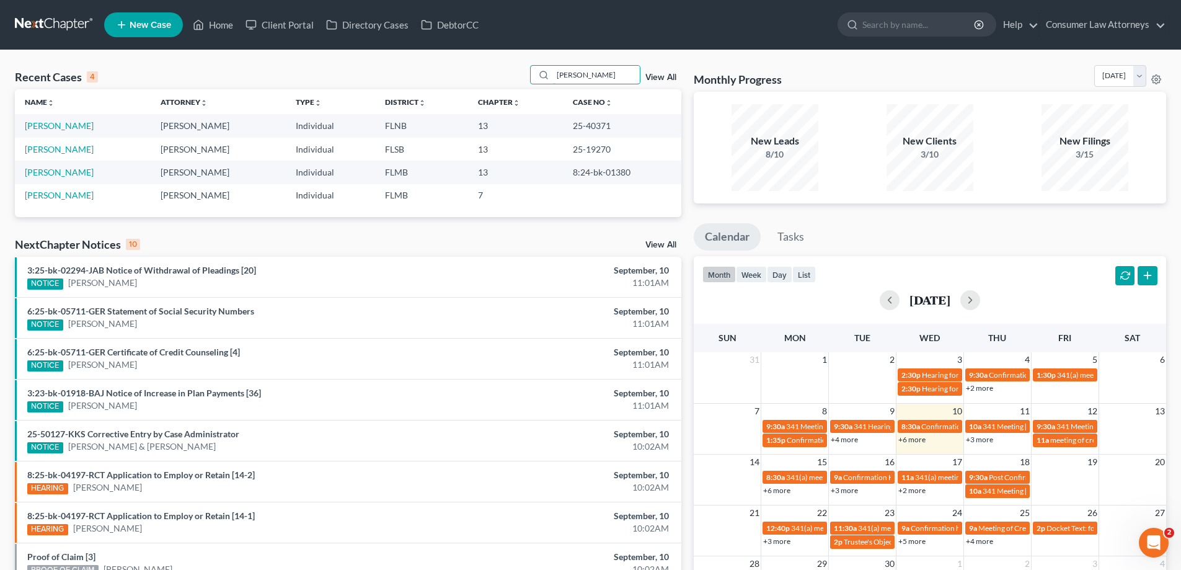
type input "[PERSON_NAME]"
drag, startPoint x: 616, startPoint y: 126, endPoint x: 570, endPoint y: 129, distance: 45.9
click at [570, 129] on td "25-40371" at bounding box center [622, 125] width 118 height 23
copy td "25-40371"
drag, startPoint x: 623, startPoint y: 69, endPoint x: 422, endPoint y: 86, distance: 202.2
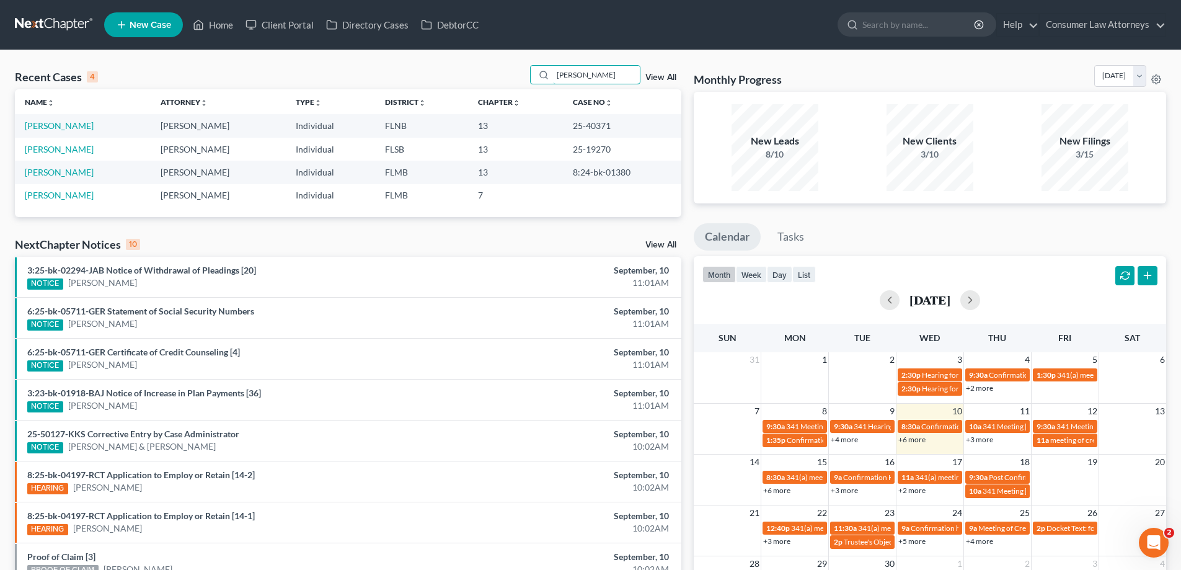
click at [422, 86] on div "Recent Cases 4 Alexander View All" at bounding box center [348, 77] width 666 height 24
click at [216, 30] on link "Home" at bounding box center [213, 25] width 53 height 22
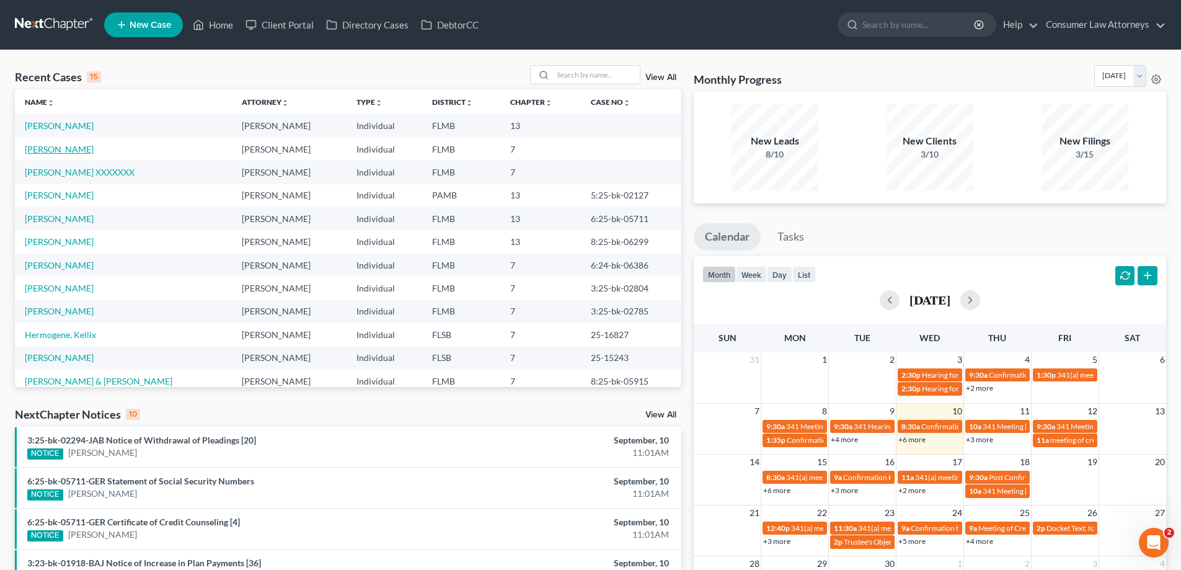
click at [50, 152] on link "[PERSON_NAME]" at bounding box center [59, 149] width 69 height 11
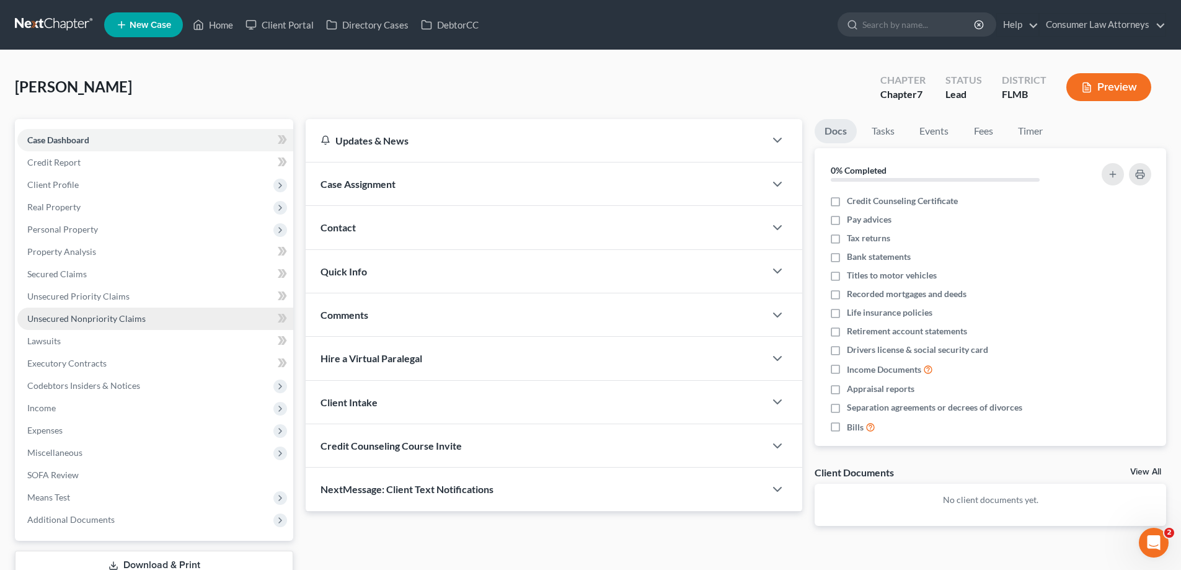
click at [131, 322] on span "Unsecured Nonpriority Claims" at bounding box center [86, 318] width 118 height 11
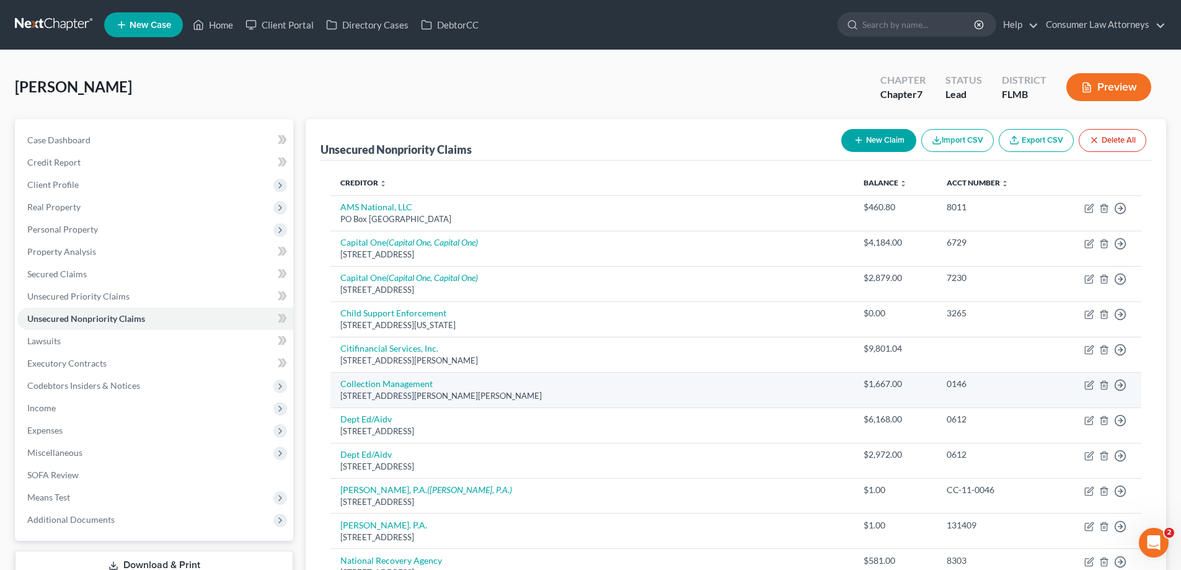
scroll to position [248, 0]
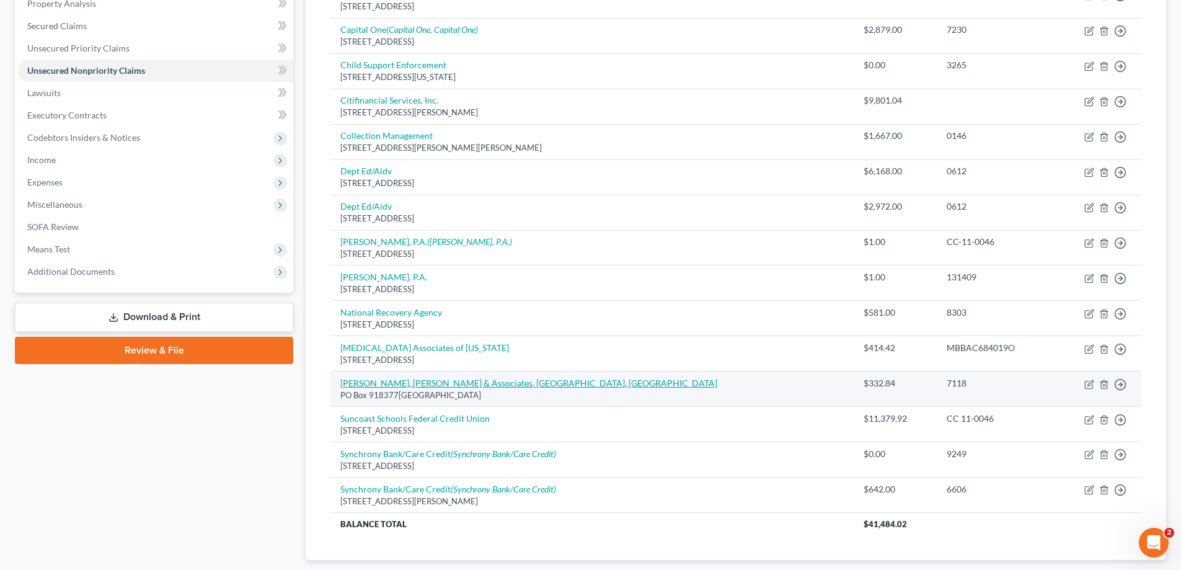
click at [380, 382] on link "[PERSON_NAME], [PERSON_NAME] & Associates, [GEOGRAPHIC_DATA], [GEOGRAPHIC_DATA]" at bounding box center [528, 383] width 377 height 11
select select "9"
select select "0"
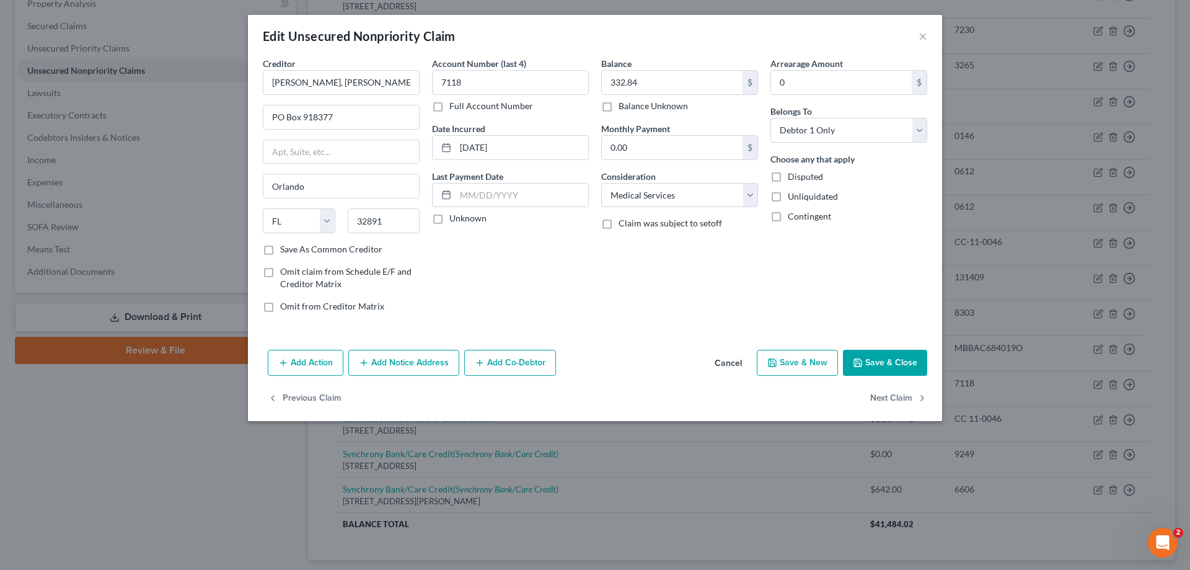
click at [449, 105] on label "Full Account Number" at bounding box center [491, 106] width 84 height 12
click at [454, 105] on input "Full Account Number" at bounding box center [458, 104] width 8 height 8
click at [442, 81] on input "7118" at bounding box center [510, 82] width 157 height 25
type input "RHA2637118"
click at [876, 369] on button "Save & Close" at bounding box center [885, 363] width 84 height 26
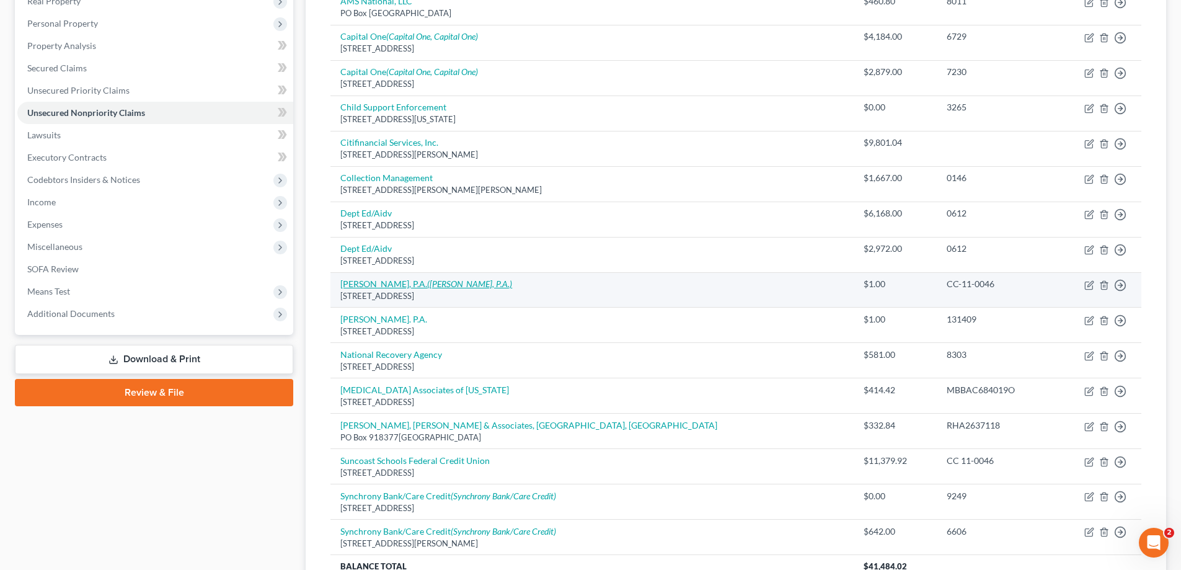
scroll to position [186, 0]
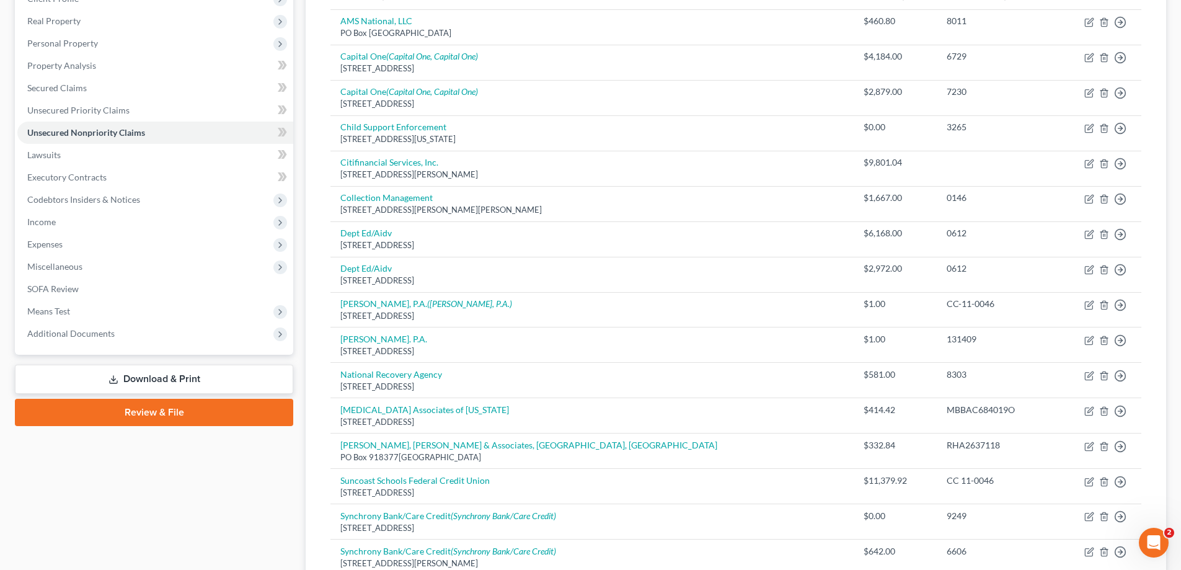
drag, startPoint x: 197, startPoint y: 384, endPoint x: 210, endPoint y: 409, distance: 28.8
click at [197, 384] on link "Download & Print" at bounding box center [154, 379] width 278 height 29
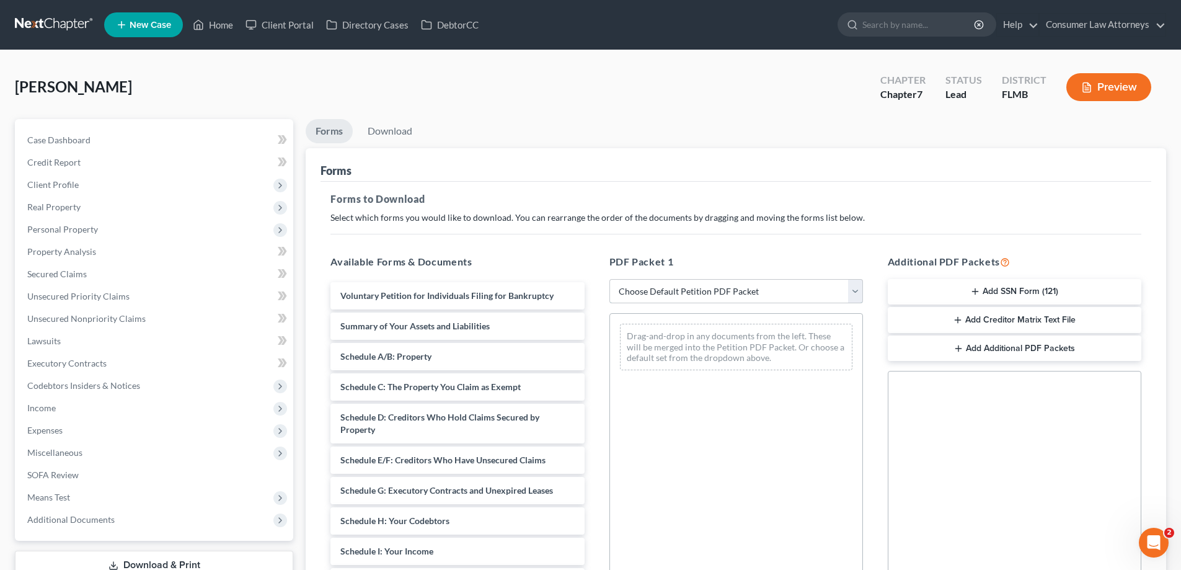
click at [710, 291] on select "Choose Default Petition PDF Packet Complete Bankruptcy Petition (all forms and …" at bounding box center [736, 291] width 254 height 25
select select "0"
click at [609, 279] on select "Choose Default Petition PDF Packet Complete Bankruptcy Petition (all forms and …" at bounding box center [736, 291] width 254 height 25
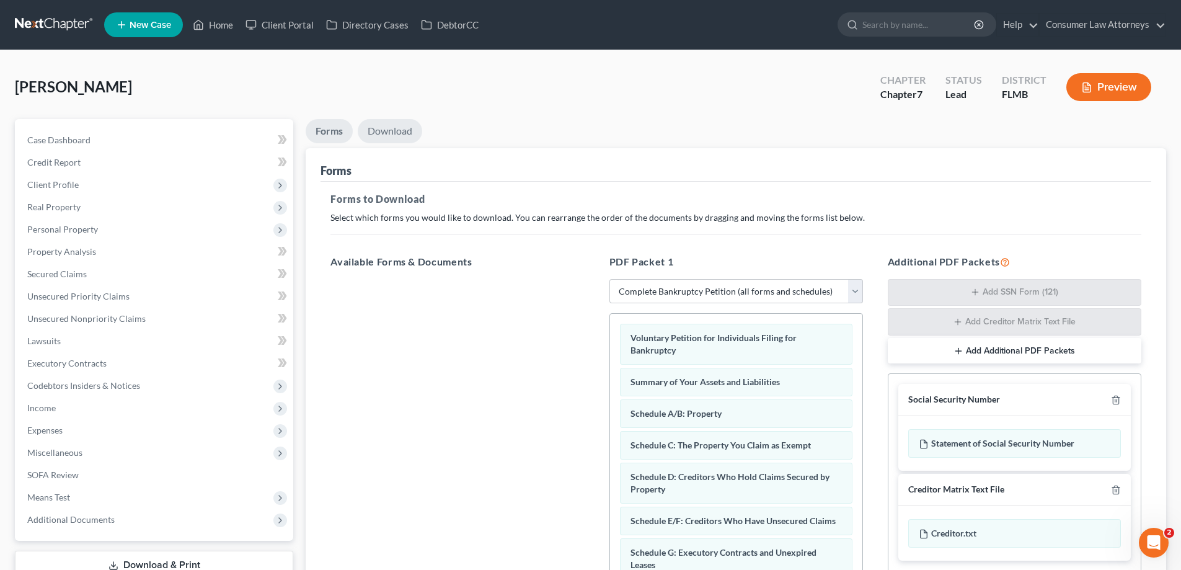
drag, startPoint x: 392, startPoint y: 133, endPoint x: 531, endPoint y: 242, distance: 177.5
click at [392, 133] on link "Download" at bounding box center [390, 131] width 64 height 24
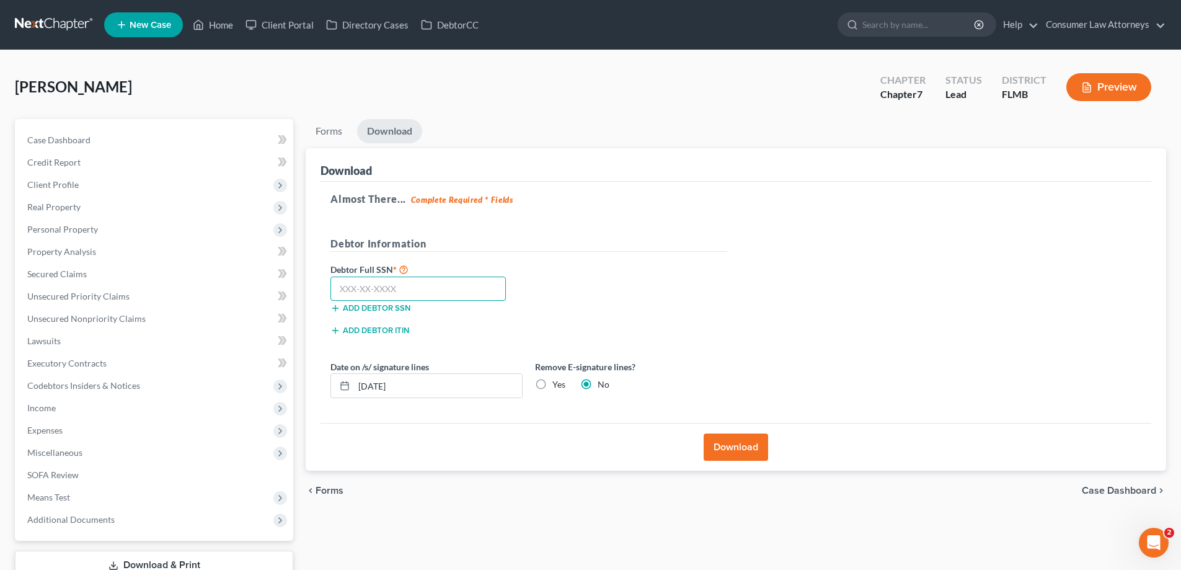
click at [463, 293] on input "text" at bounding box center [417, 288] width 175 height 25
type input "471-84-4889"
click at [753, 451] on button "Download" at bounding box center [736, 446] width 64 height 27
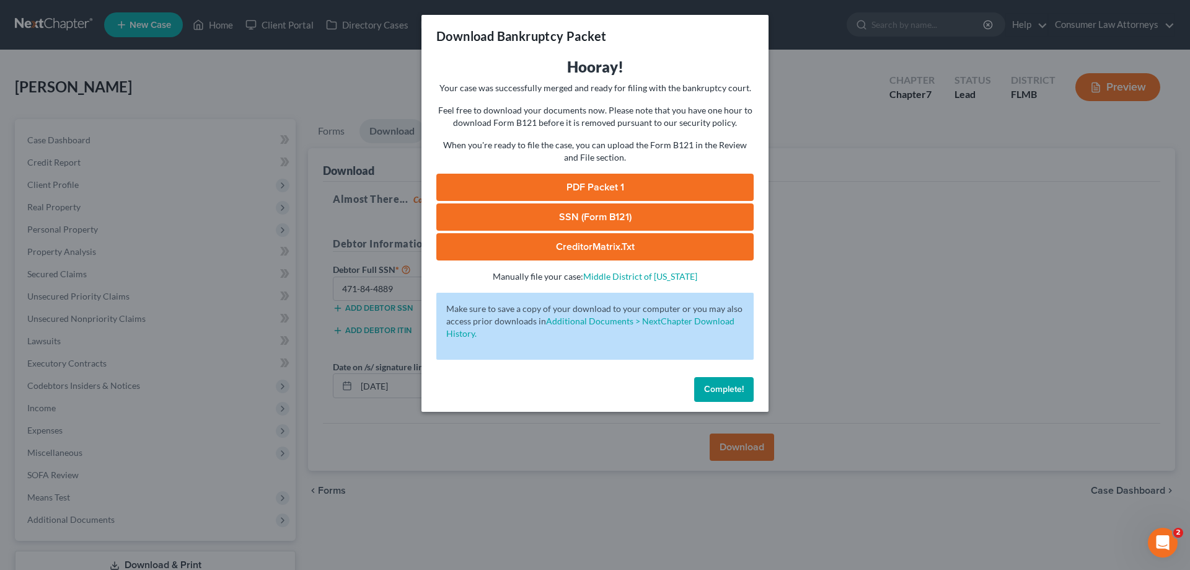
click at [616, 183] on link "PDF Packet 1" at bounding box center [594, 187] width 317 height 27
drag, startPoint x: 730, startPoint y: 391, endPoint x: 610, endPoint y: 294, distance: 153.8
click at [730, 391] on span "Complete!" at bounding box center [724, 389] width 40 height 11
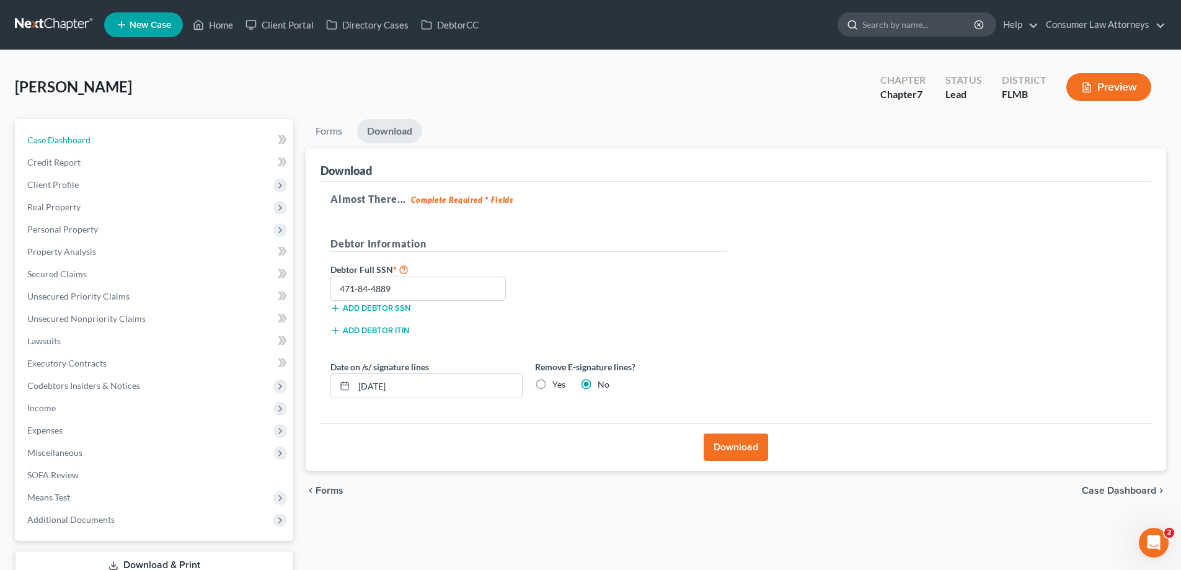
drag, startPoint x: 63, startPoint y: 138, endPoint x: 963, endPoint y: 18, distance: 908.6
click at [63, 138] on span "Case Dashboard" at bounding box center [58, 140] width 63 height 11
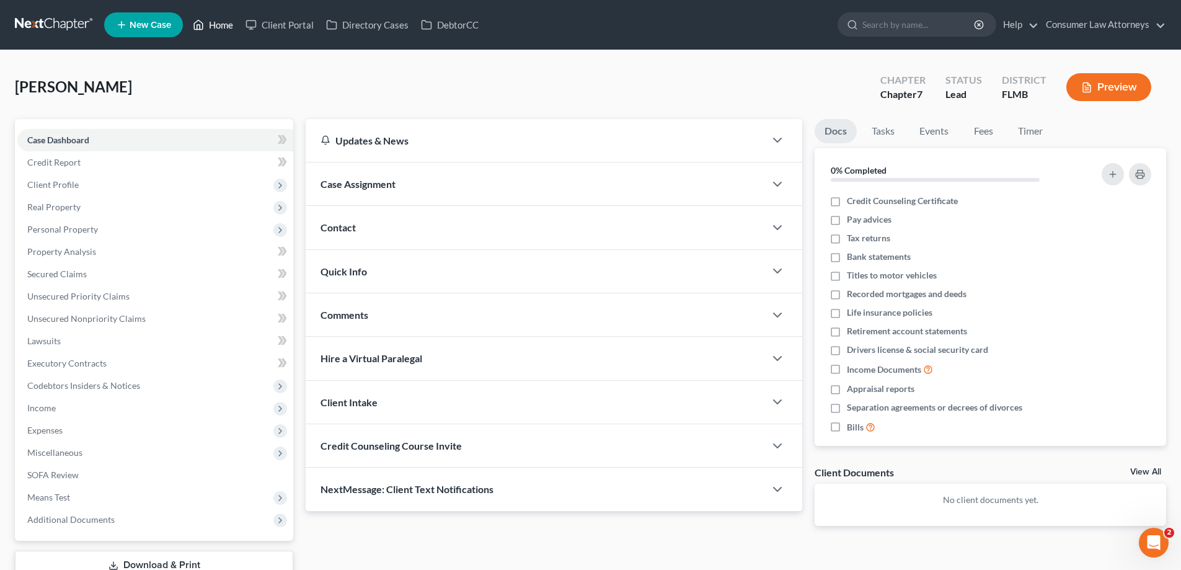
click at [233, 28] on link "Home" at bounding box center [213, 25] width 53 height 22
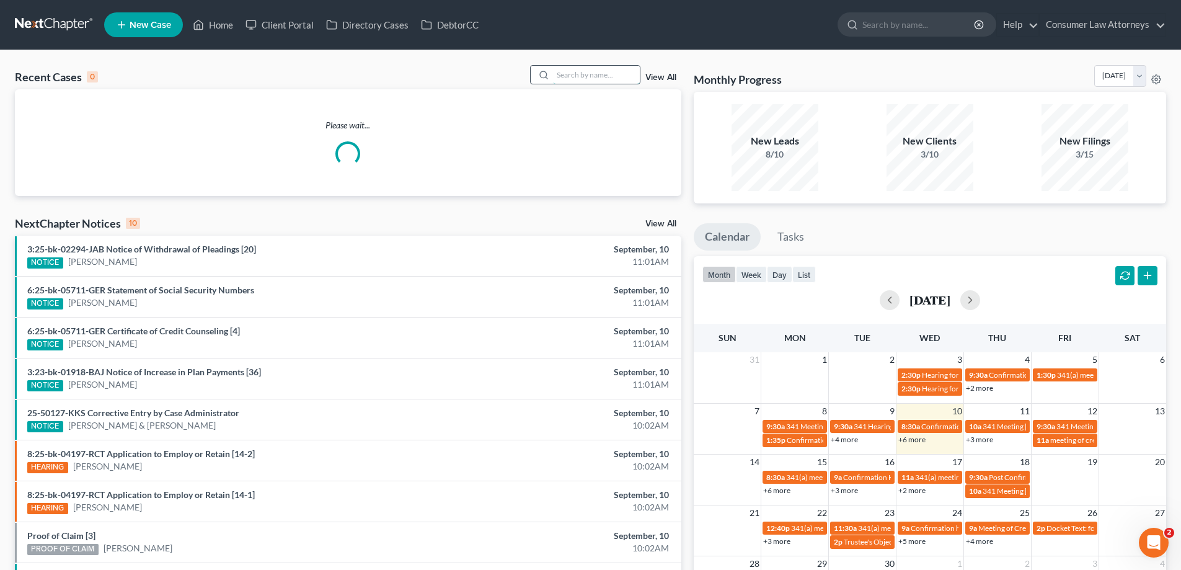
click at [578, 82] on input "search" at bounding box center [596, 75] width 87 height 18
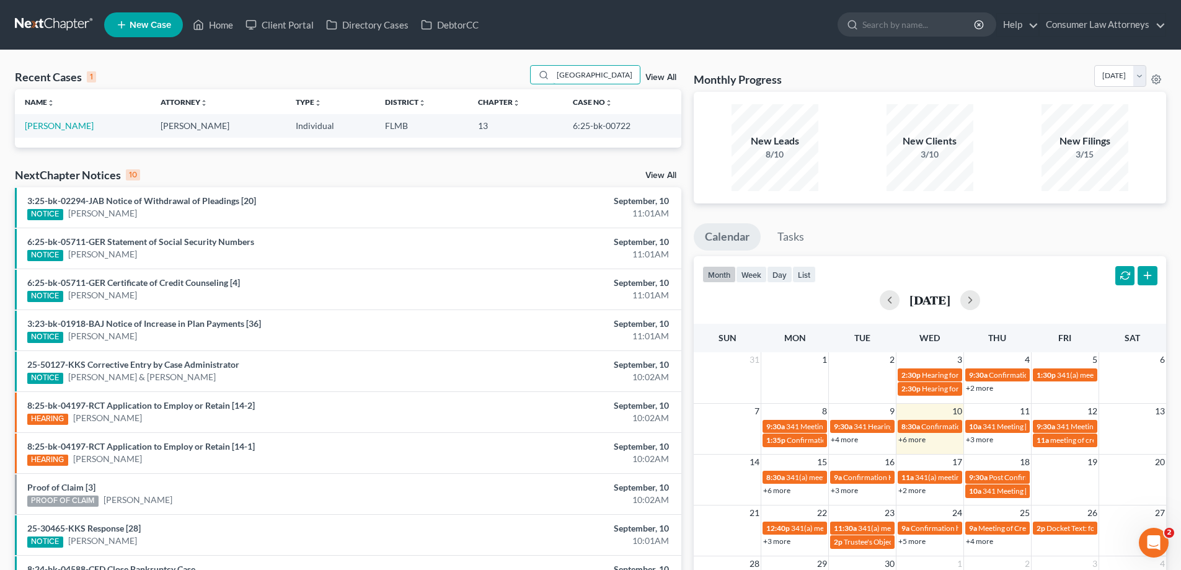
type input "[GEOGRAPHIC_DATA]"
drag, startPoint x: 650, startPoint y: 125, endPoint x: 570, endPoint y: 127, distance: 80.0
click at [570, 127] on td "6:25-bk-00722" at bounding box center [622, 125] width 118 height 23
copy td "6:25-bk-00722"
drag, startPoint x: 597, startPoint y: 79, endPoint x: 521, endPoint y: 91, distance: 77.2
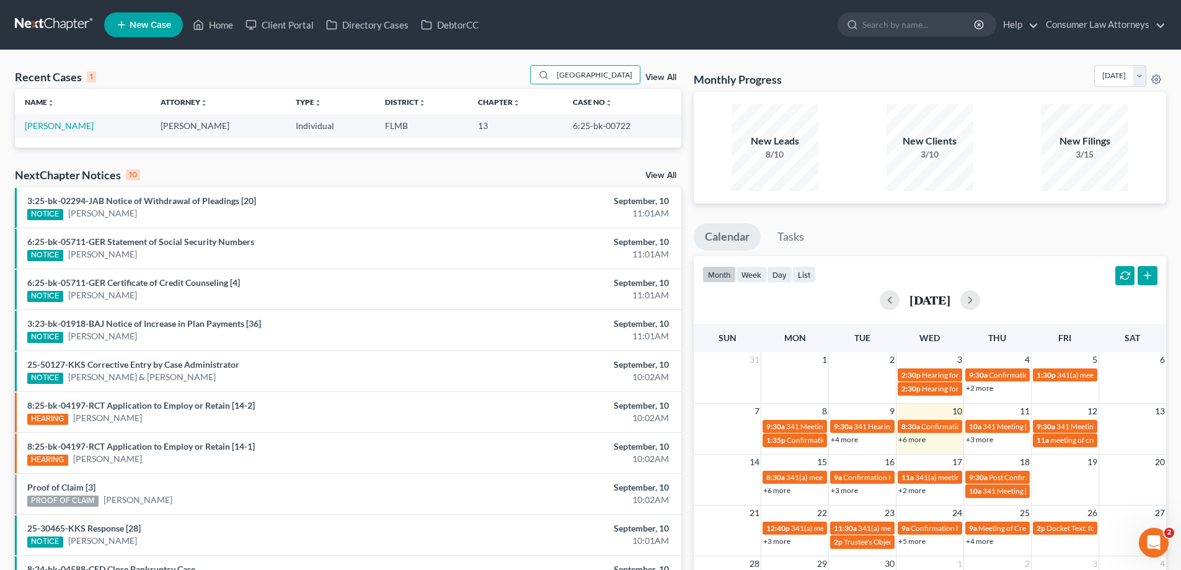
click at [521, 91] on div "Recent Cases 1 wellington View All Name unfold_more expand_more expand_less Att…" at bounding box center [348, 106] width 666 height 82
click at [413, 83] on div "Recent Cases 1 View All" at bounding box center [348, 77] width 666 height 24
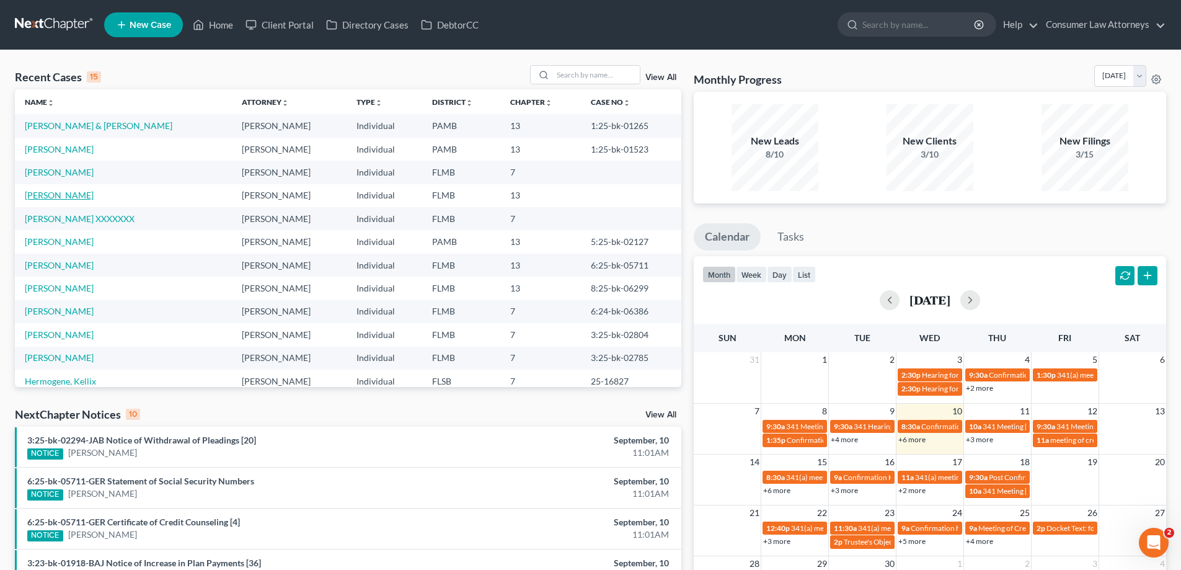
click at [66, 199] on link "[PERSON_NAME]" at bounding box center [59, 195] width 69 height 11
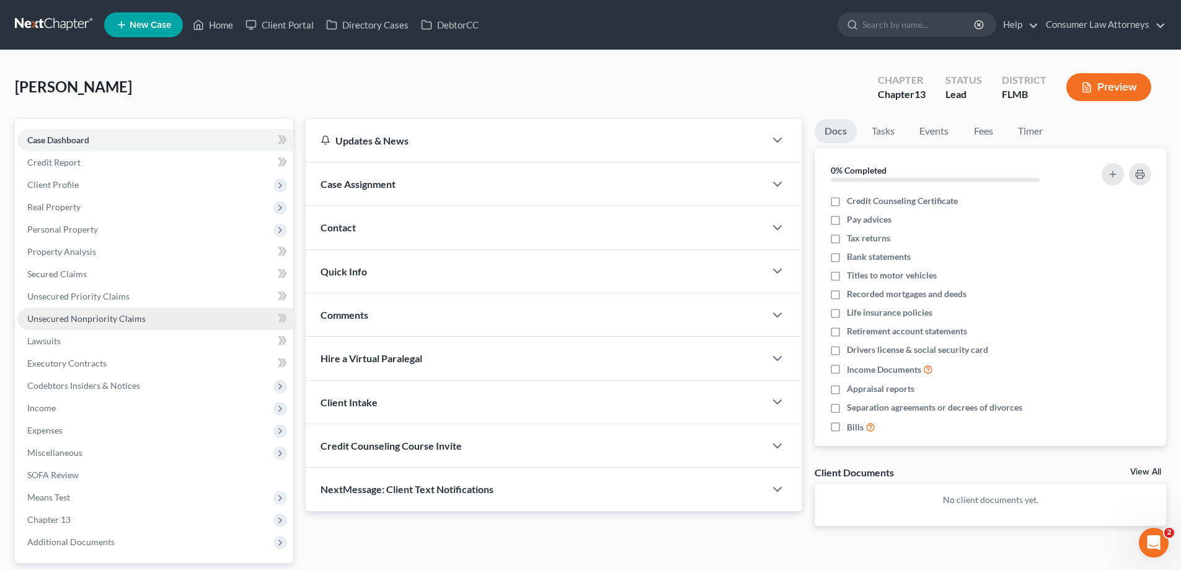
click at [110, 320] on span "Unsecured Nonpriority Claims" at bounding box center [86, 318] width 118 height 11
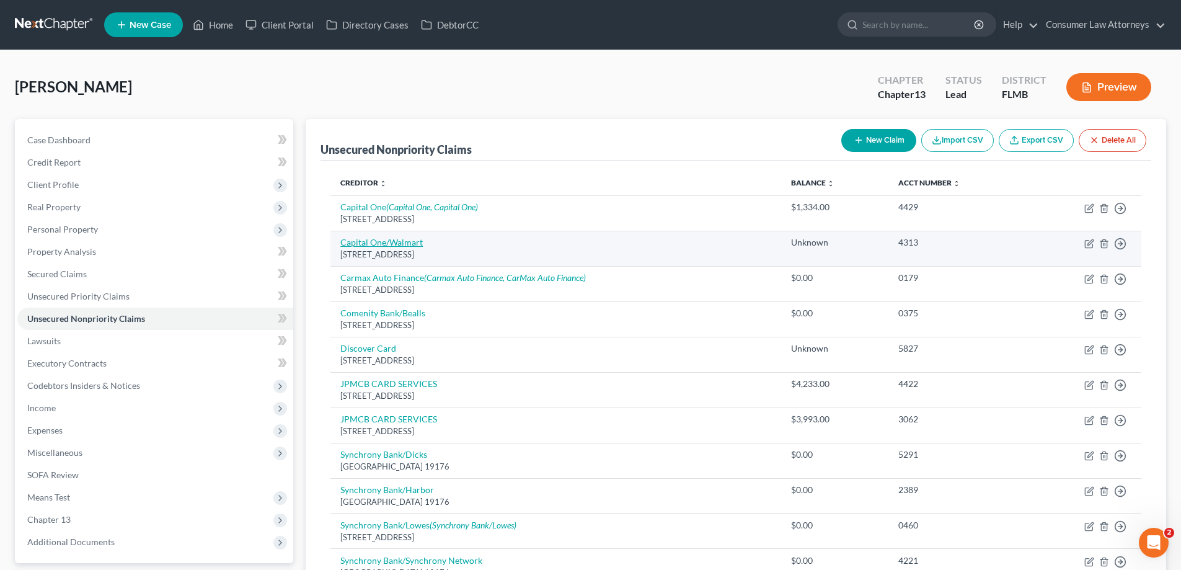
click at [394, 245] on link "Capital One/Walmart" at bounding box center [381, 242] width 82 height 11
select select "46"
select select "2"
select select "0"
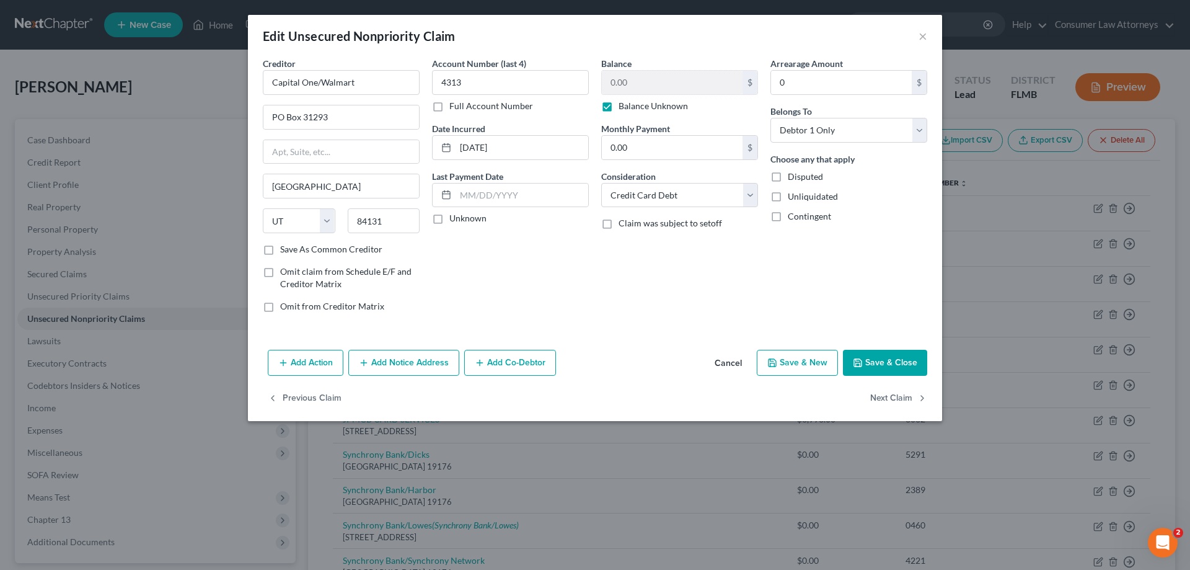
click at [619, 110] on label "Balance Unknown" at bounding box center [653, 106] width 69 height 12
click at [624, 108] on input "Balance Unknown" at bounding box center [628, 104] width 8 height 8
checkbox input "false"
click at [876, 372] on button "Save & Close" at bounding box center [885, 363] width 84 height 26
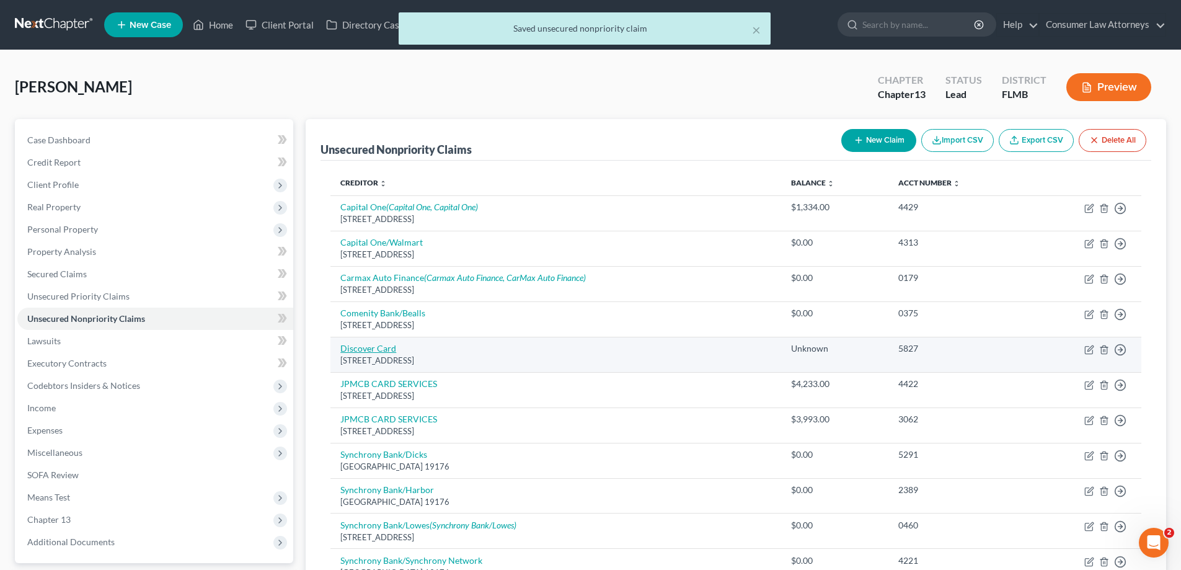
click at [361, 344] on link "Discover Card" at bounding box center [368, 348] width 56 height 11
select select "46"
select select "2"
select select "0"
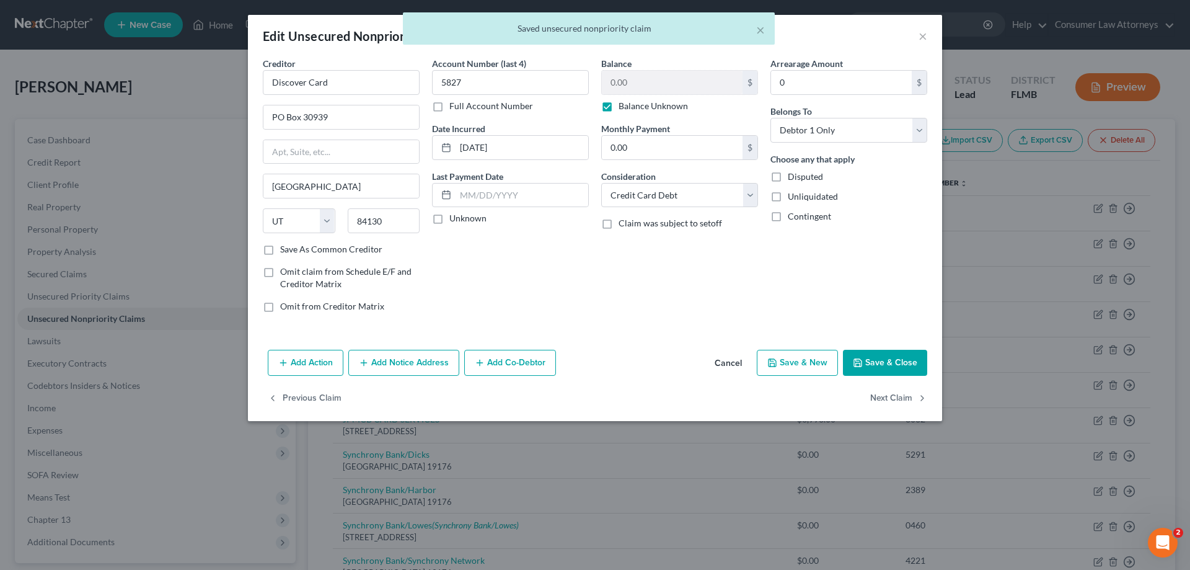
click at [619, 110] on label "Balance Unknown" at bounding box center [653, 106] width 69 height 12
click at [624, 108] on input "Balance Unknown" at bounding box center [628, 104] width 8 height 8
checkbox input "false"
click at [893, 356] on button "Save & Close" at bounding box center [885, 363] width 84 height 26
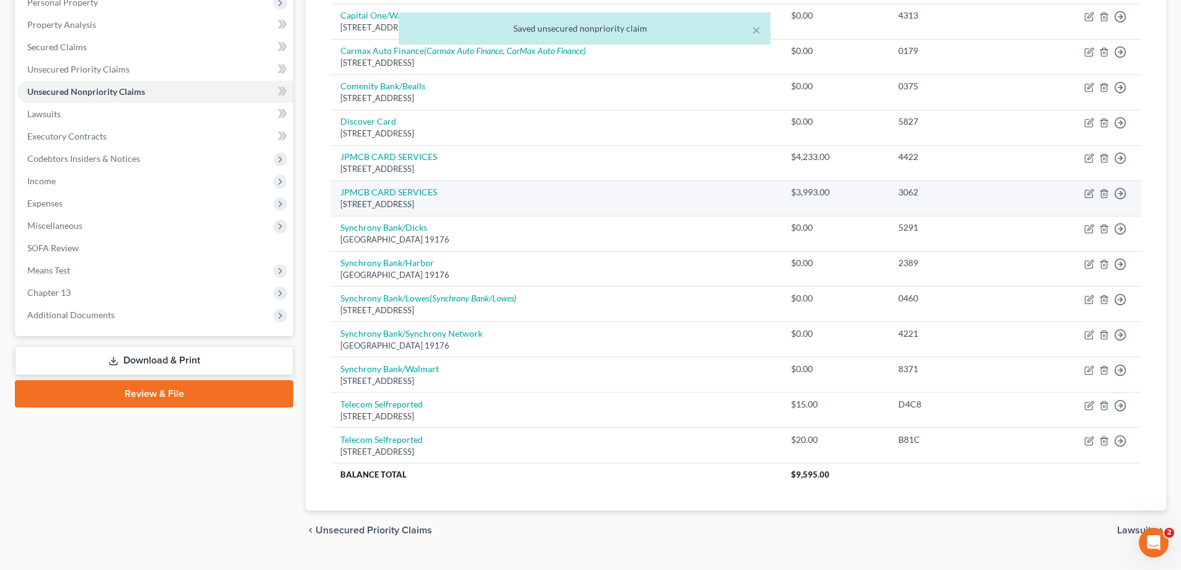
scroll to position [248, 0]
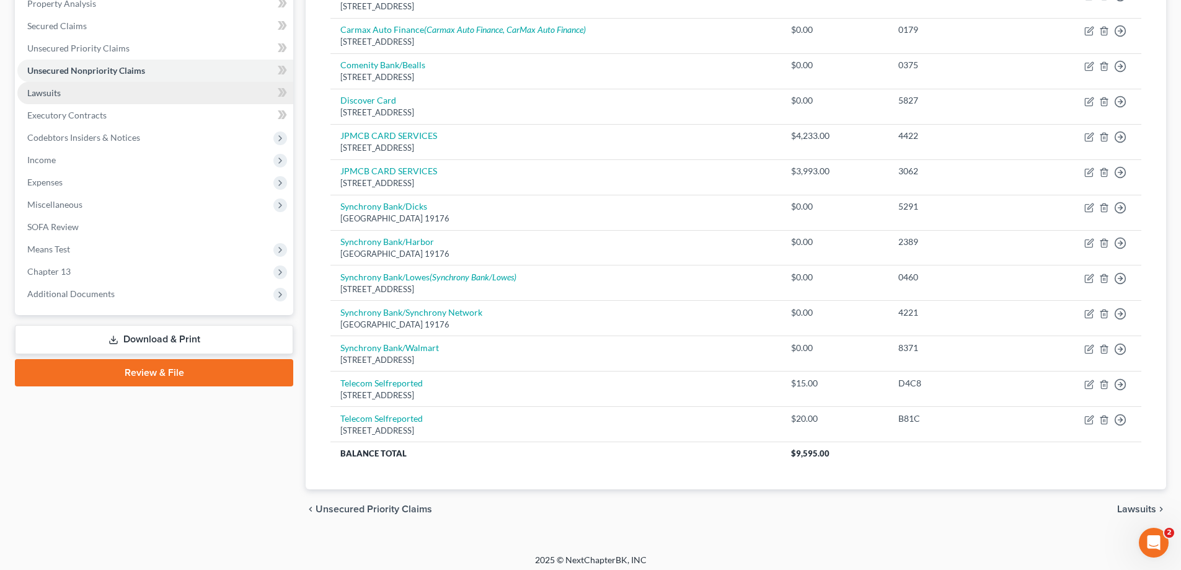
click at [51, 99] on link "Lawsuits" at bounding box center [155, 93] width 276 height 22
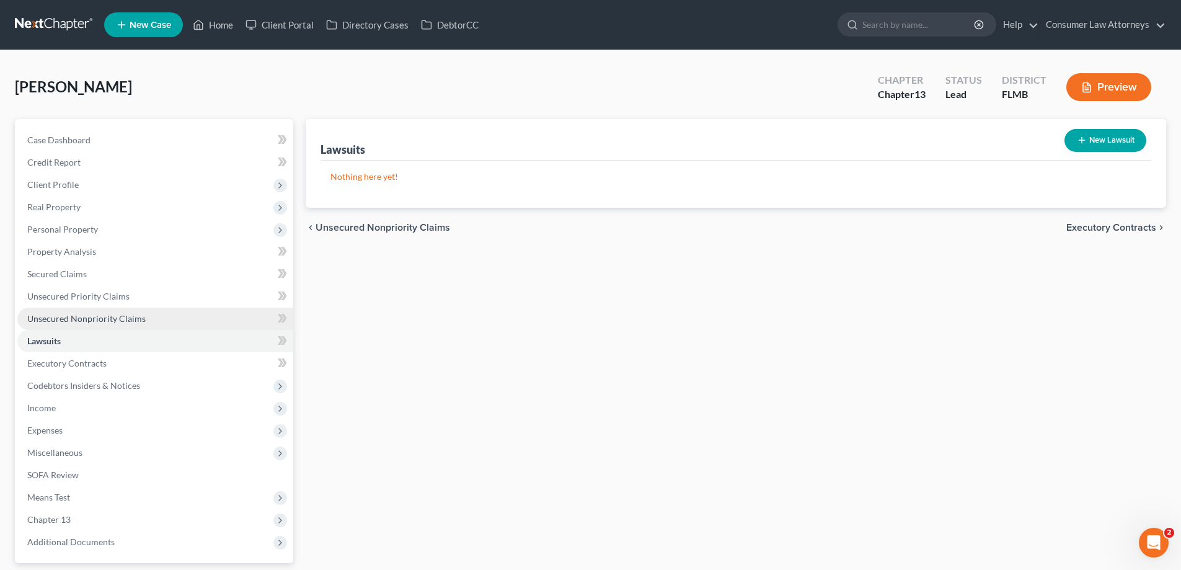
click at [98, 319] on span "Unsecured Nonpriority Claims" at bounding box center [86, 318] width 118 height 11
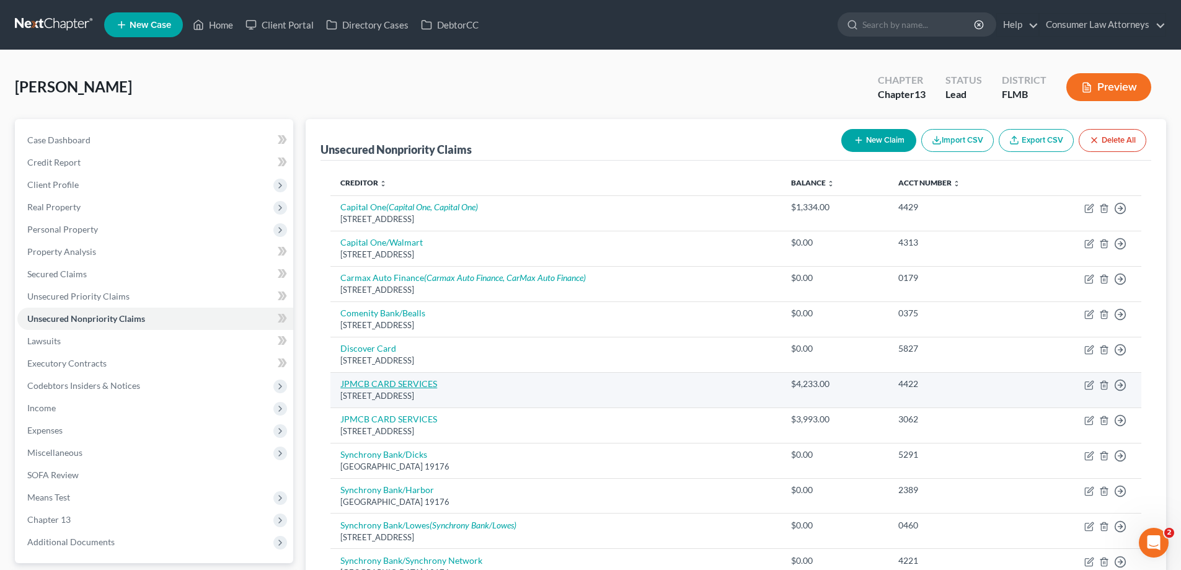
click at [379, 382] on link "JPMCB CARD SERVICES" at bounding box center [388, 383] width 97 height 11
select select "7"
select select "2"
select select "0"
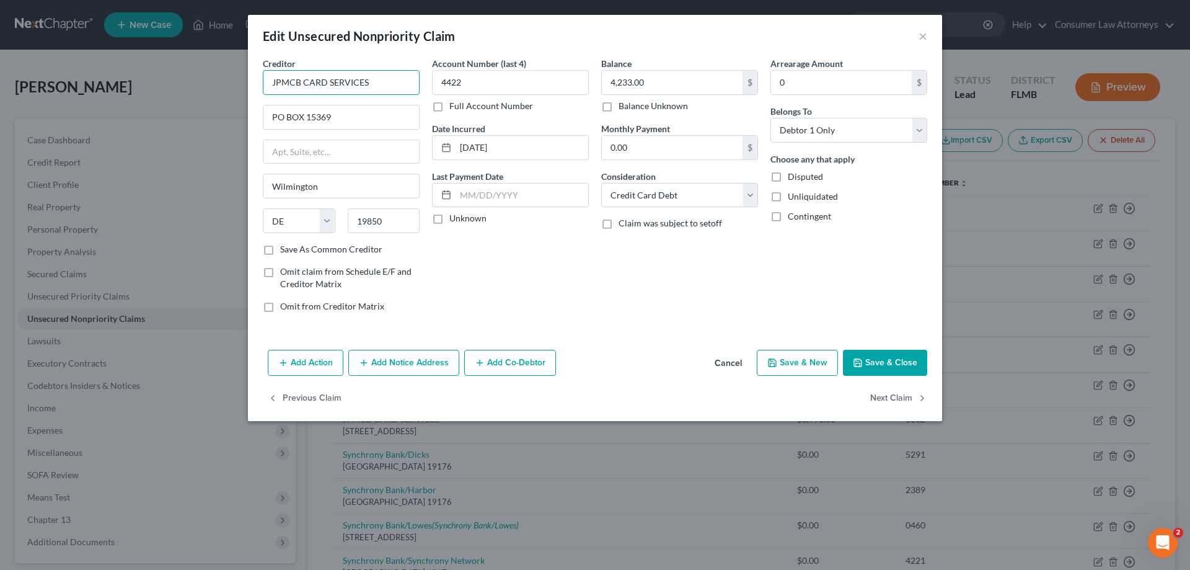
drag, startPoint x: 373, startPoint y: 87, endPoint x: 218, endPoint y: 92, distance: 155.7
click at [224, 89] on div "Edit Unsecured Nonpriority Claim × Creditor * JPMCB CARD SERVICES PO BOX [GEOGR…" at bounding box center [595, 285] width 1190 height 570
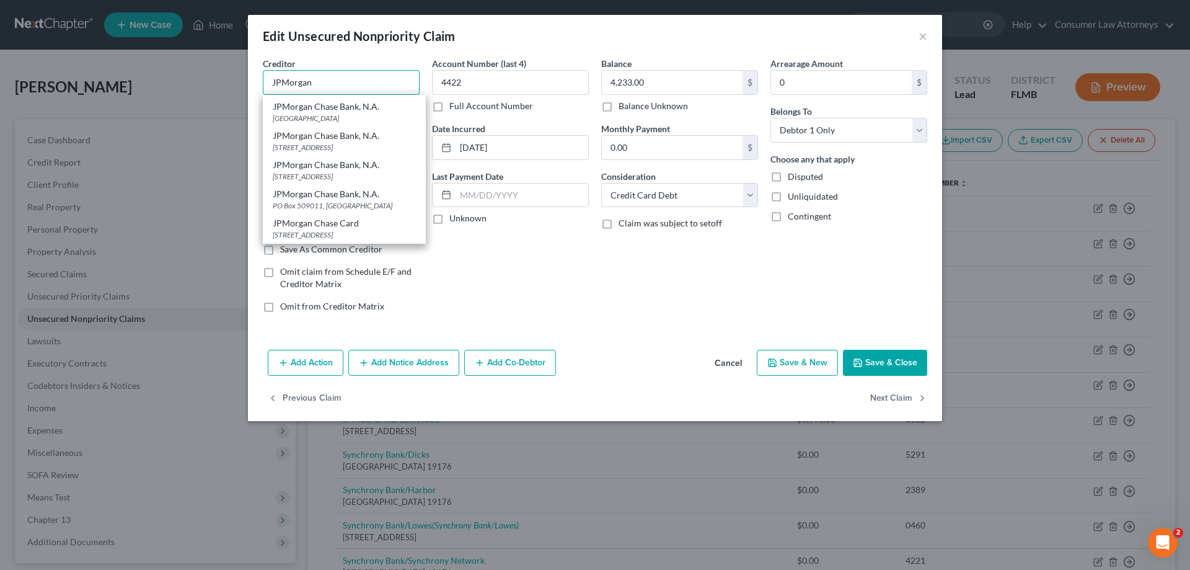
scroll to position [670, 0]
click at [426, 70] on div "Account Number (last 4) 4422 Full Account Number Date Incurred [DATE] Last Paym…" at bounding box center [510, 189] width 169 height 265
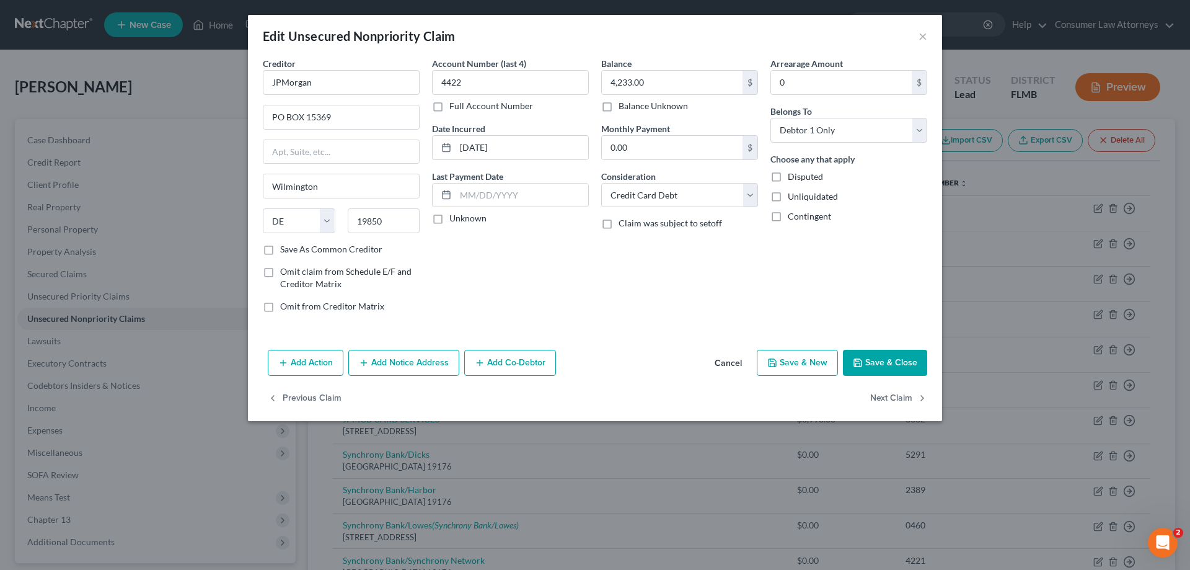
scroll to position [0, 0]
click at [355, 88] on input "JPMorgan" at bounding box center [341, 82] width 157 height 25
type input "JPMorgan Chase Bank, N.A."
click at [314, 116] on input "PO BOX 15369" at bounding box center [341, 117] width 156 height 24
click at [303, 118] on input "PO BOX 15369" at bounding box center [341, 117] width 156 height 24
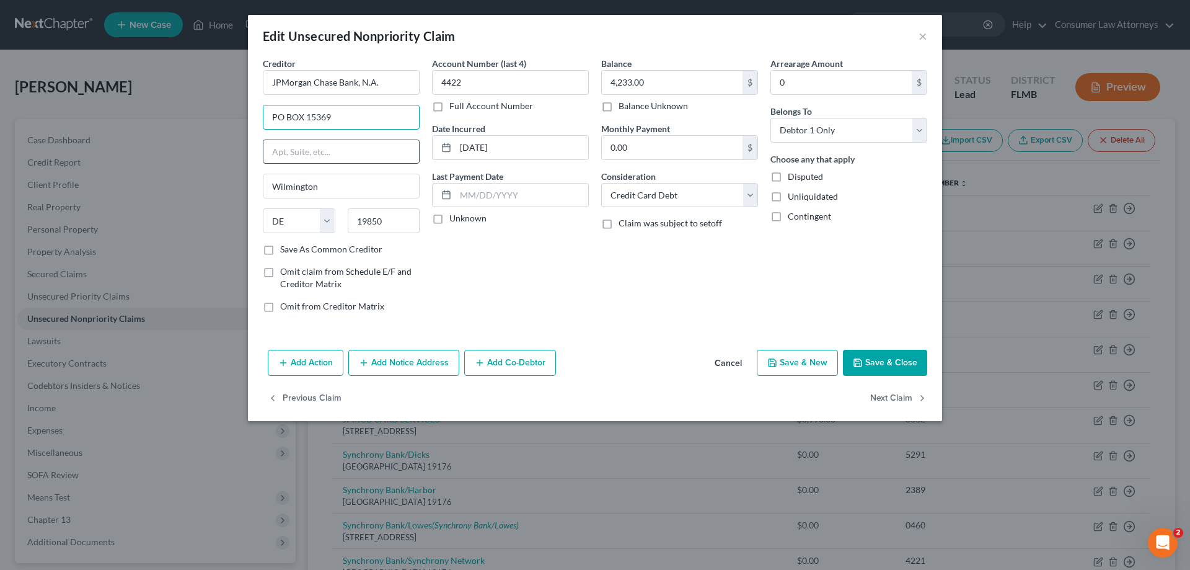
type input "PO Box 15369"
click at [280, 250] on label "Save As Common Creditor" at bounding box center [331, 249] width 102 height 12
click at [285, 250] on input "Save As Common Creditor" at bounding box center [289, 247] width 8 height 8
checkbox input "true"
click at [395, 363] on button "Add Notice Address" at bounding box center [403, 363] width 111 height 26
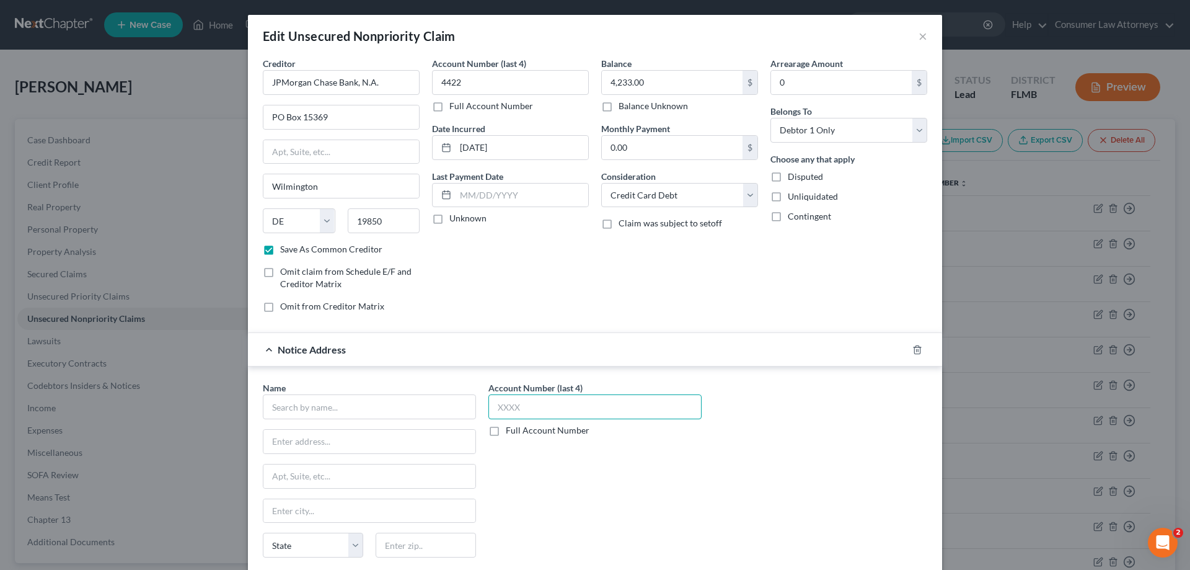
click at [536, 408] on input "text" at bounding box center [594, 406] width 213 height 25
type input "4422"
click at [440, 412] on input "text" at bounding box center [369, 406] width 213 height 25
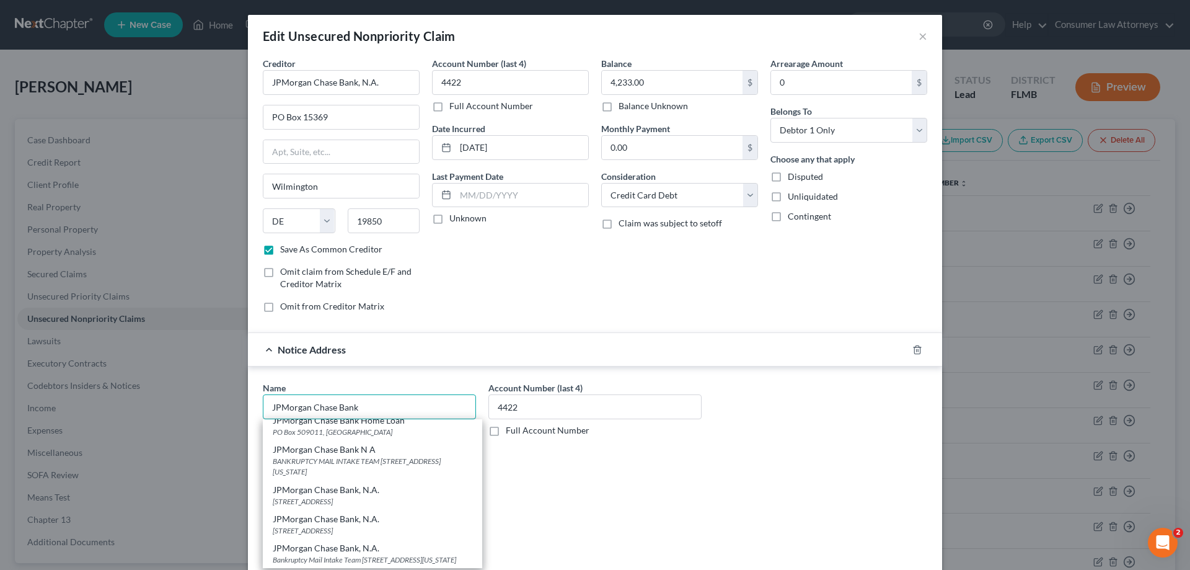
scroll to position [248, 0]
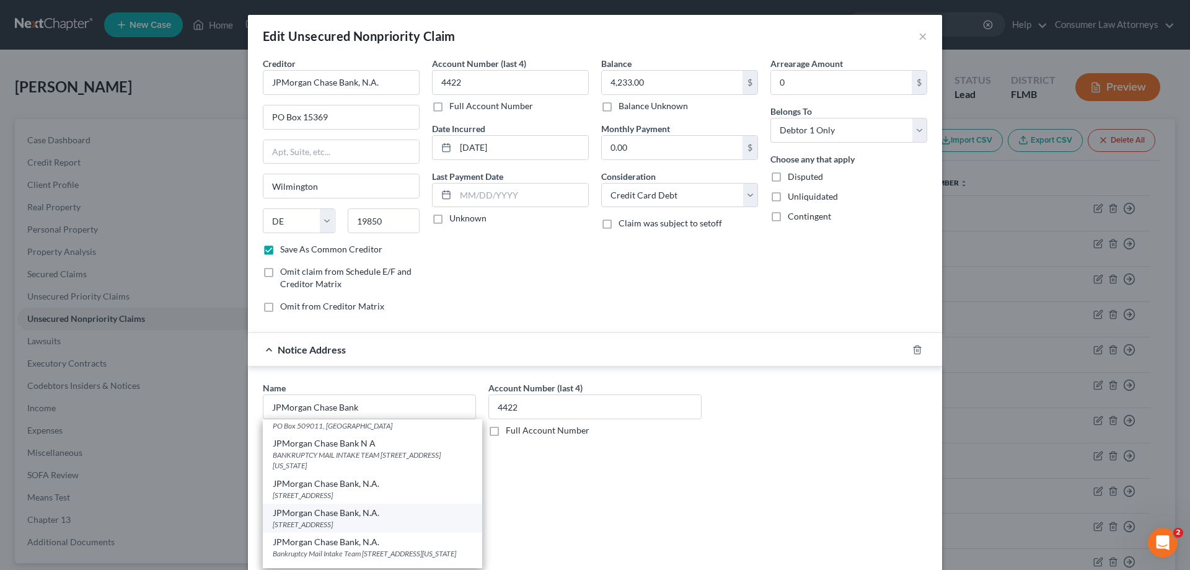
click at [346, 519] on div "[STREET_ADDRESS]" at bounding box center [373, 524] width 200 height 11
type input "JPMorgan Chase Bank, N.A."
type input "[STREET_ADDRESS]"
type input "[GEOGRAPHIC_DATA]"
select select "36"
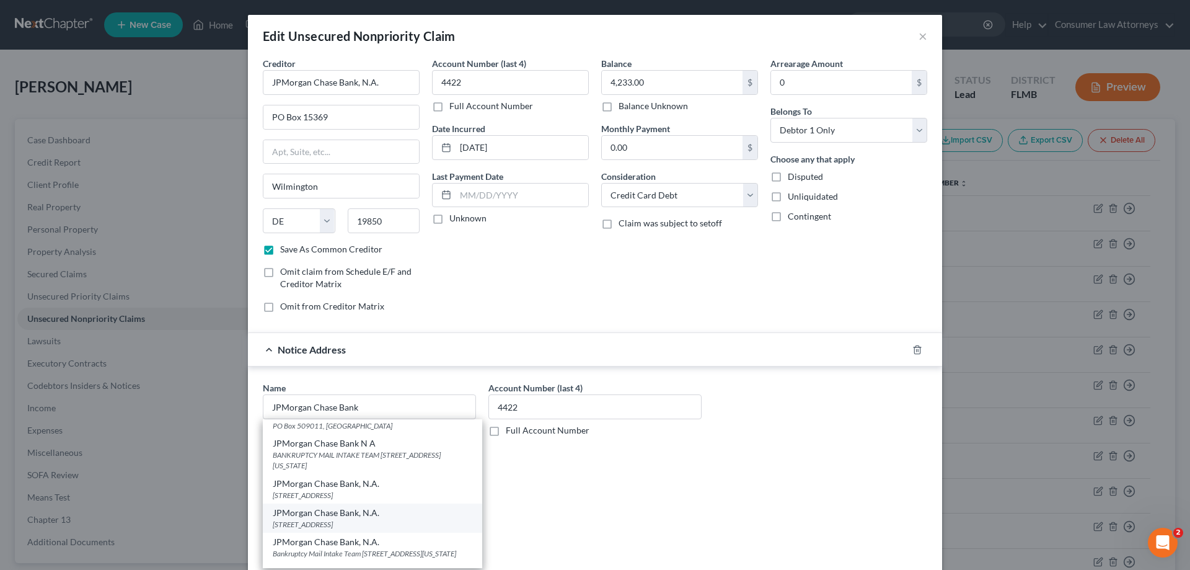
type input "43081"
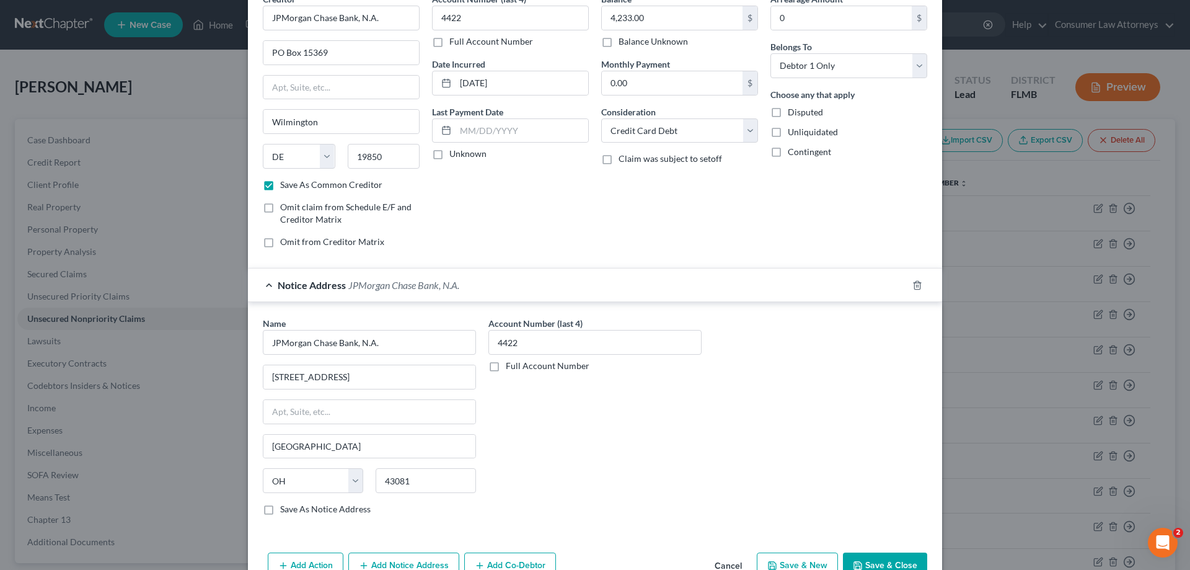
scroll to position [133, 0]
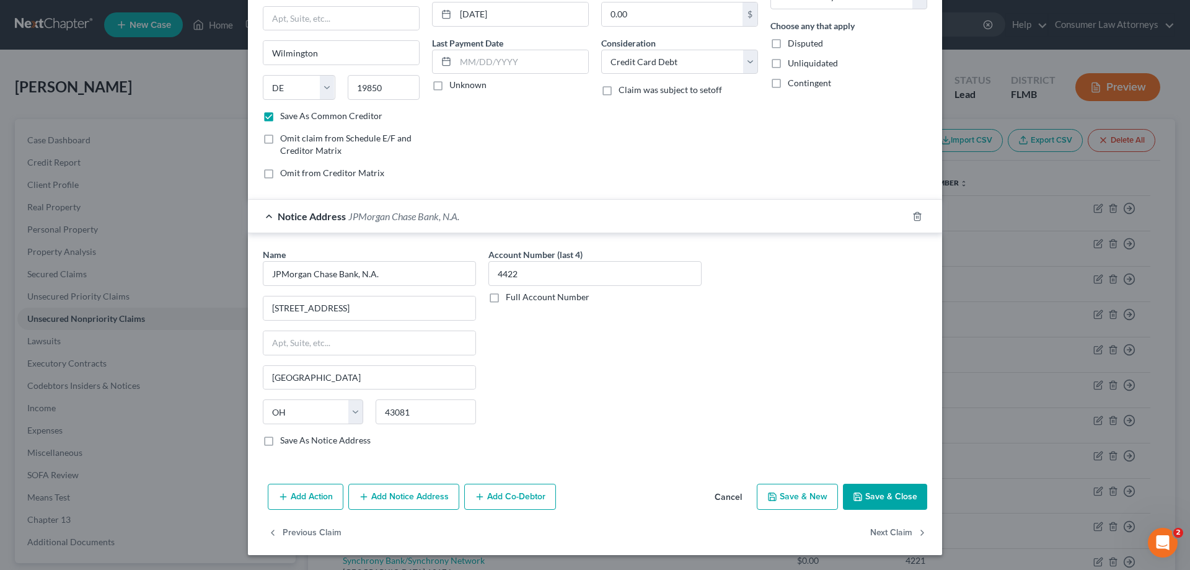
click at [885, 509] on button "Save & Close" at bounding box center [885, 497] width 84 height 26
checkbox input "false"
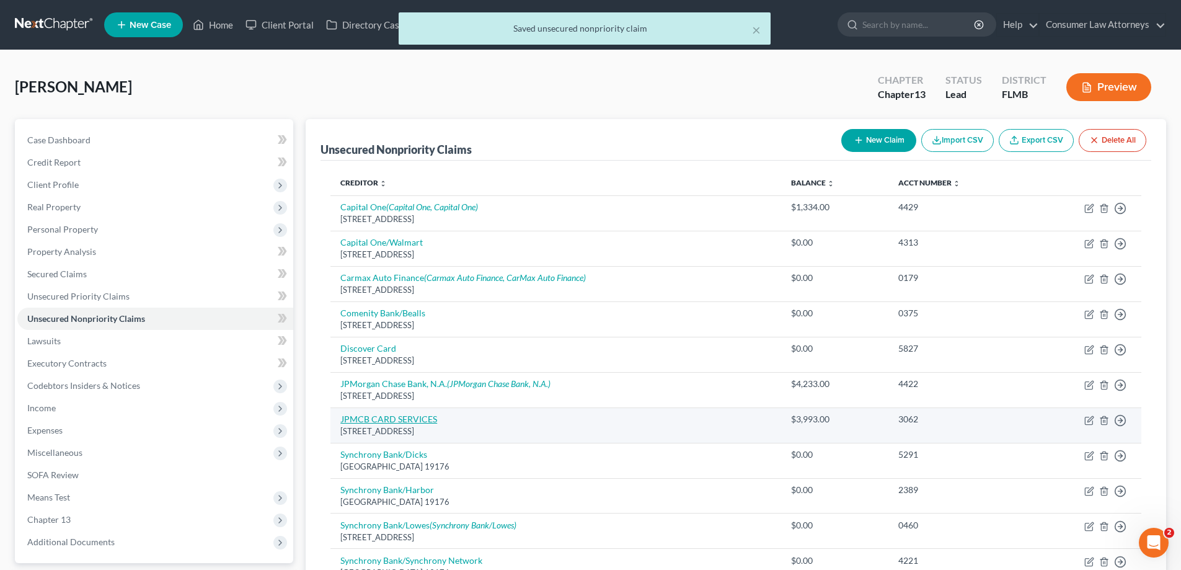
click at [392, 416] on link "JPMCB CARD SERVICES" at bounding box center [388, 418] width 97 height 11
select select "7"
select select "1"
select select "0"
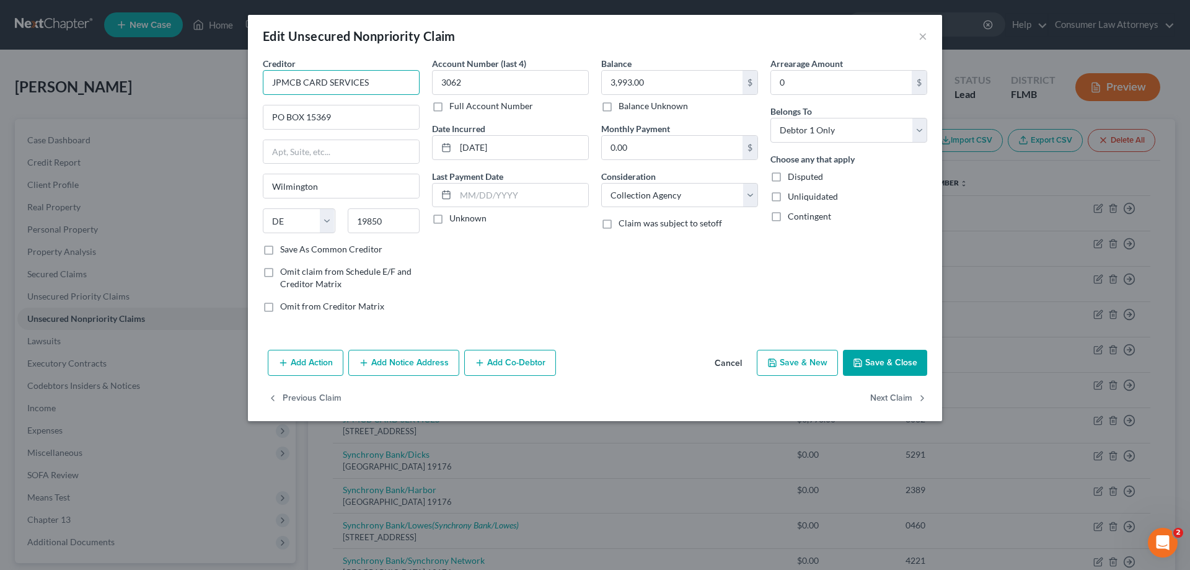
click at [407, 81] on input "JPMCB CARD SERVICES" at bounding box center [341, 82] width 157 height 25
drag, startPoint x: 407, startPoint y: 81, endPoint x: 216, endPoint y: 86, distance: 191.6
click at [216, 86] on div "Edit Unsecured Nonpriority Claim × Creditor * JPMCB CARD SERVICES PO BOX [GEOGR…" at bounding box center [595, 285] width 1190 height 570
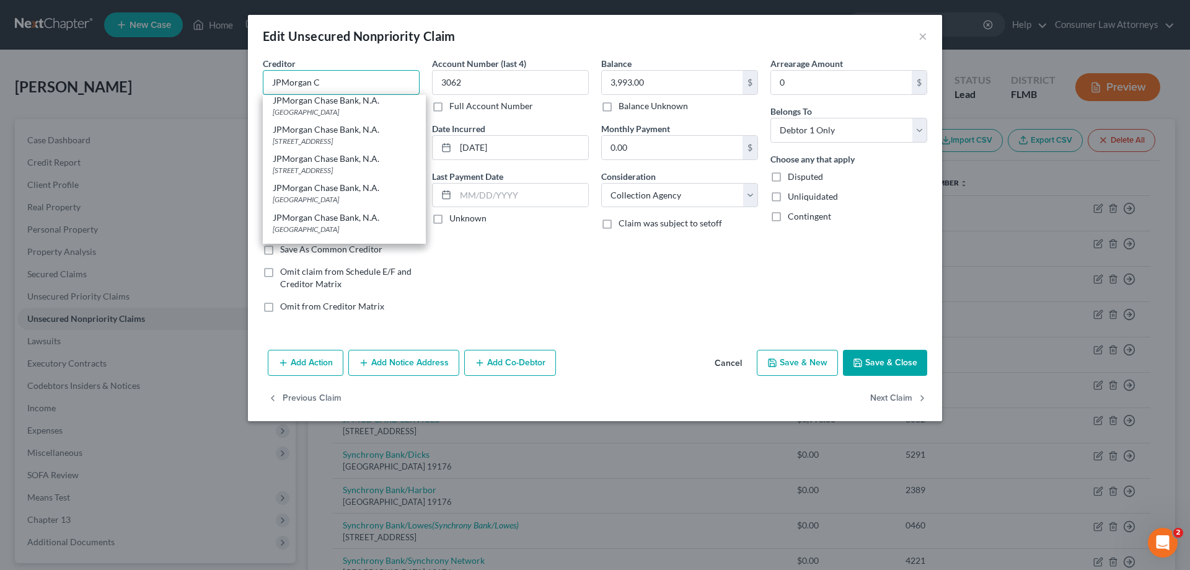
scroll to position [659, 0]
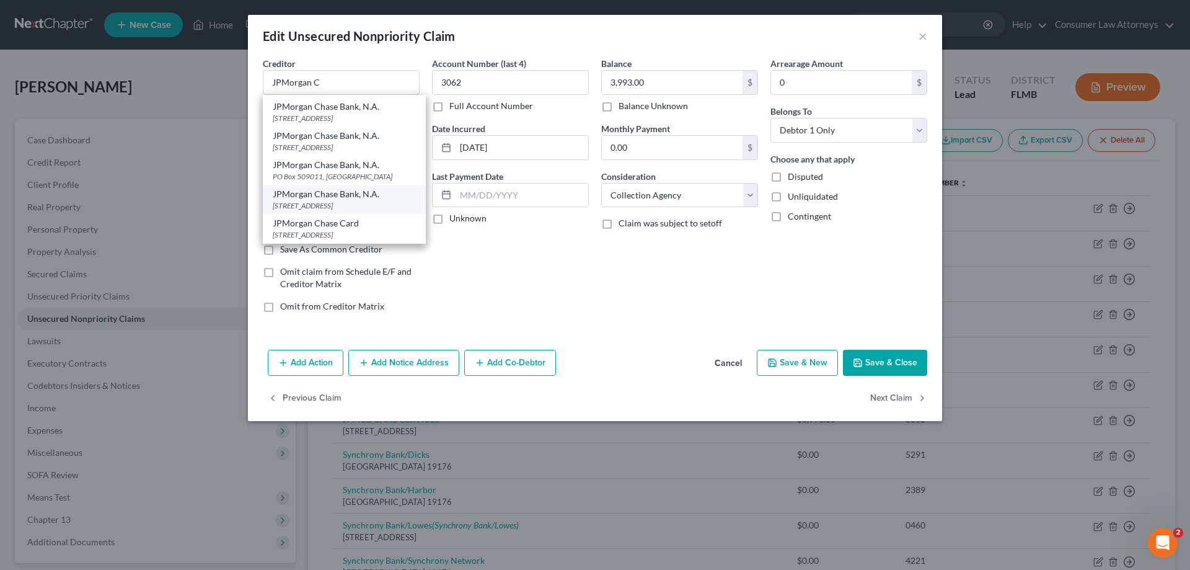
click at [345, 194] on div "JPMorgan Chase Bank, N.A." at bounding box center [344, 194] width 143 height 12
type input "JPMorgan Chase Bank, N.A."
type input "PO Box 15369"
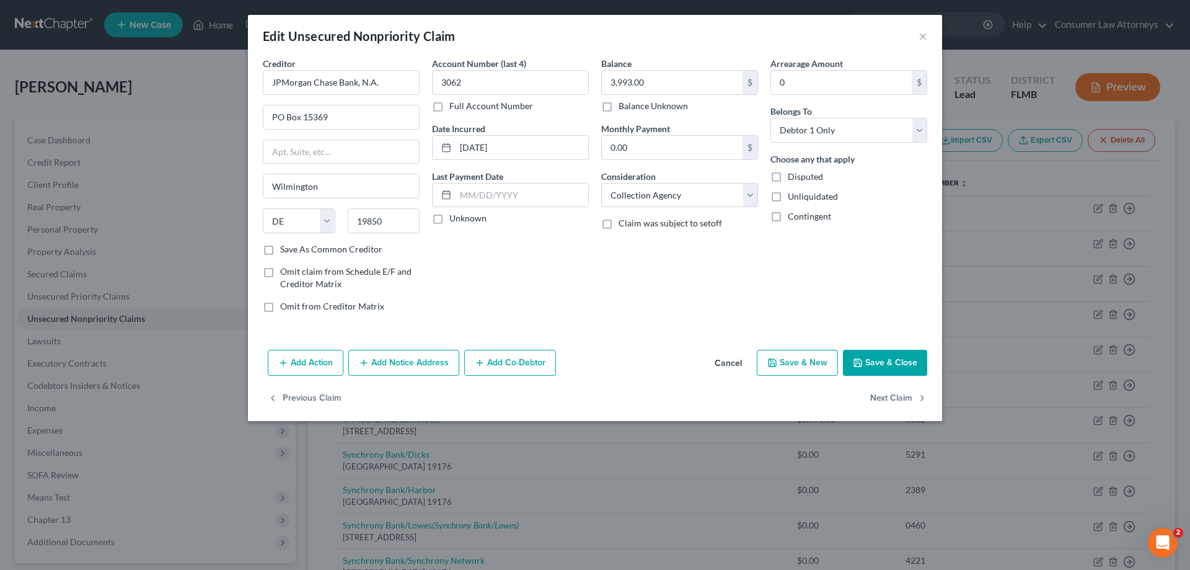
scroll to position [0, 0]
click at [418, 363] on button "Add Notice Address" at bounding box center [403, 363] width 111 height 26
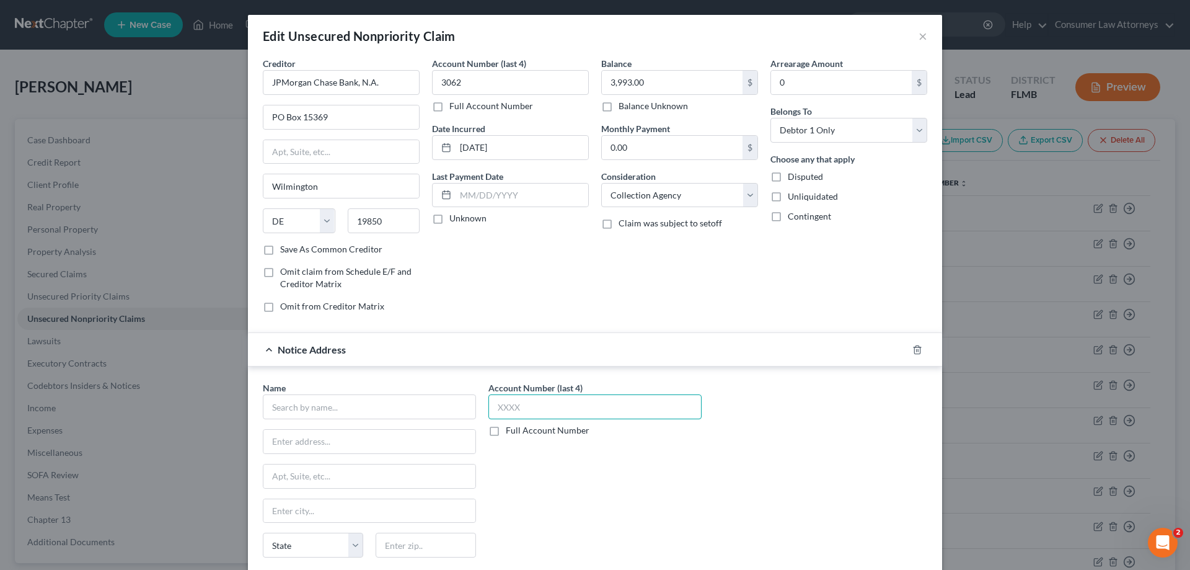
click at [548, 406] on input "text" at bounding box center [594, 406] width 213 height 25
type input "3062"
click at [443, 402] on input "text" at bounding box center [369, 406] width 213 height 25
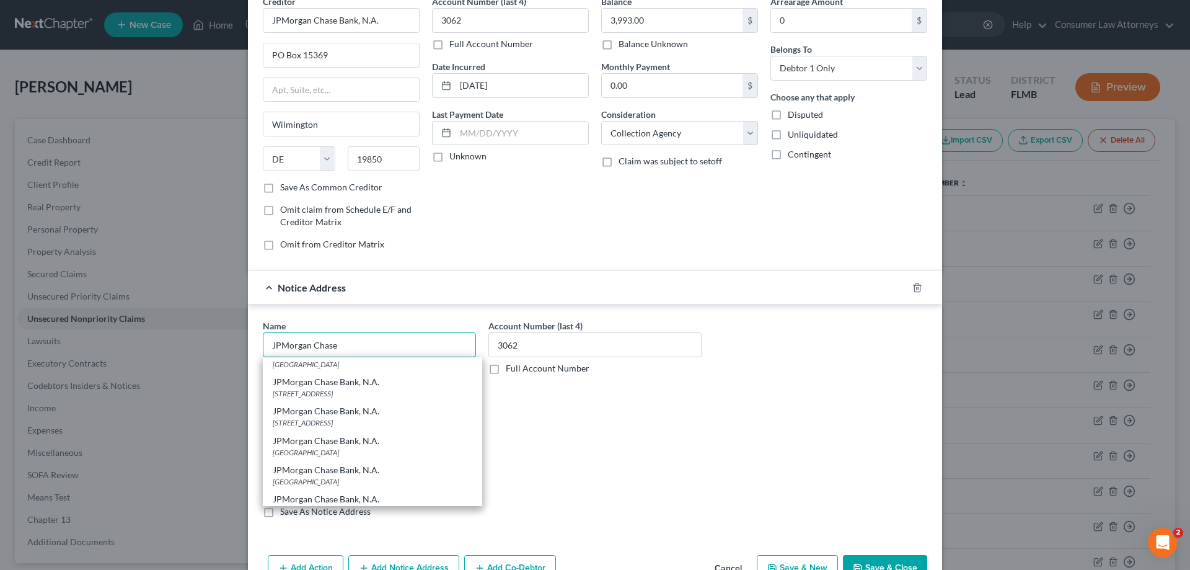
scroll to position [434, 0]
click at [335, 427] on div "[STREET_ADDRESS]" at bounding box center [373, 422] width 200 height 11
type input "JPMorgan Chase Bank, N.A."
type input "PO BOX 15298"
type input "Wilmington"
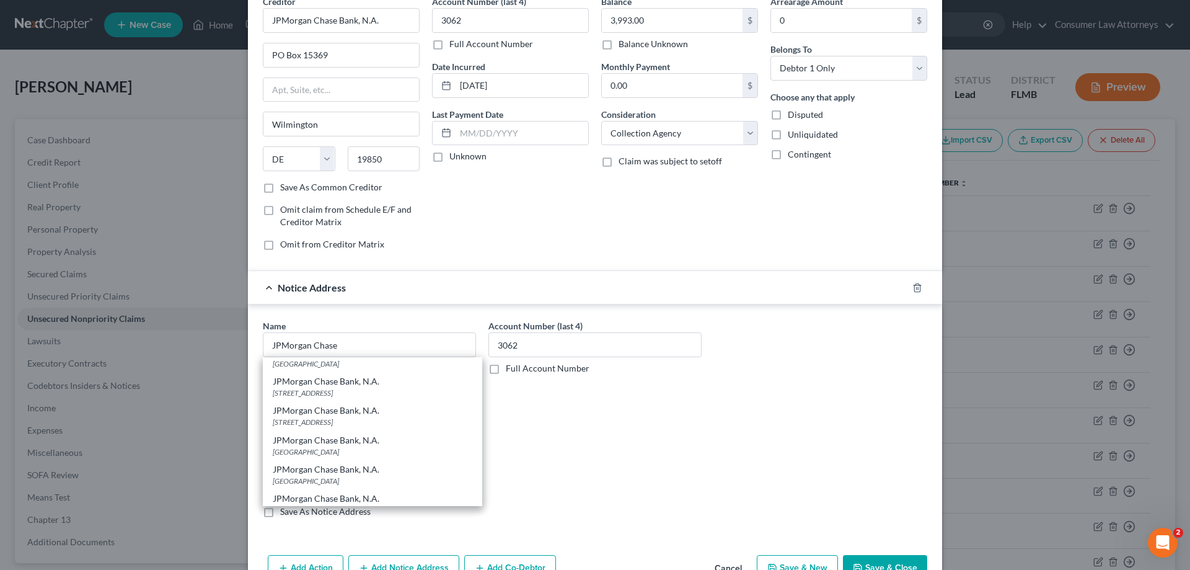
select select "7"
type input "19850"
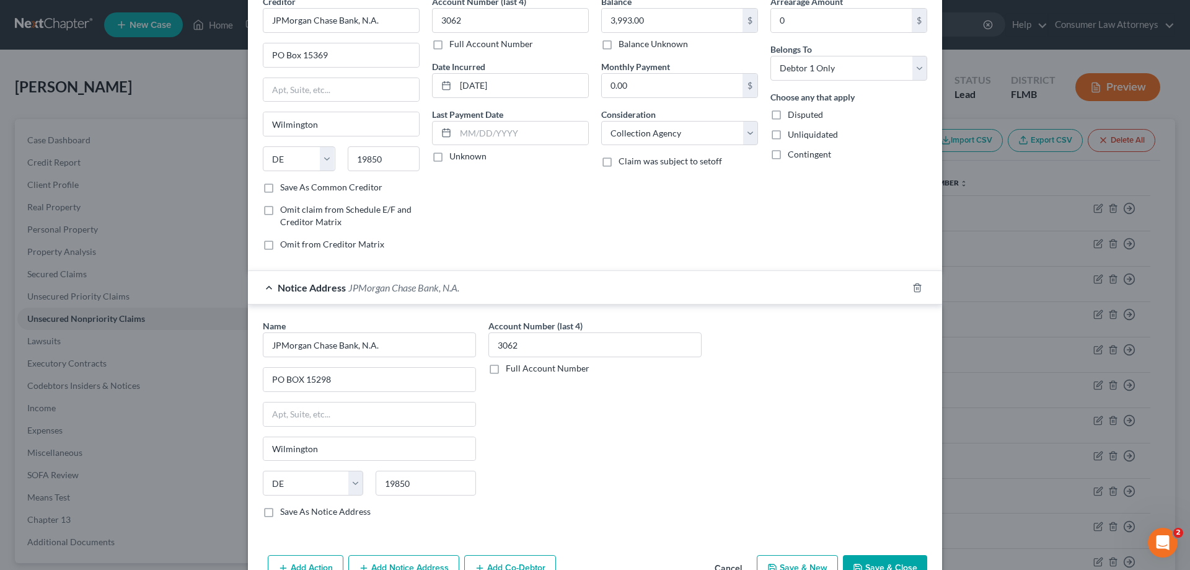
scroll to position [0, 0]
click at [899, 568] on button "Save & Close" at bounding box center [885, 568] width 84 height 26
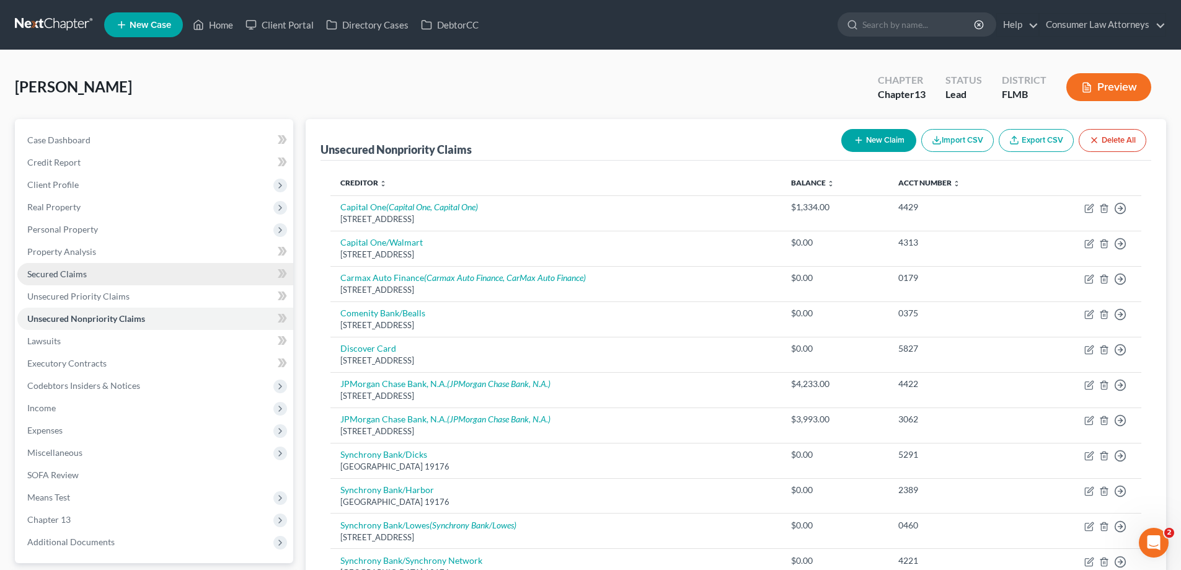
click at [73, 276] on span "Secured Claims" at bounding box center [57, 273] width 60 height 11
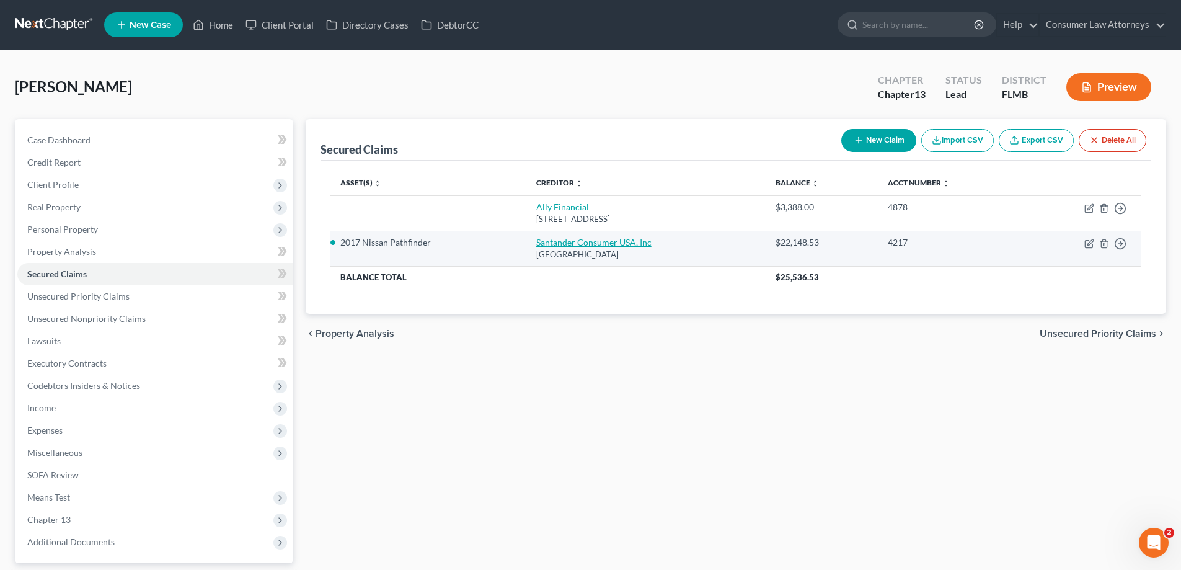
click at [542, 247] on link "Santander Consumer USA, Inc" at bounding box center [593, 242] width 115 height 11
select select "45"
select select "4"
select select "0"
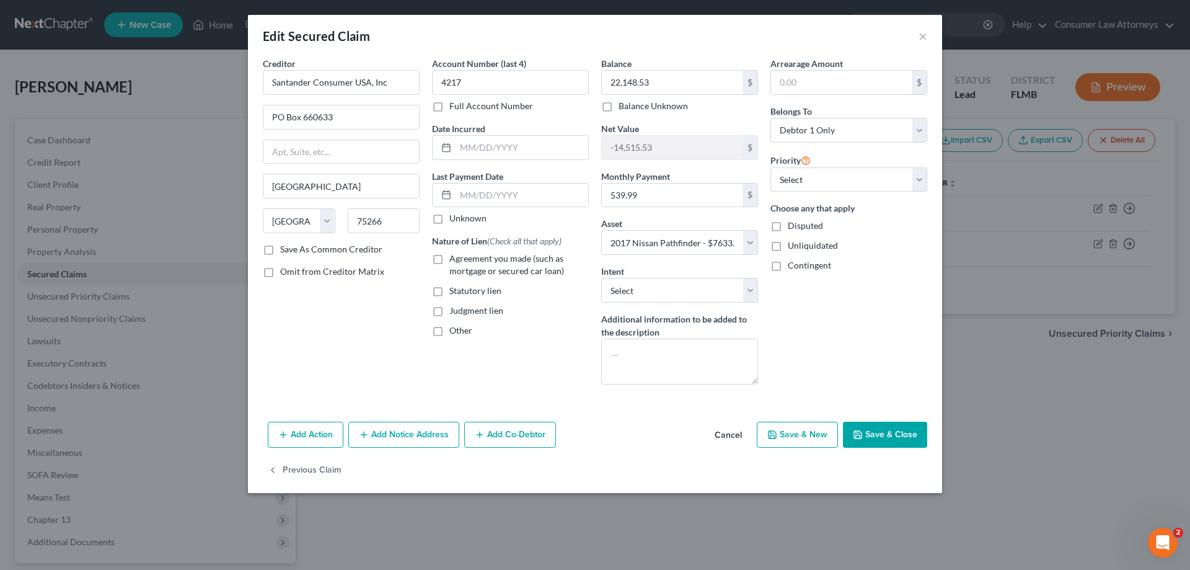
click at [448, 438] on button "Add Notice Address" at bounding box center [403, 435] width 111 height 26
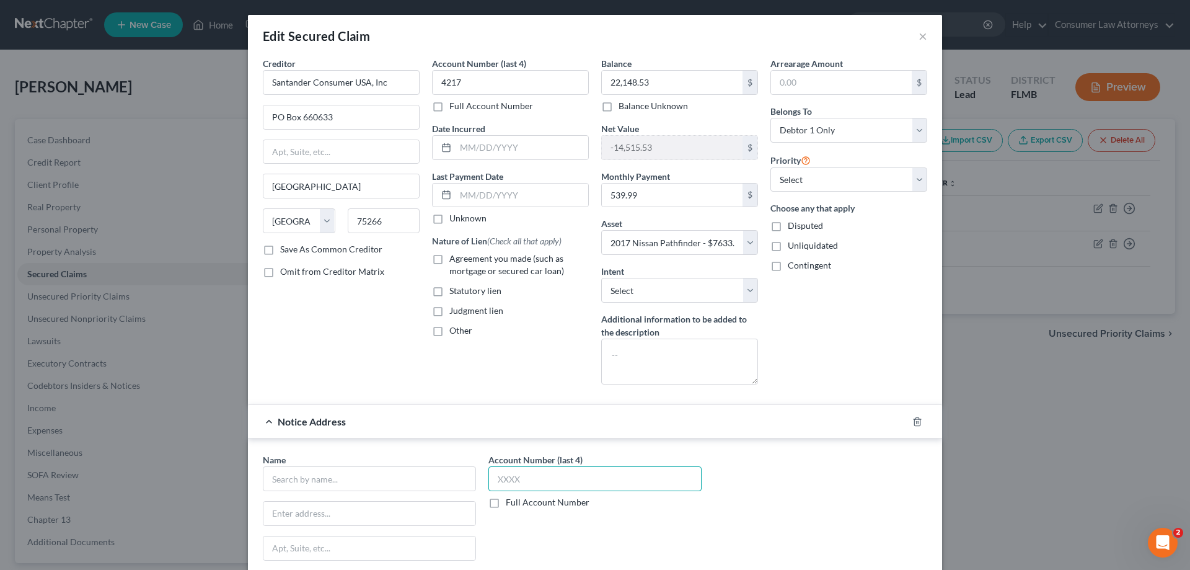
click at [557, 478] on input "text" at bounding box center [594, 478] width 213 height 25
type input "4217"
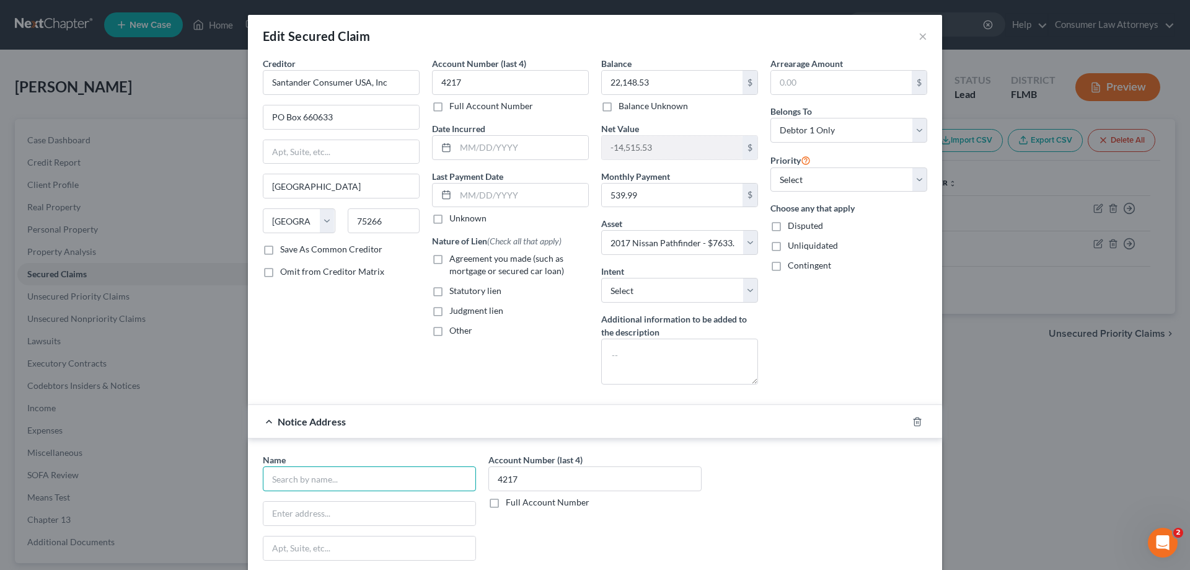
click at [417, 479] on input "text" at bounding box center [369, 478] width 213 height 25
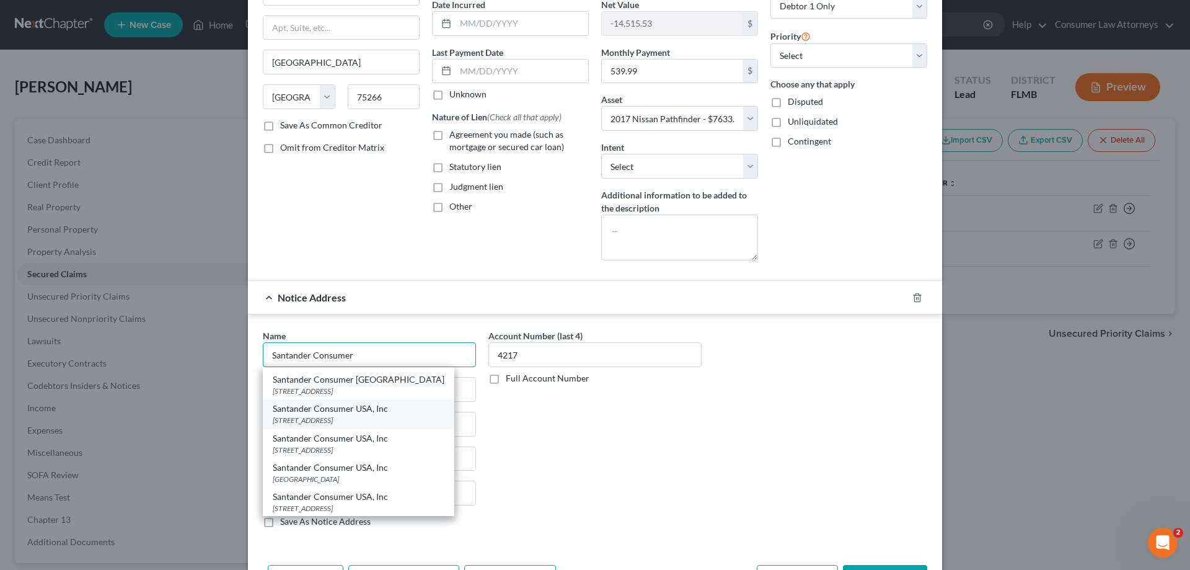
scroll to position [56, 0]
click at [377, 415] on div "[STREET_ADDRESS]" at bounding box center [359, 419] width 172 height 11
type input "Santander Consumer USA, Inc"
type input "[STREET_ADDRESS]"
type input "[GEOGRAPHIC_DATA]"
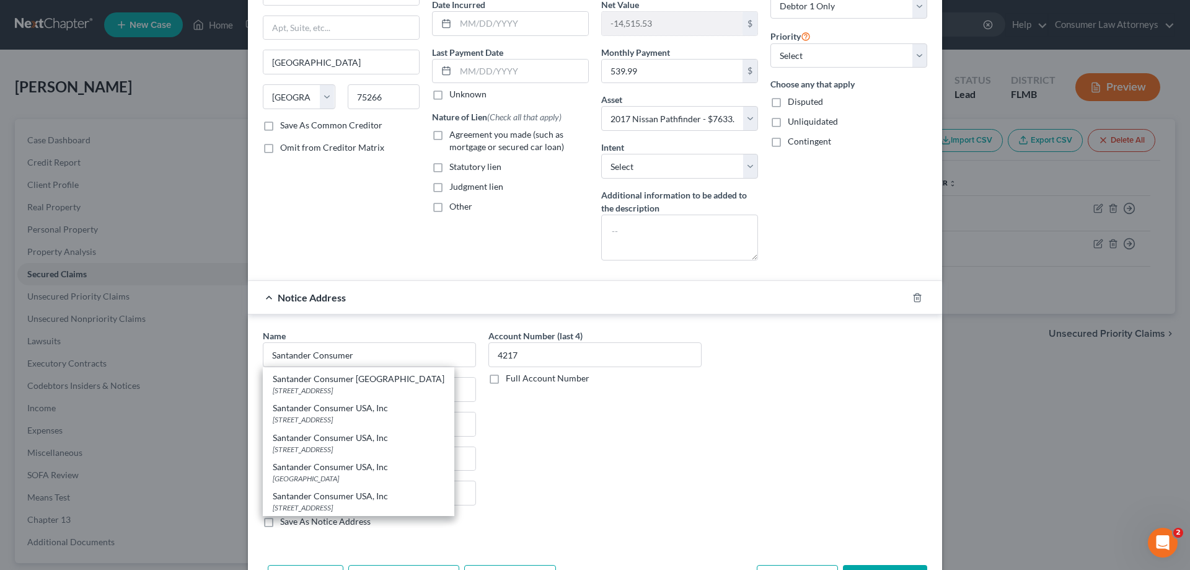
select select "45"
type input "75247"
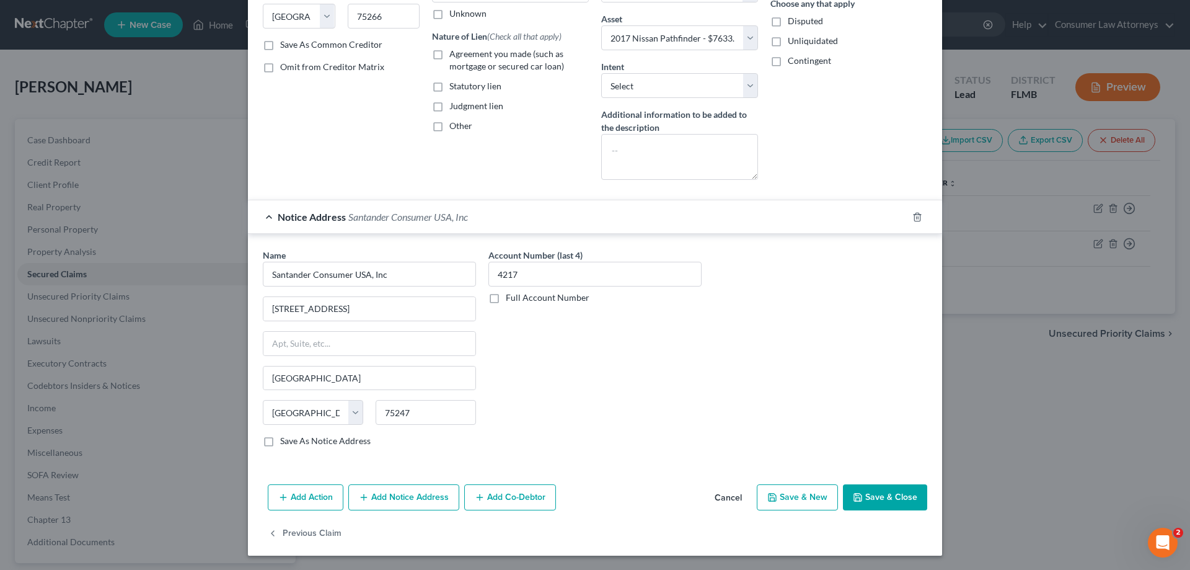
scroll to position [205, 0]
click at [411, 502] on button "Add Notice Address" at bounding box center [403, 497] width 111 height 26
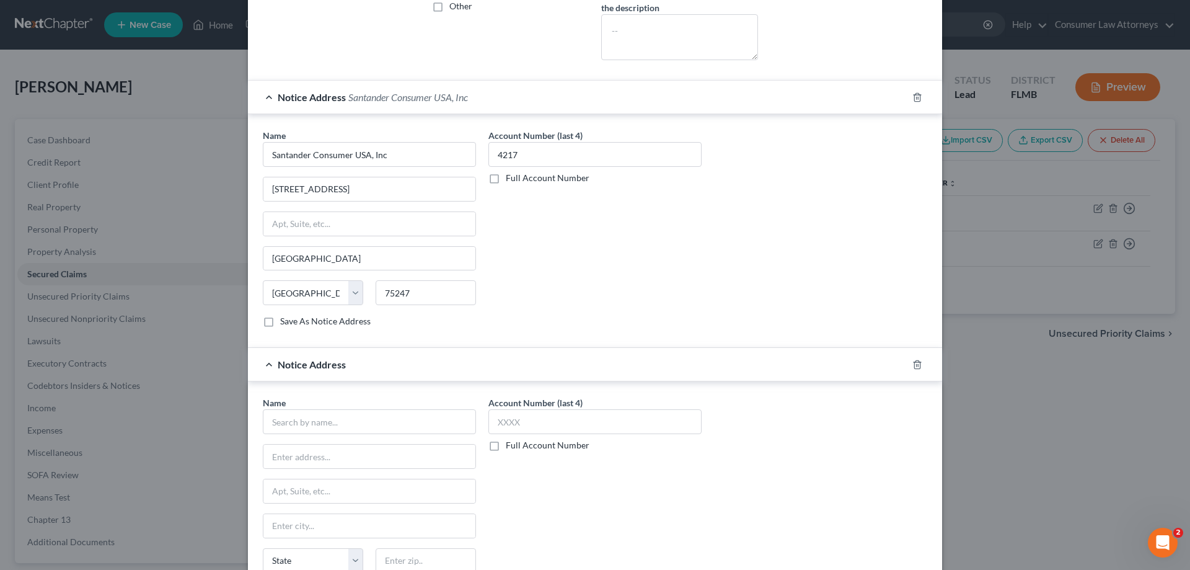
scroll to position [329, 0]
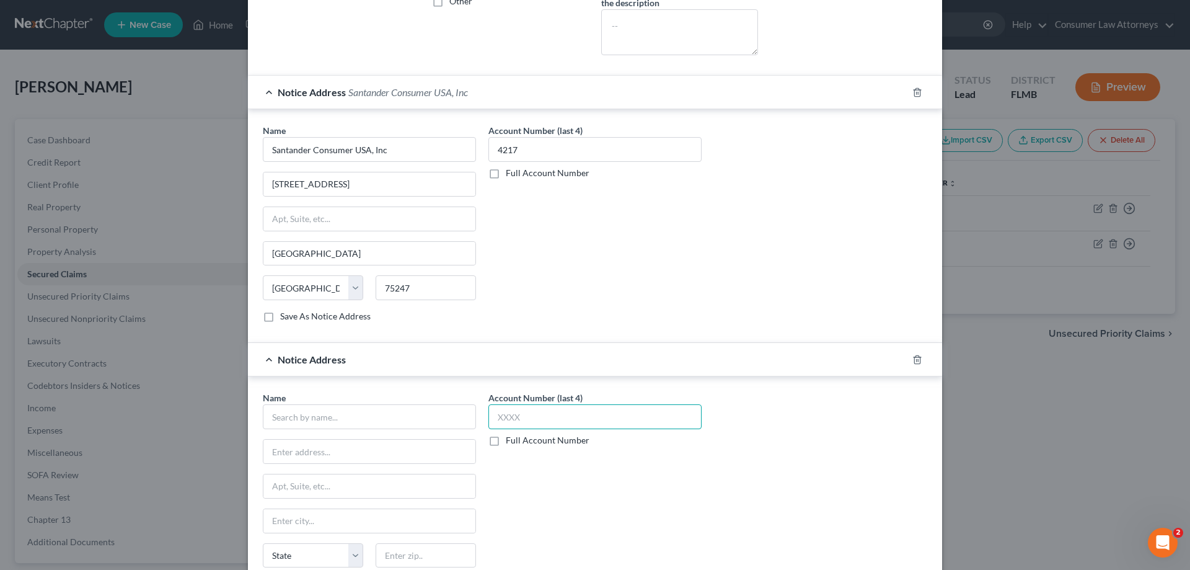
click at [528, 418] on input "text" at bounding box center [594, 416] width 213 height 25
type input "4217"
click at [263, 408] on input "text" at bounding box center [369, 416] width 213 height 25
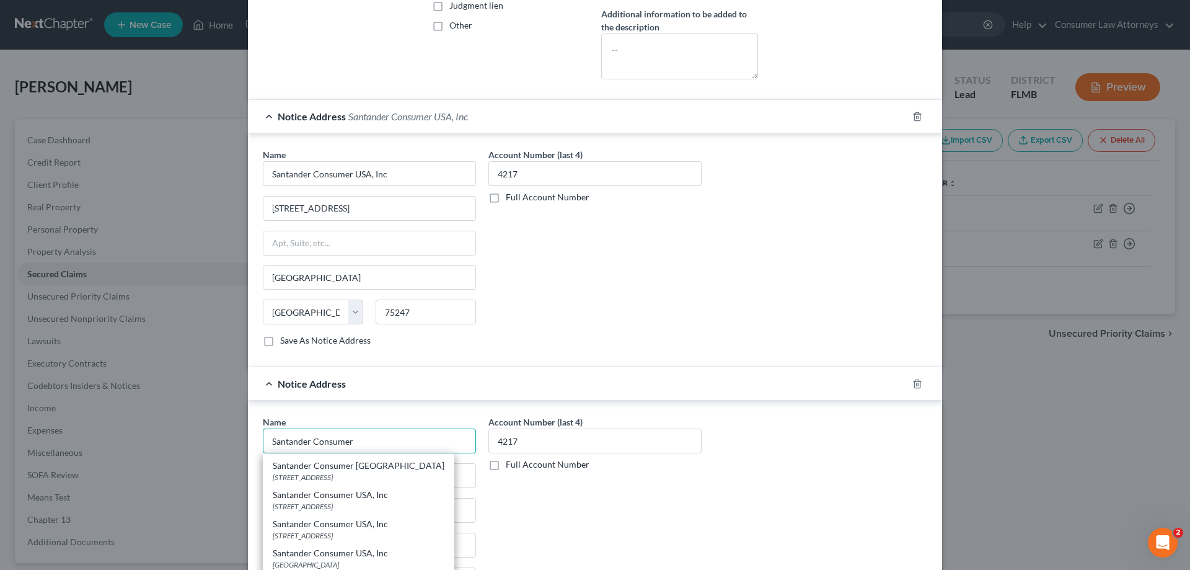
scroll to position [434, 0]
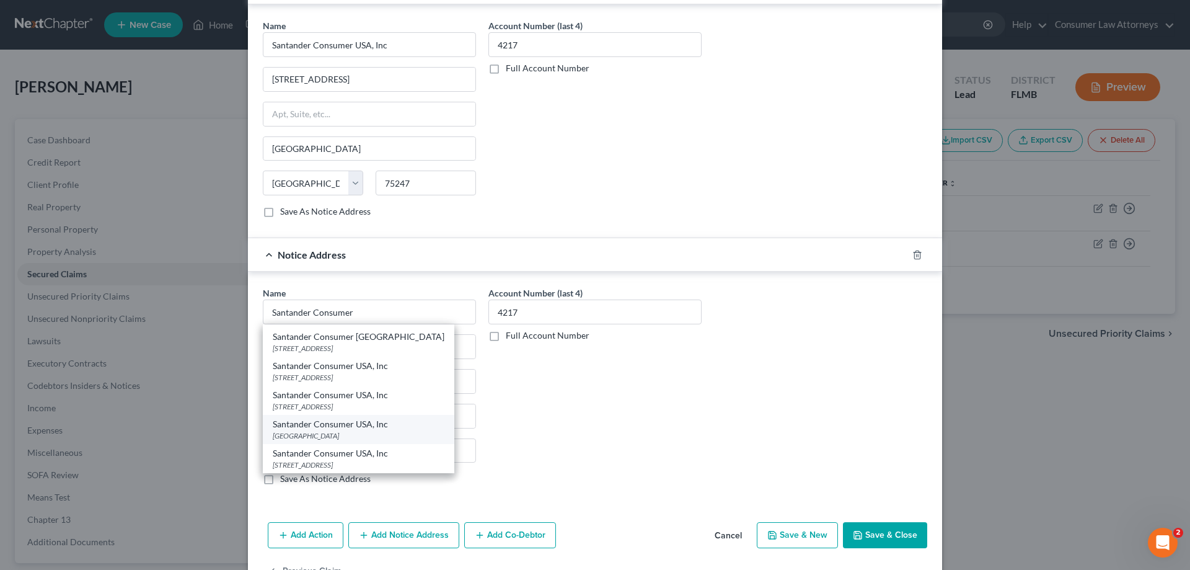
click at [302, 439] on div "[GEOGRAPHIC_DATA]" at bounding box center [359, 435] width 172 height 11
type input "Santander Consumer USA, Inc"
type input "PO Box 560284"
type input "[GEOGRAPHIC_DATA]"
select select "45"
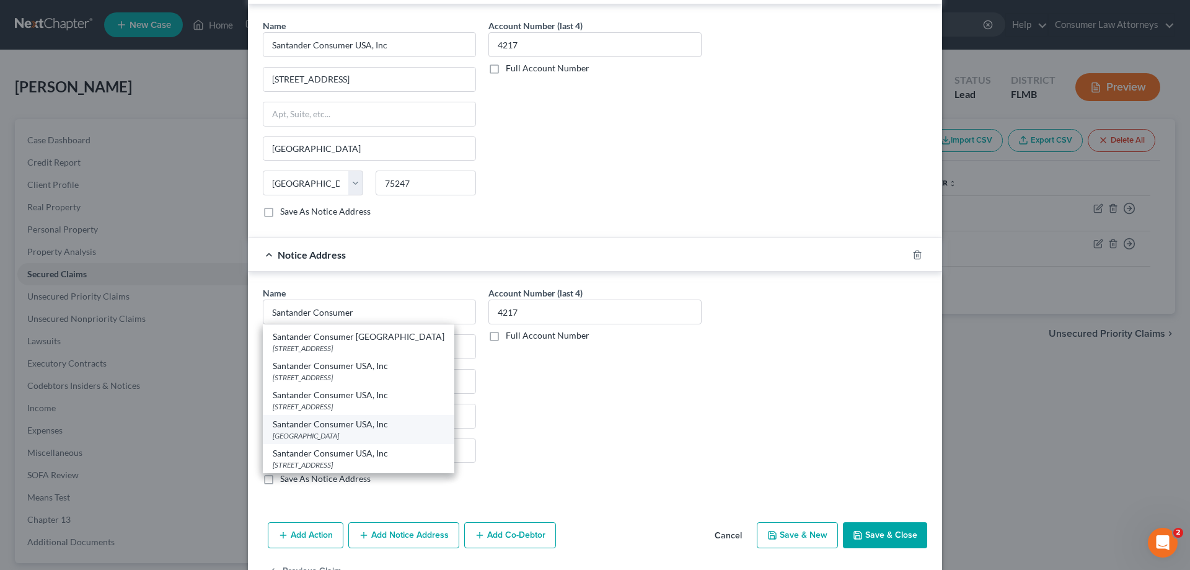
type input "75356"
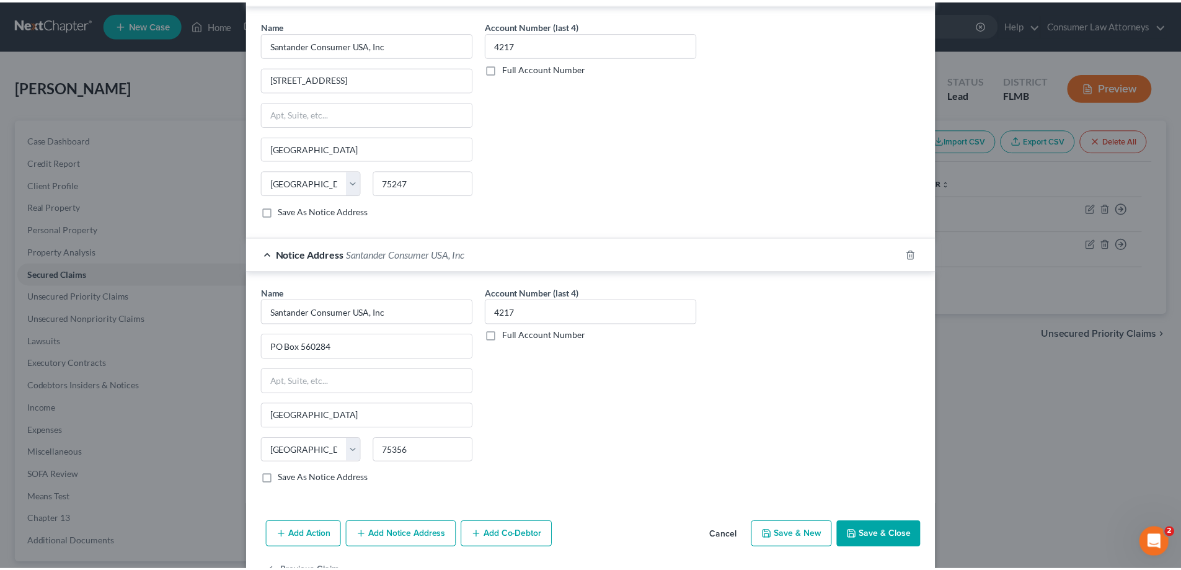
scroll to position [0, 0]
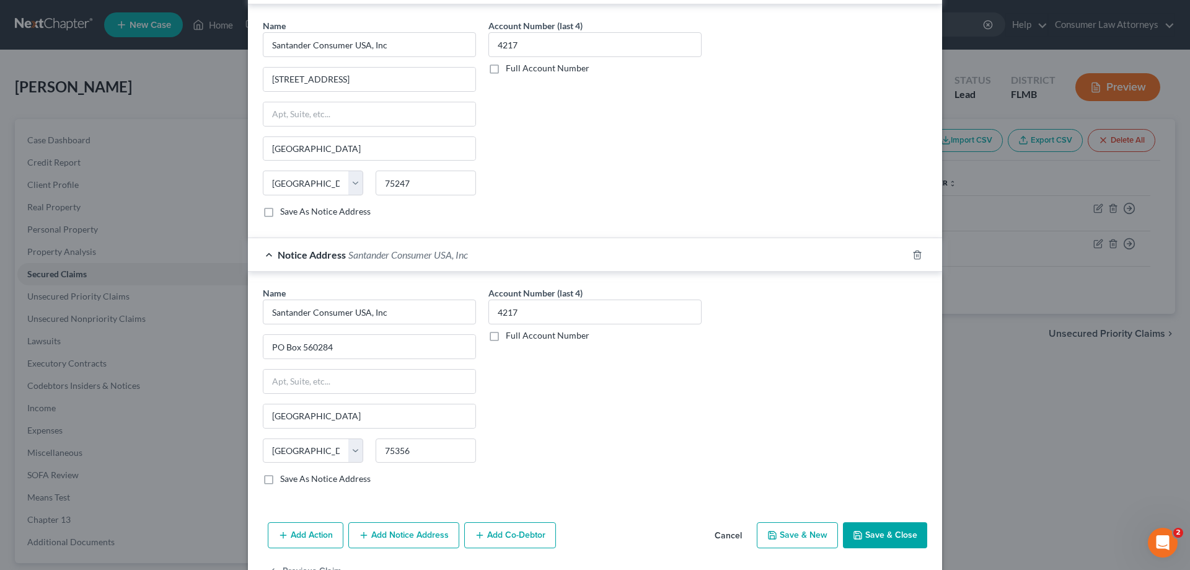
click at [875, 539] on button "Save & Close" at bounding box center [885, 535] width 84 height 26
select select
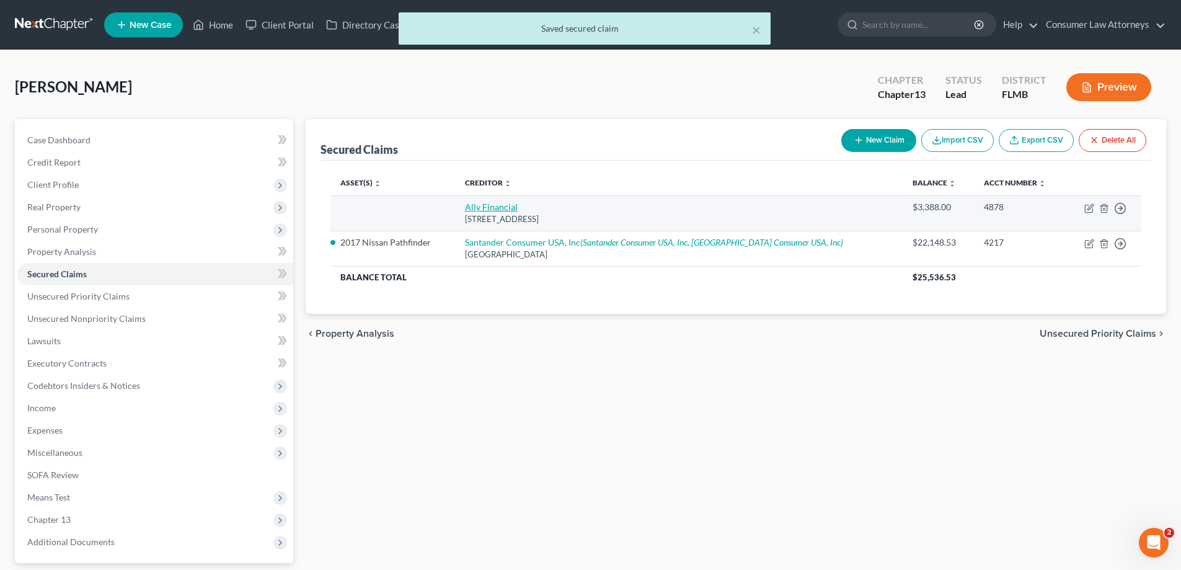
click at [513, 211] on link "Ally Financial" at bounding box center [491, 206] width 53 height 11
select select "23"
select select "0"
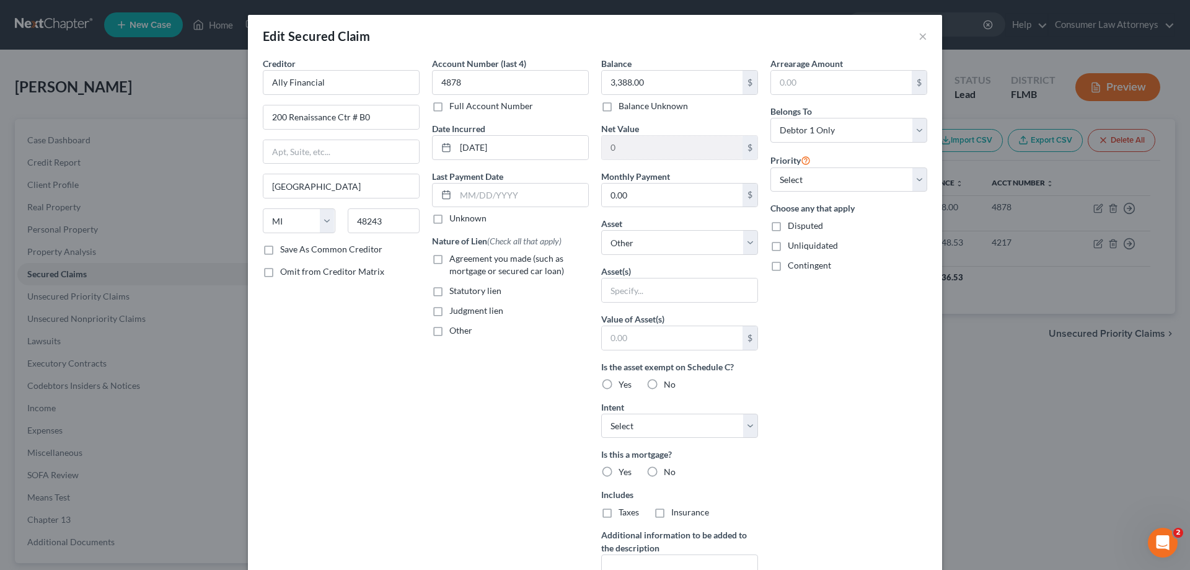
scroll to position [154, 0]
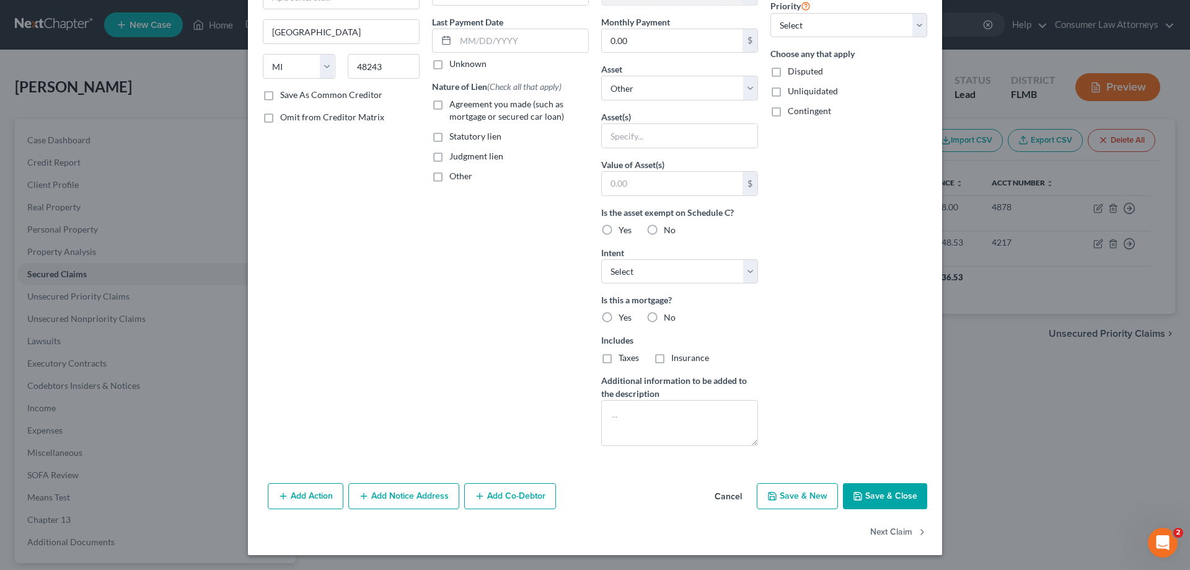
click at [405, 497] on button "Add Notice Address" at bounding box center [403, 496] width 111 height 26
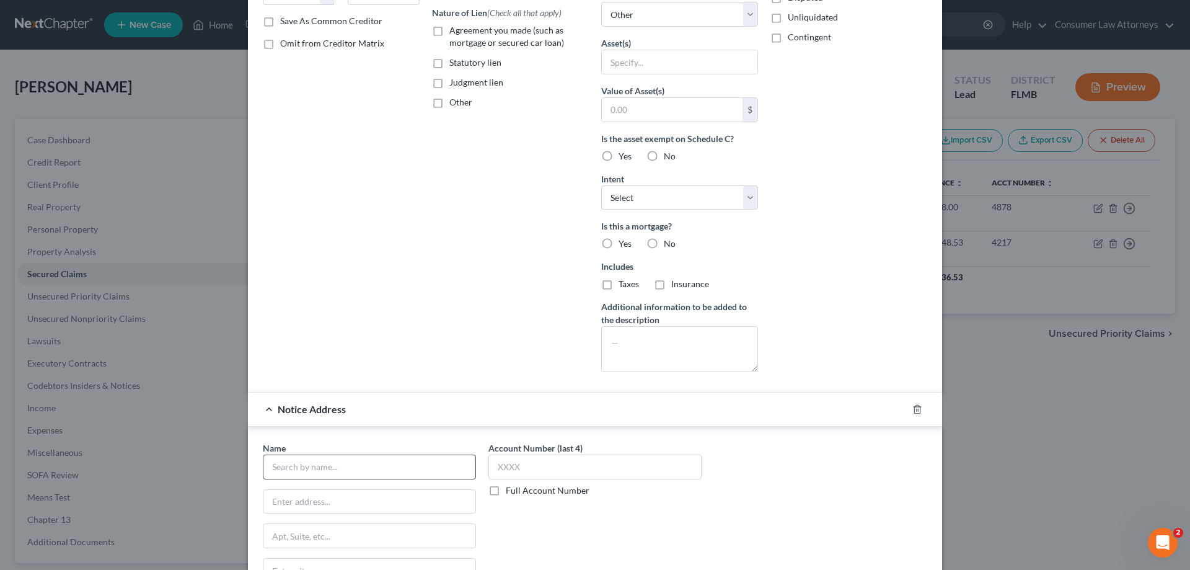
scroll to position [402, 0]
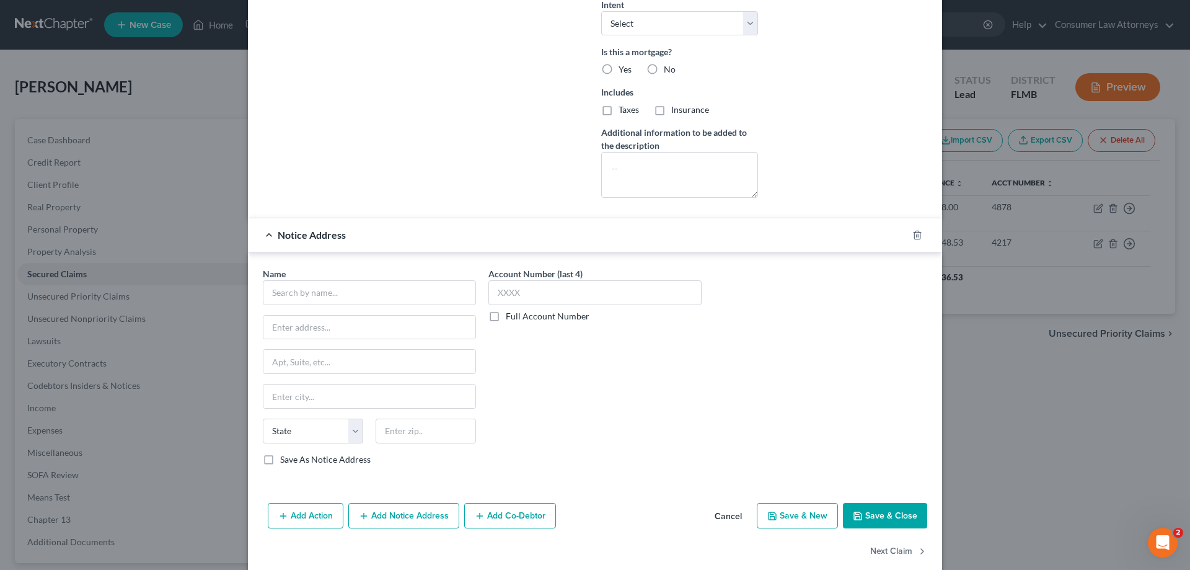
click at [286, 306] on div "Name * State [US_STATE] AK AR AZ CA CO CT DE DC [GEOGRAPHIC_DATA] [GEOGRAPHIC_D…" at bounding box center [369, 366] width 213 height 198
click at [286, 288] on input "text" at bounding box center [369, 292] width 213 height 25
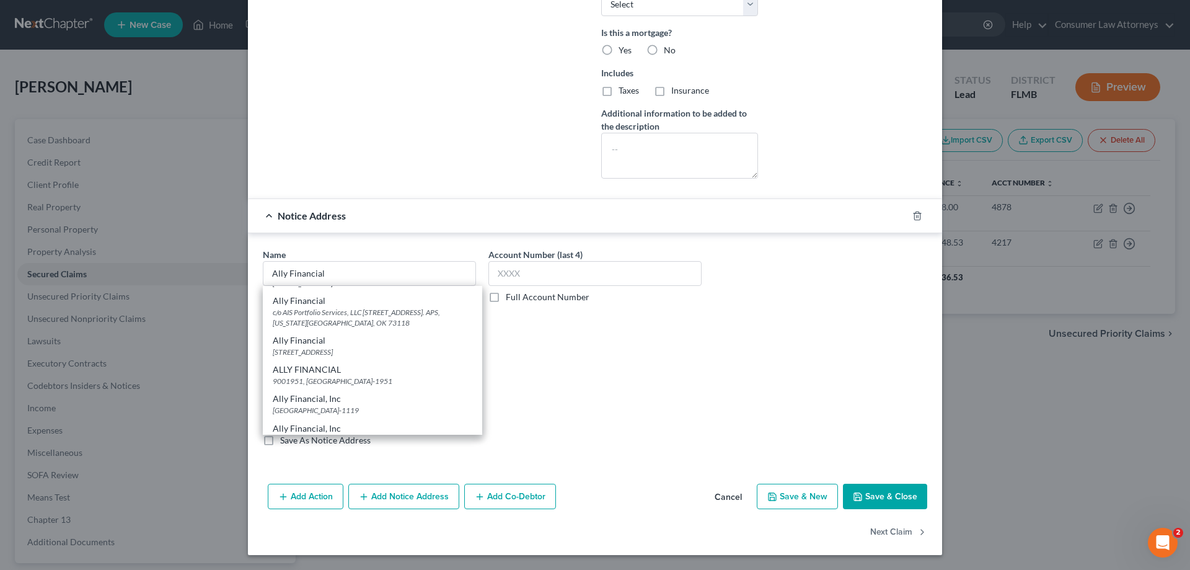
scroll to position [66, 0]
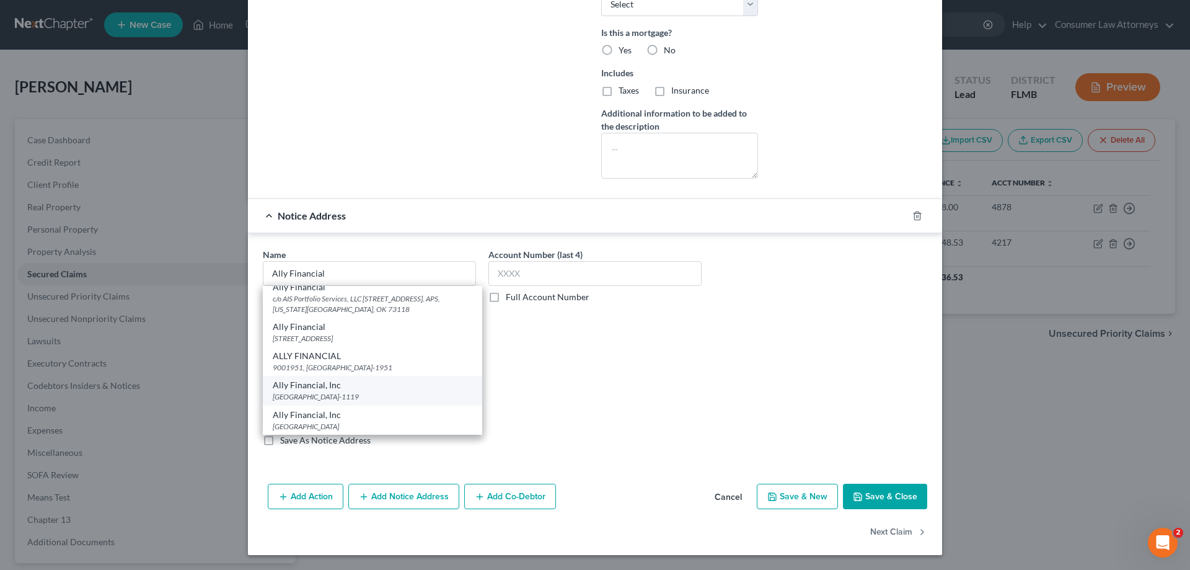
click at [321, 388] on div "Ally Financial, Inc" at bounding box center [373, 385] width 200 height 12
type input "Ally Financial, Inc"
type input "PO Box 71119"
type input "[GEOGRAPHIC_DATA]"
select select "24"
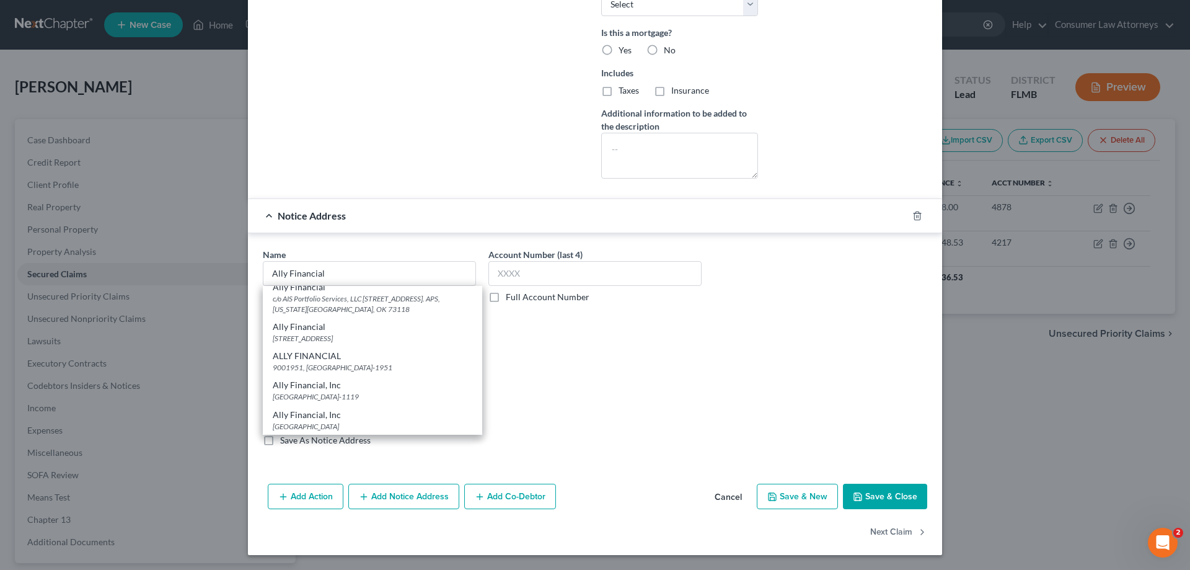
type input "28272-1119"
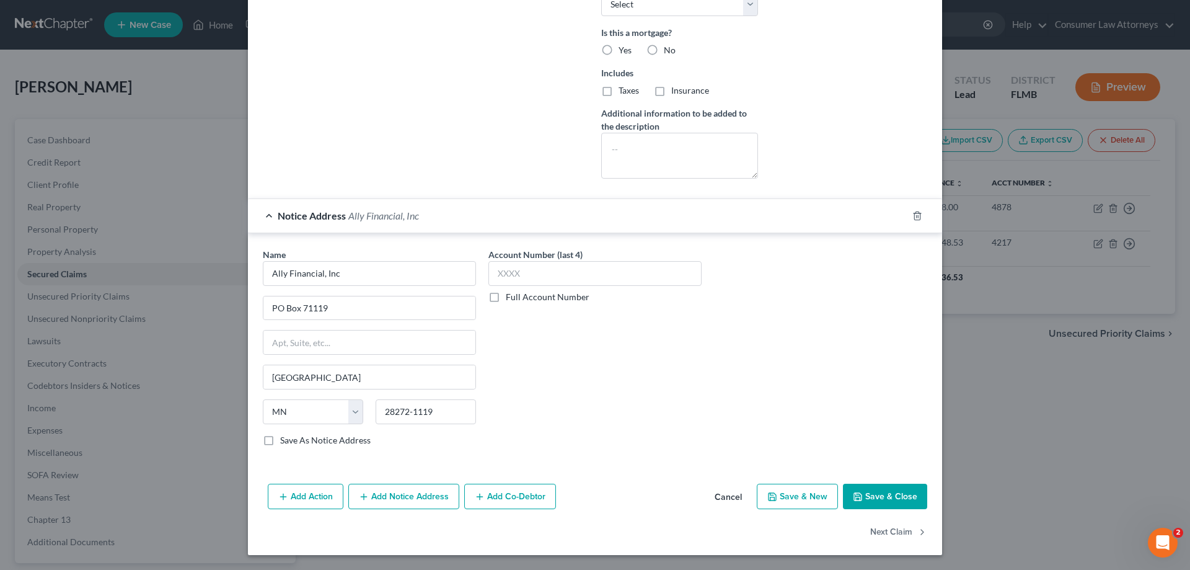
scroll to position [0, 0]
click at [374, 498] on button "Add Notice Address" at bounding box center [403, 497] width 111 height 26
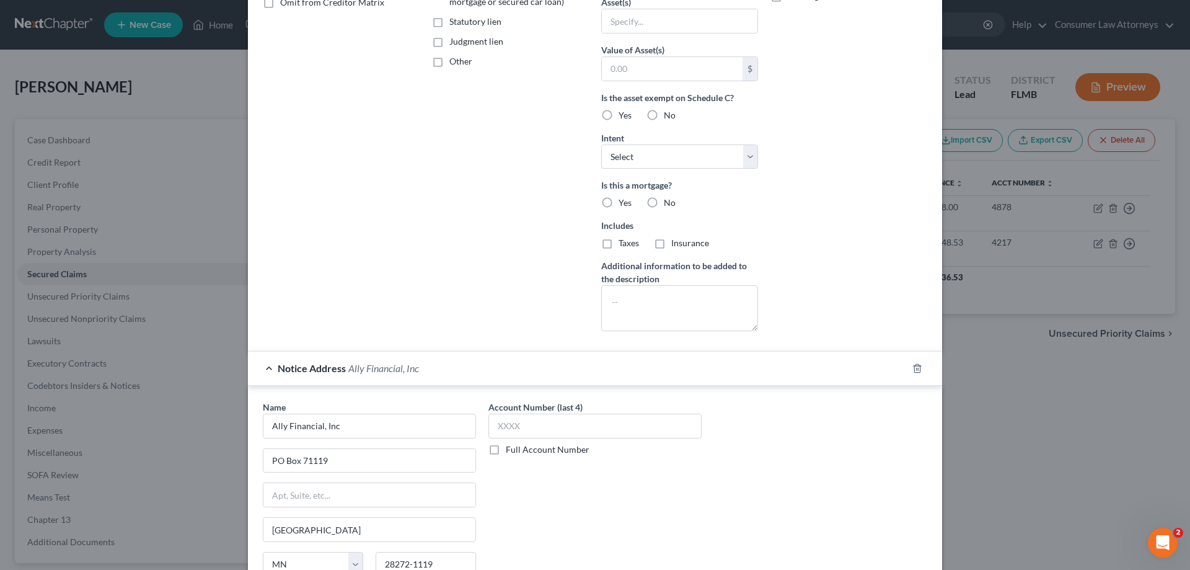
scroll to position [434, 0]
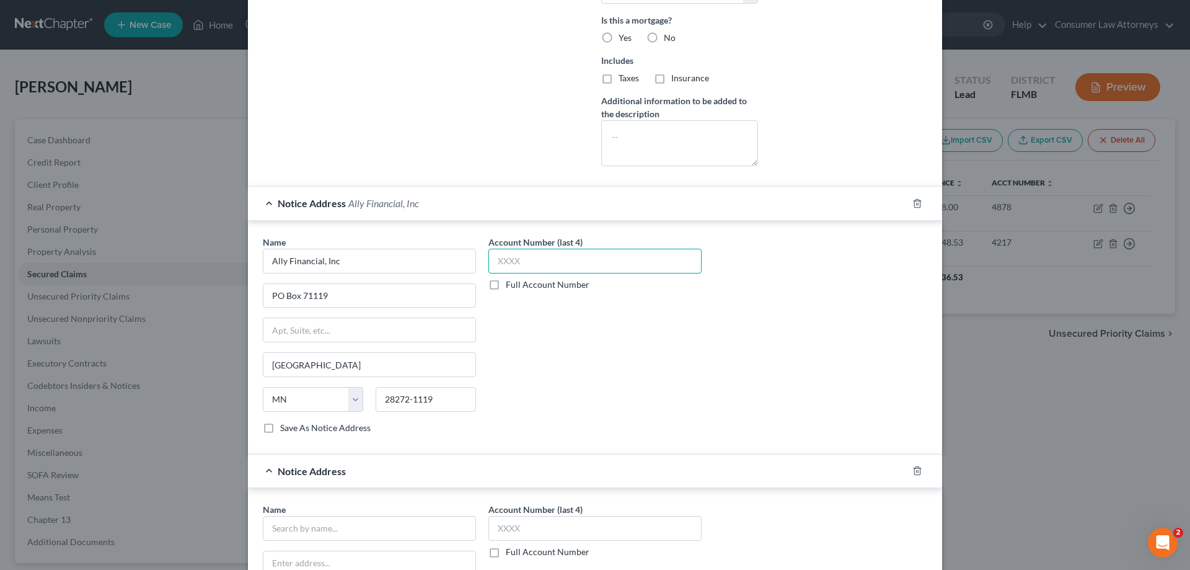
click at [530, 257] on input "text" at bounding box center [594, 261] width 213 height 25
type input "4878"
click at [615, 524] on input "text" at bounding box center [594, 528] width 213 height 25
type input "4878"
click at [400, 529] on input "text" at bounding box center [369, 528] width 213 height 25
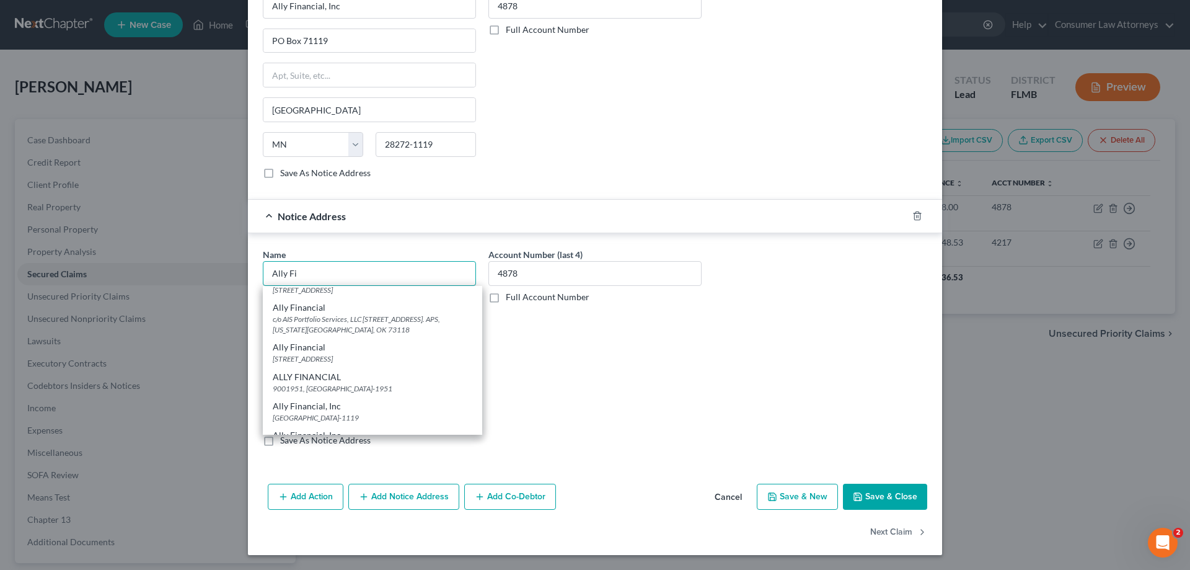
scroll to position [66, 0]
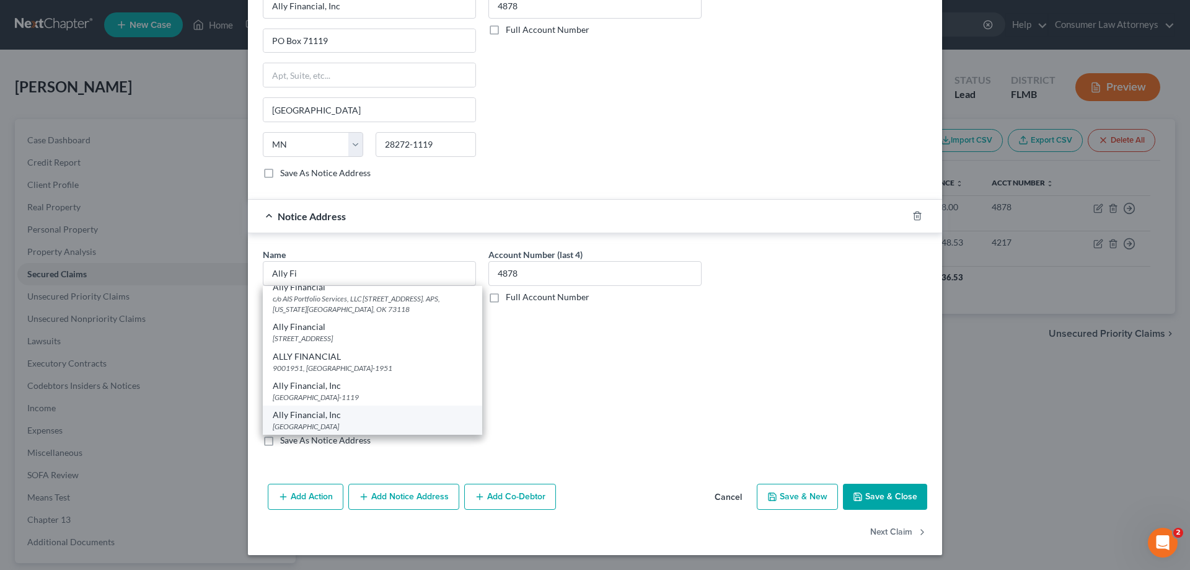
click at [286, 426] on div "[GEOGRAPHIC_DATA]" at bounding box center [373, 426] width 200 height 11
type input "Ally Financial, Inc"
type input "PO Box 380902"
type input "[GEOGRAPHIC_DATA]"
select select "24"
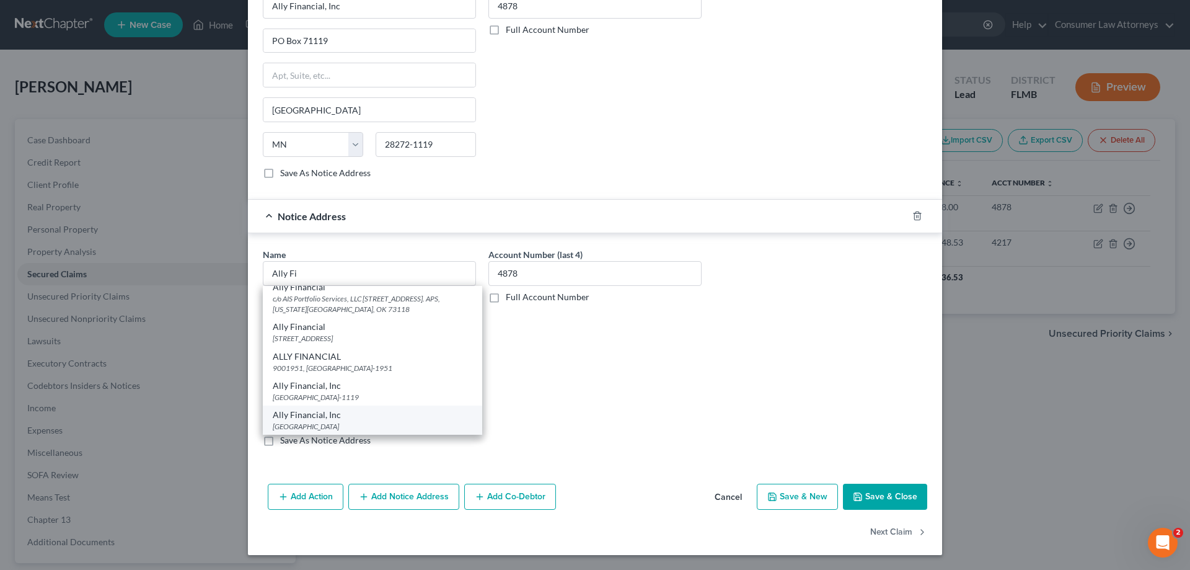
type input "55438"
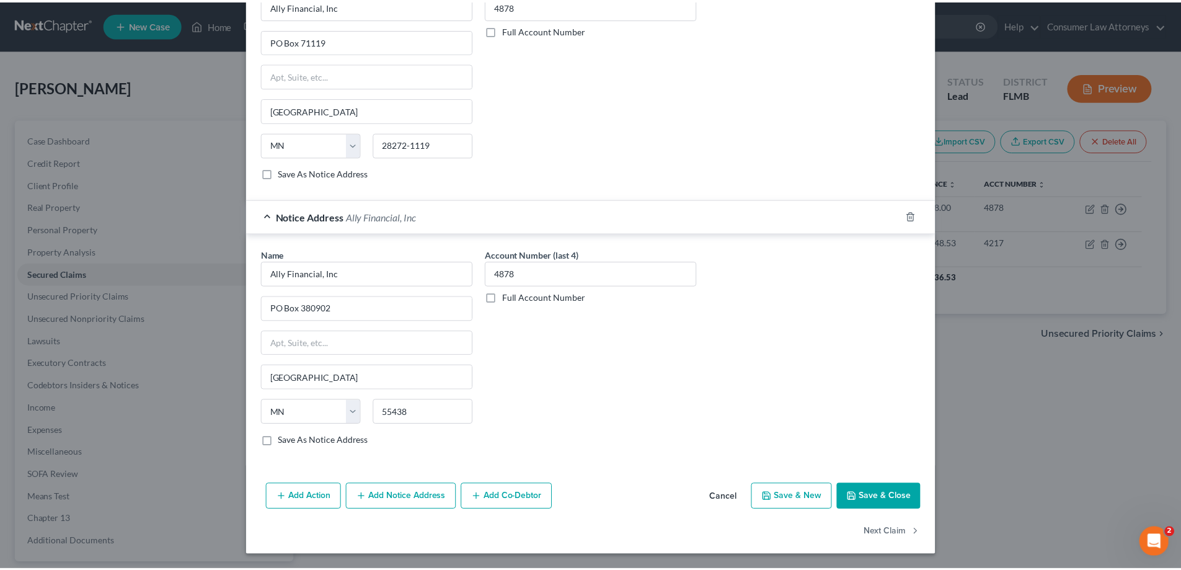
scroll to position [0, 0]
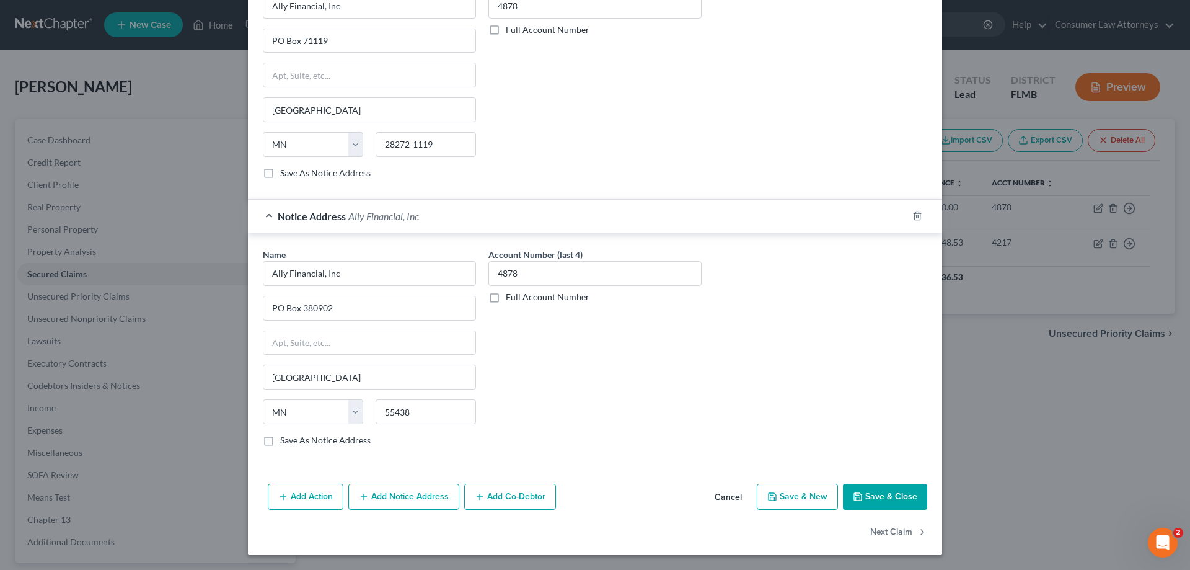
click at [885, 488] on button "Save & Close" at bounding box center [885, 497] width 84 height 26
